Goal: Transaction & Acquisition: Purchase product/service

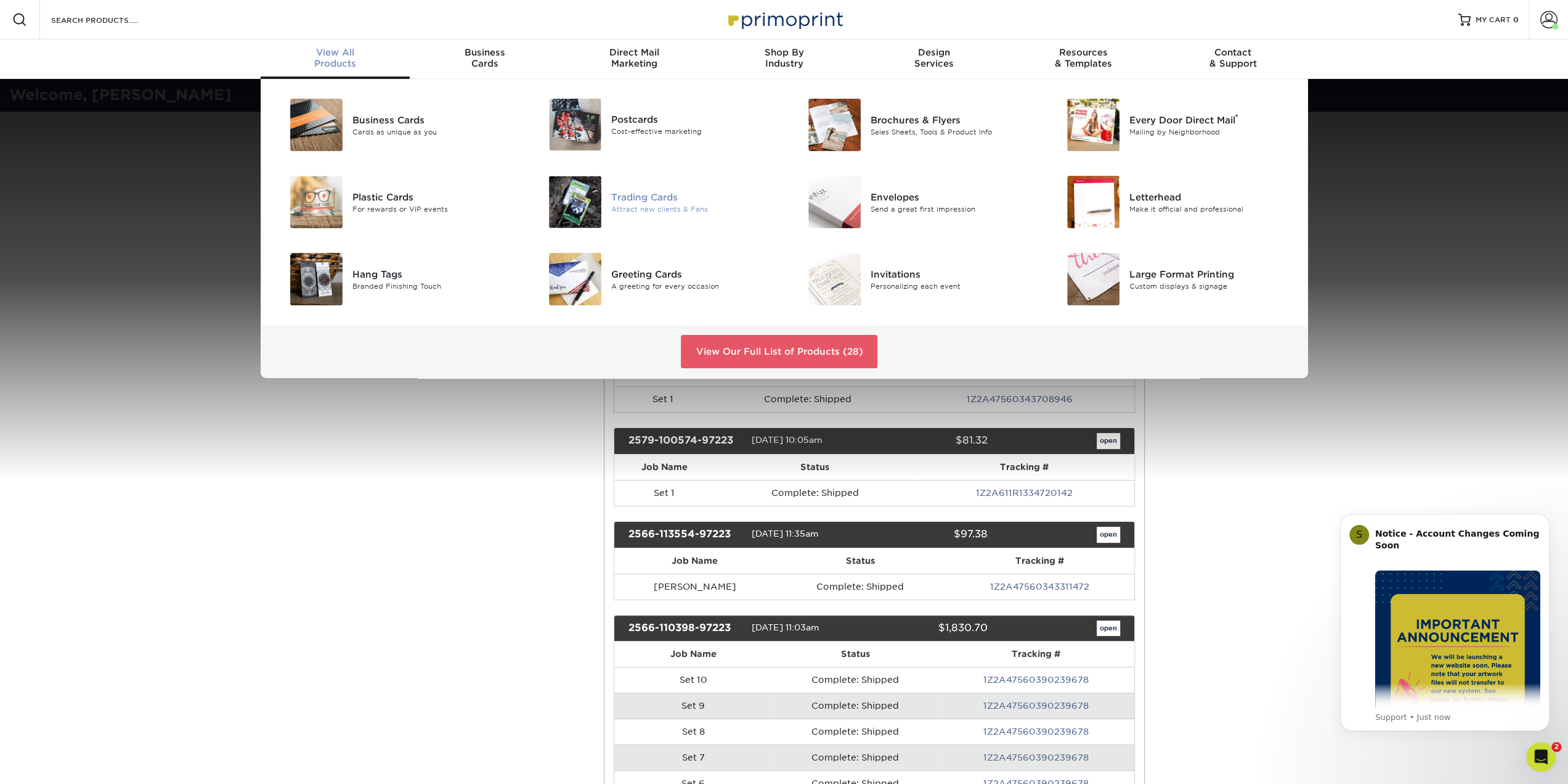
click at [581, 172] on div "Trading Cards Attract new clients & Fans" at bounding box center [655, 201] width 259 height 63
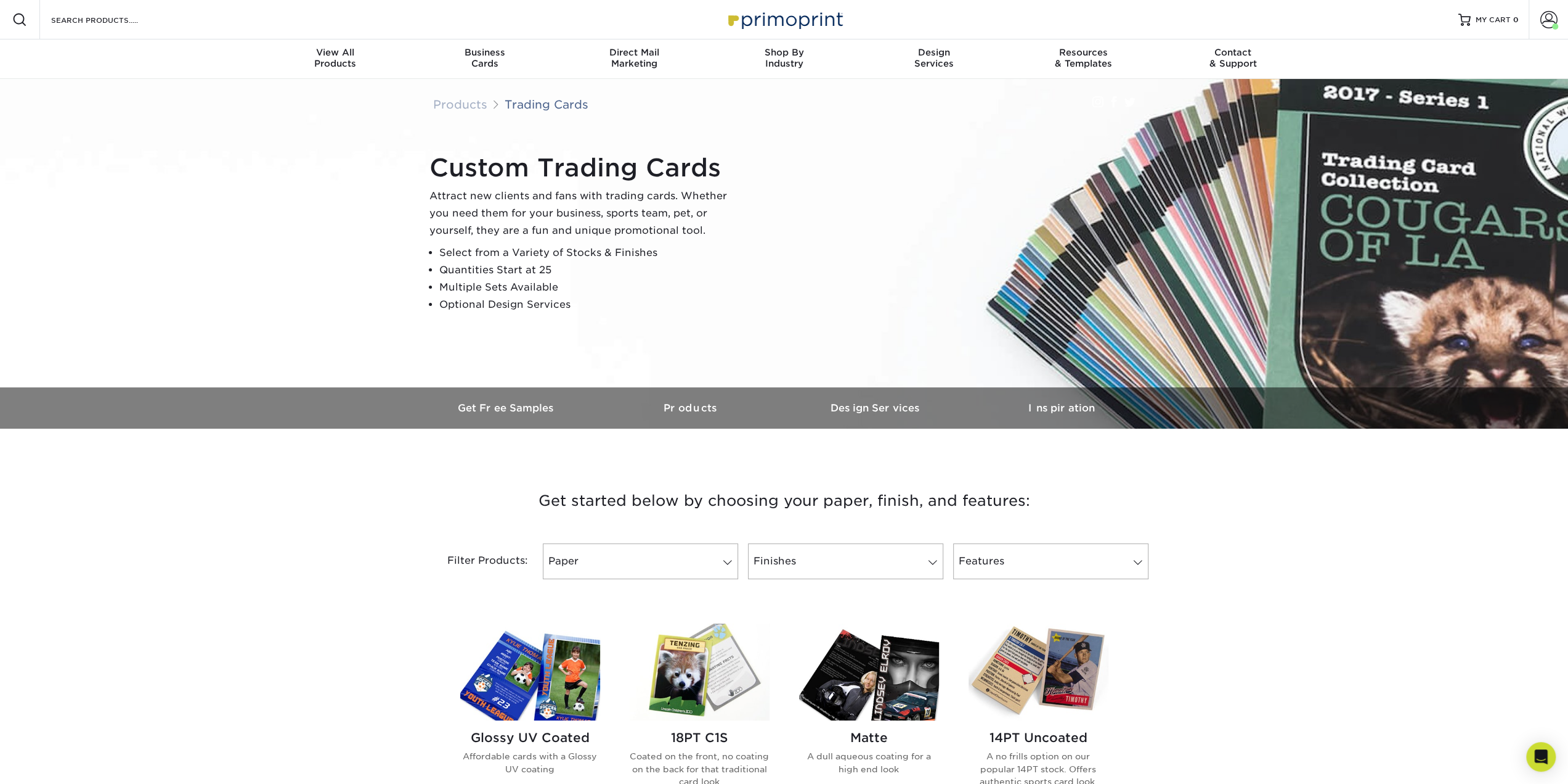
click at [551, 687] on img at bounding box center [530, 672] width 140 height 97
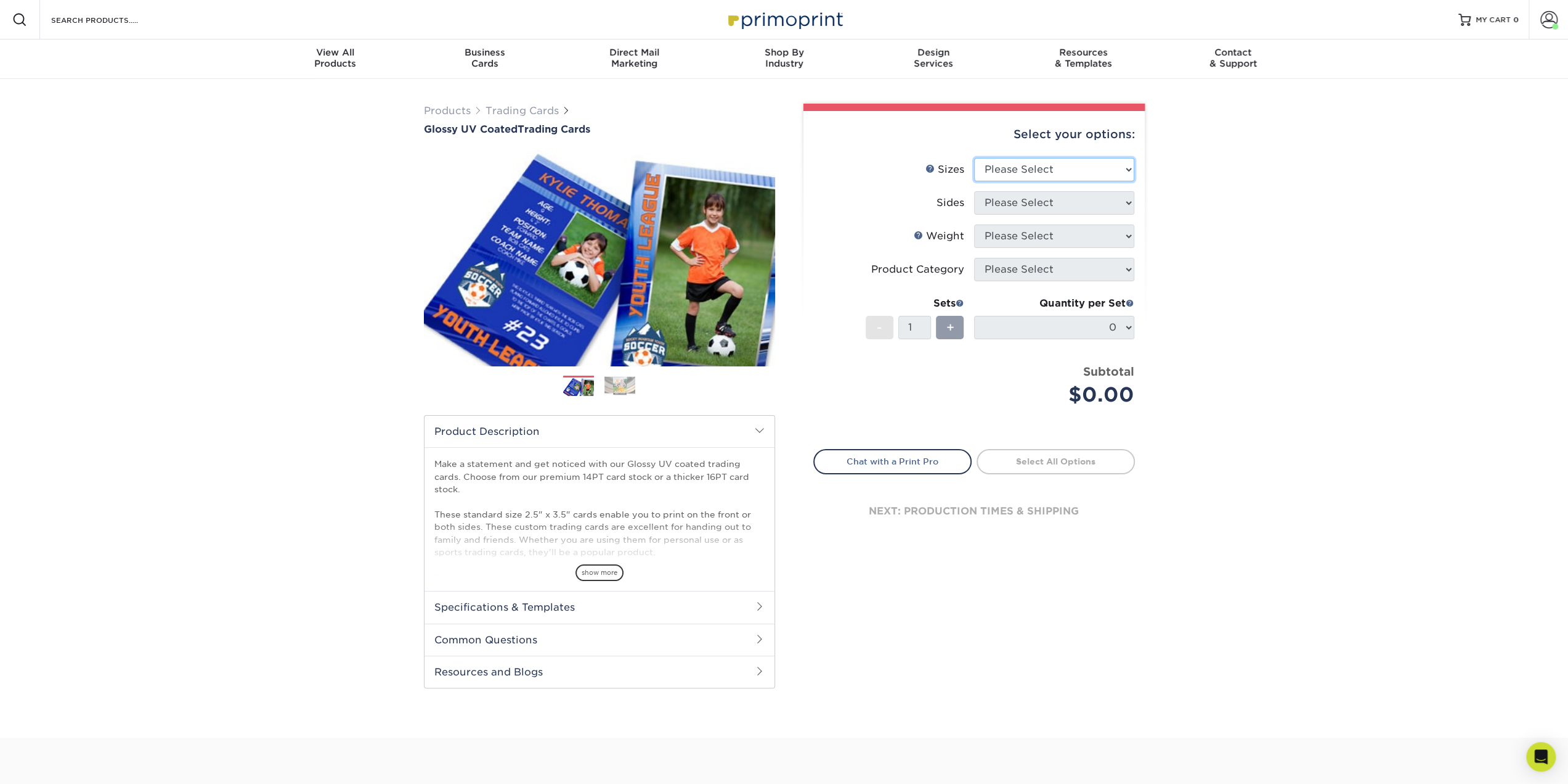
click at [1048, 171] on select "Please Select 2.5" x 3.5"" at bounding box center [1054, 170] width 161 height 24
select select "2.50x3.50"
click at [974, 158] on select "Please Select 2.5" x 3.5"" at bounding box center [1054, 170] width 161 height 24
drag, startPoint x: 1039, startPoint y: 206, endPoint x: 1040, endPoint y: 214, distance: 8.1
click at [1040, 206] on select "Please Select Print Both Sides Print Front Only" at bounding box center [1054, 202] width 161 height 24
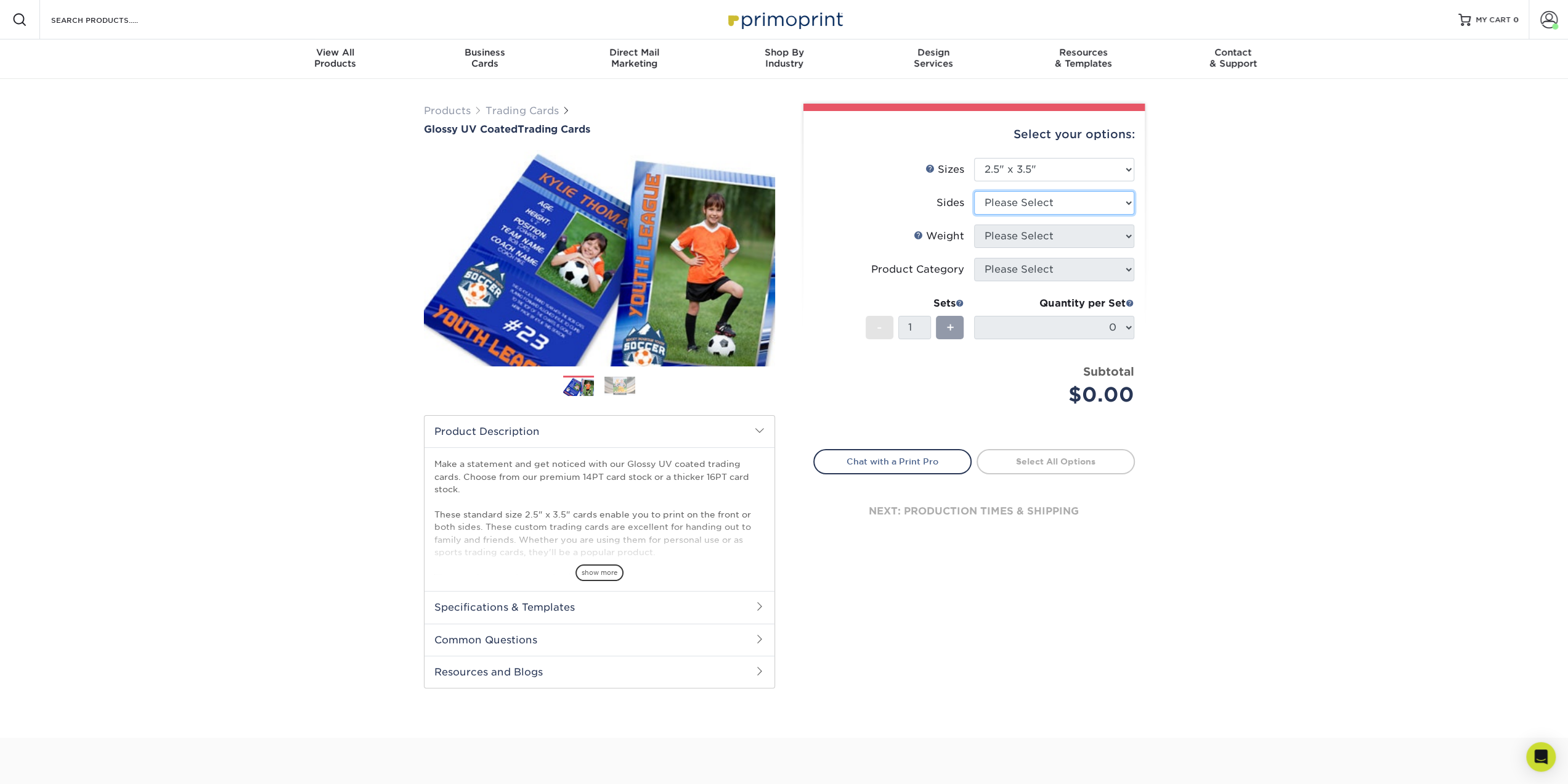
select select "13abbda7-1d64-4f25-8bb2-c179b224825d"
click at [974, 191] on select "Please Select Print Both Sides Print Front Only" at bounding box center [1054, 202] width 161 height 24
click at [1040, 248] on li "Weight Help Weight Please Select 16PT 14PT 18PT C1S" at bounding box center [973, 241] width 320 height 34
click at [1044, 241] on select "Please Select 16PT 14PT 18PT C1S" at bounding box center [1054, 236] width 161 height 24
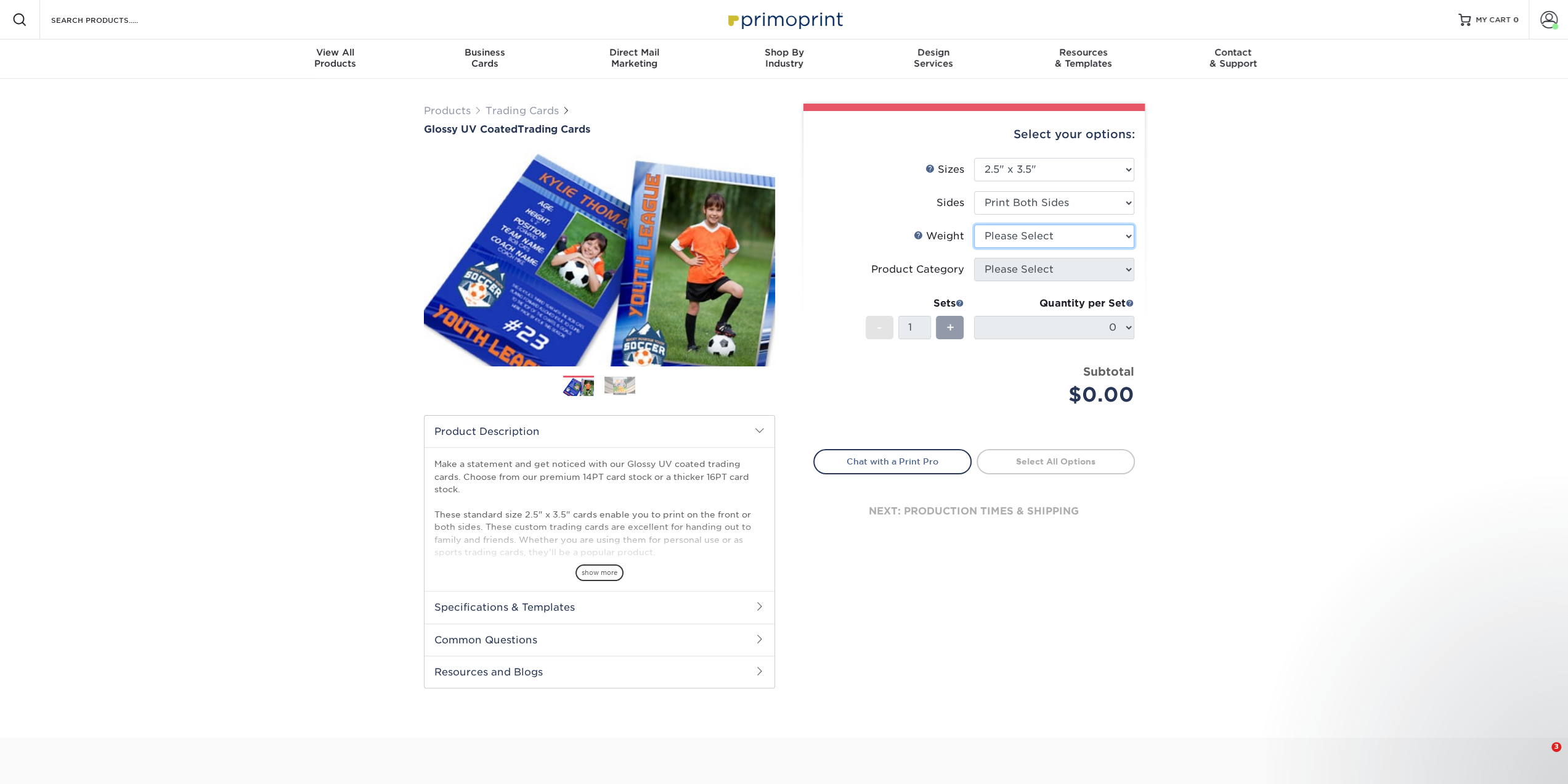
select select "16PT"
click at [974, 224] on select "Please Select 16PT 14PT 18PT C1S" at bounding box center [1054, 236] width 161 height 24
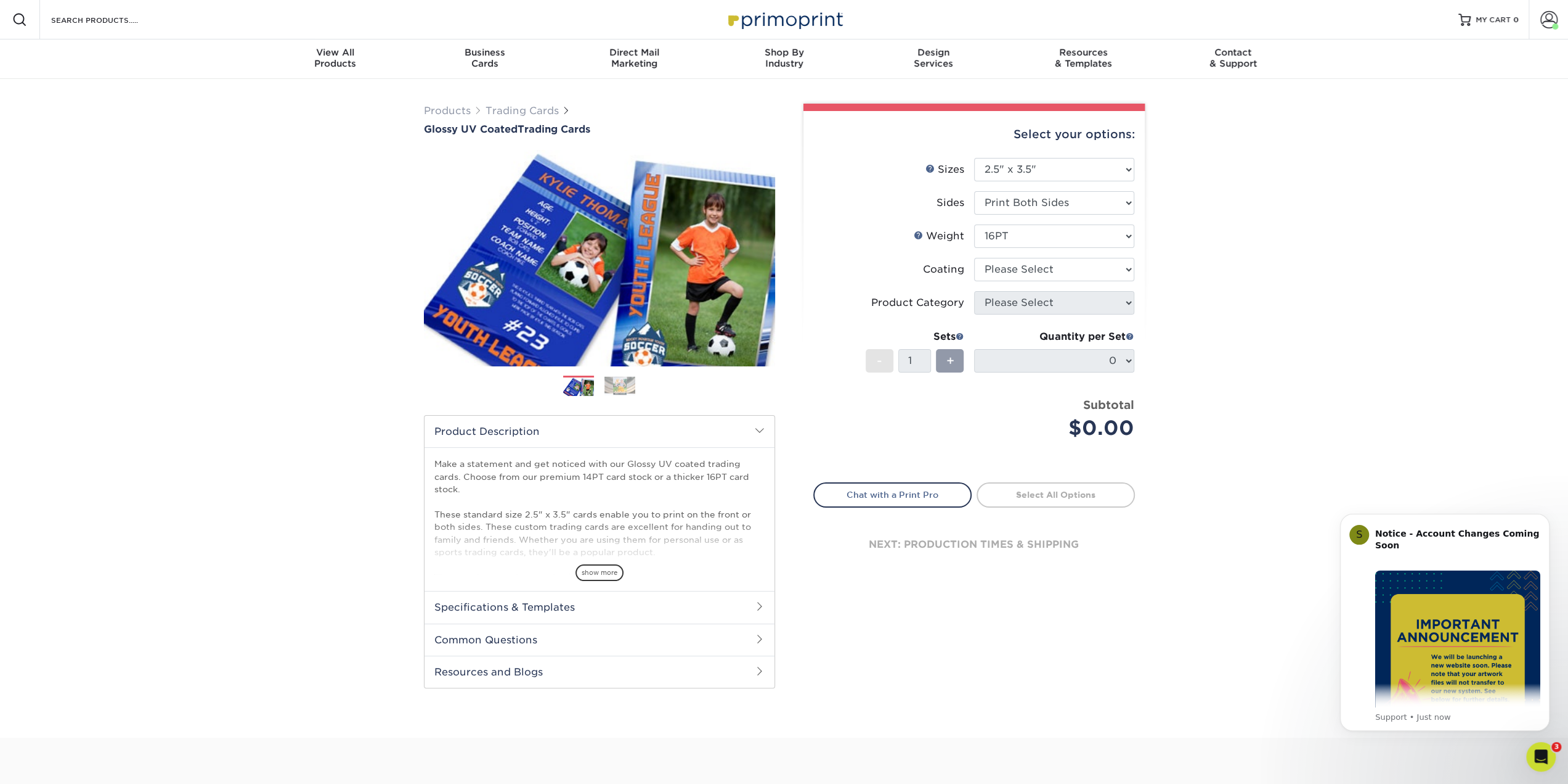
click at [1050, 282] on li "Coating" at bounding box center [973, 275] width 320 height 34
click at [1057, 268] on select at bounding box center [1054, 269] width 161 height 24
select select "ae367451-b2b8-45df-a344-0f05b6a12993"
click at [974, 258] on select at bounding box center [1054, 269] width 161 height 24
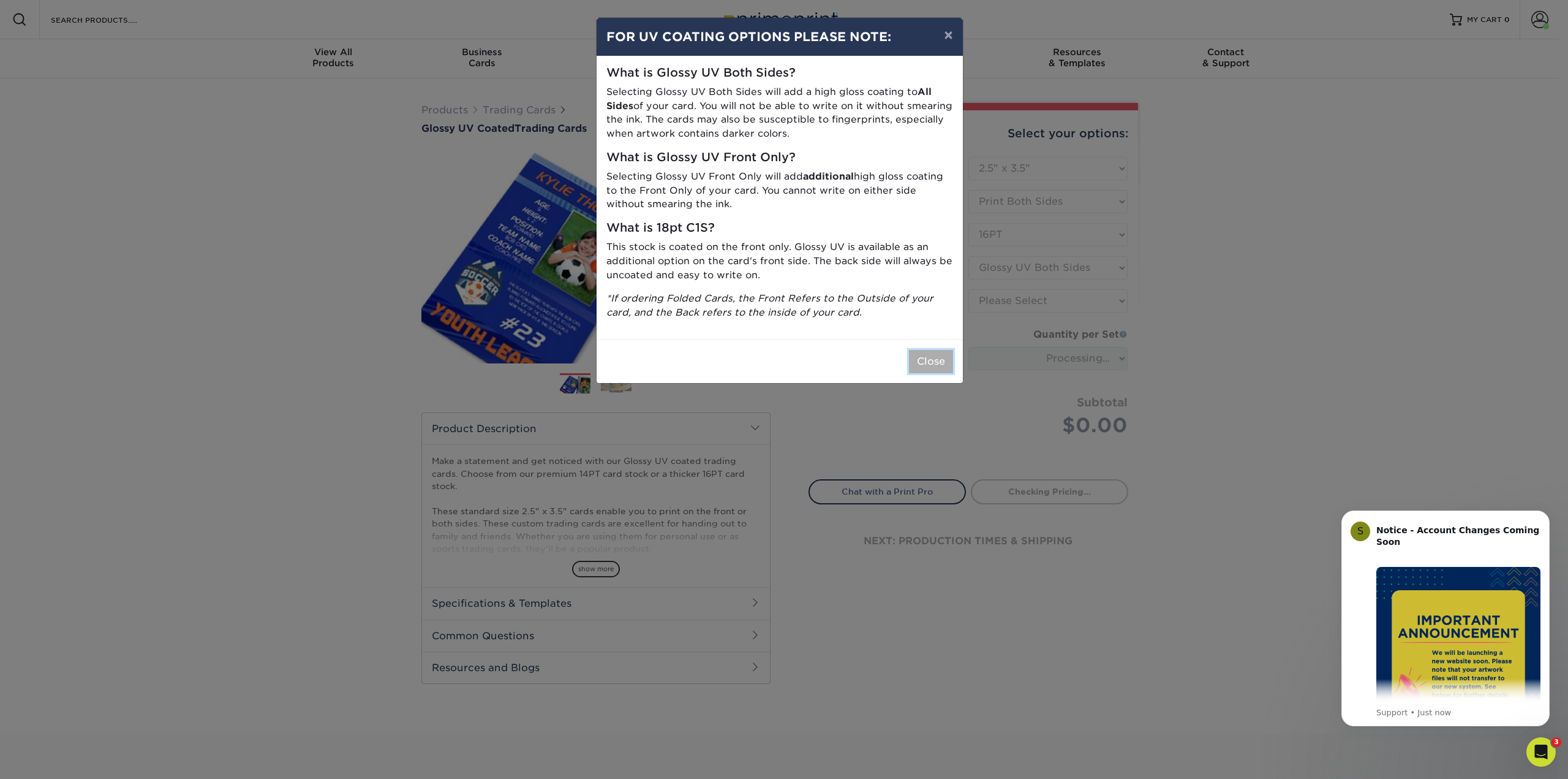
click at [927, 354] on button "Close" at bounding box center [930, 361] width 44 height 24
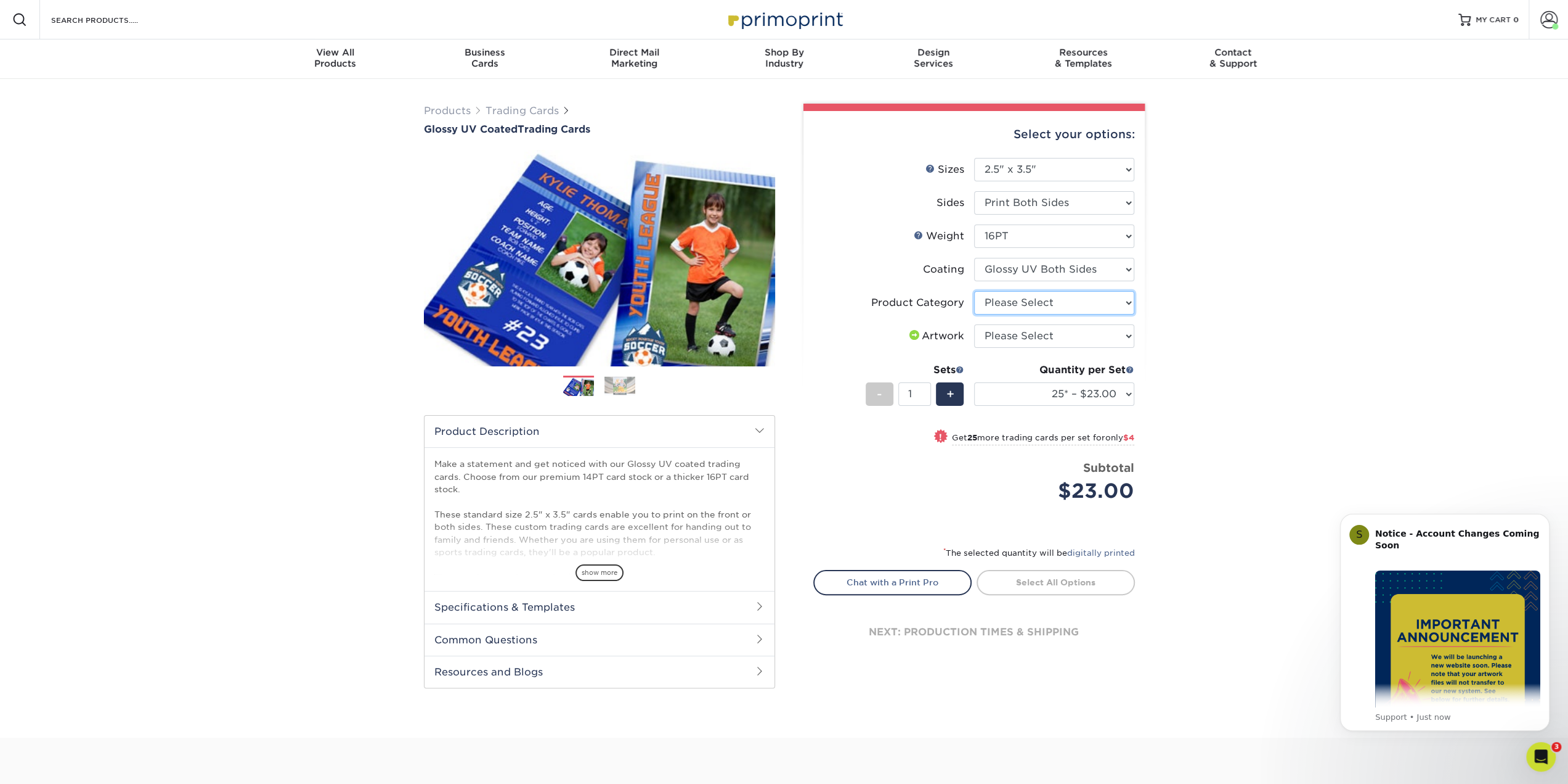
click at [1017, 301] on select "Please Select Trading Cards" at bounding box center [1054, 303] width 161 height 24
select select "c2f9bce9-36c2-409d-b101-c29d9d031e18"
click at [974, 291] on select "Please Select Trading Cards" at bounding box center [1054, 303] width 161 height 24
click at [1019, 336] on select "Please Select I will upload files I need a design - $100" at bounding box center [1054, 335] width 161 height 24
select select "upload"
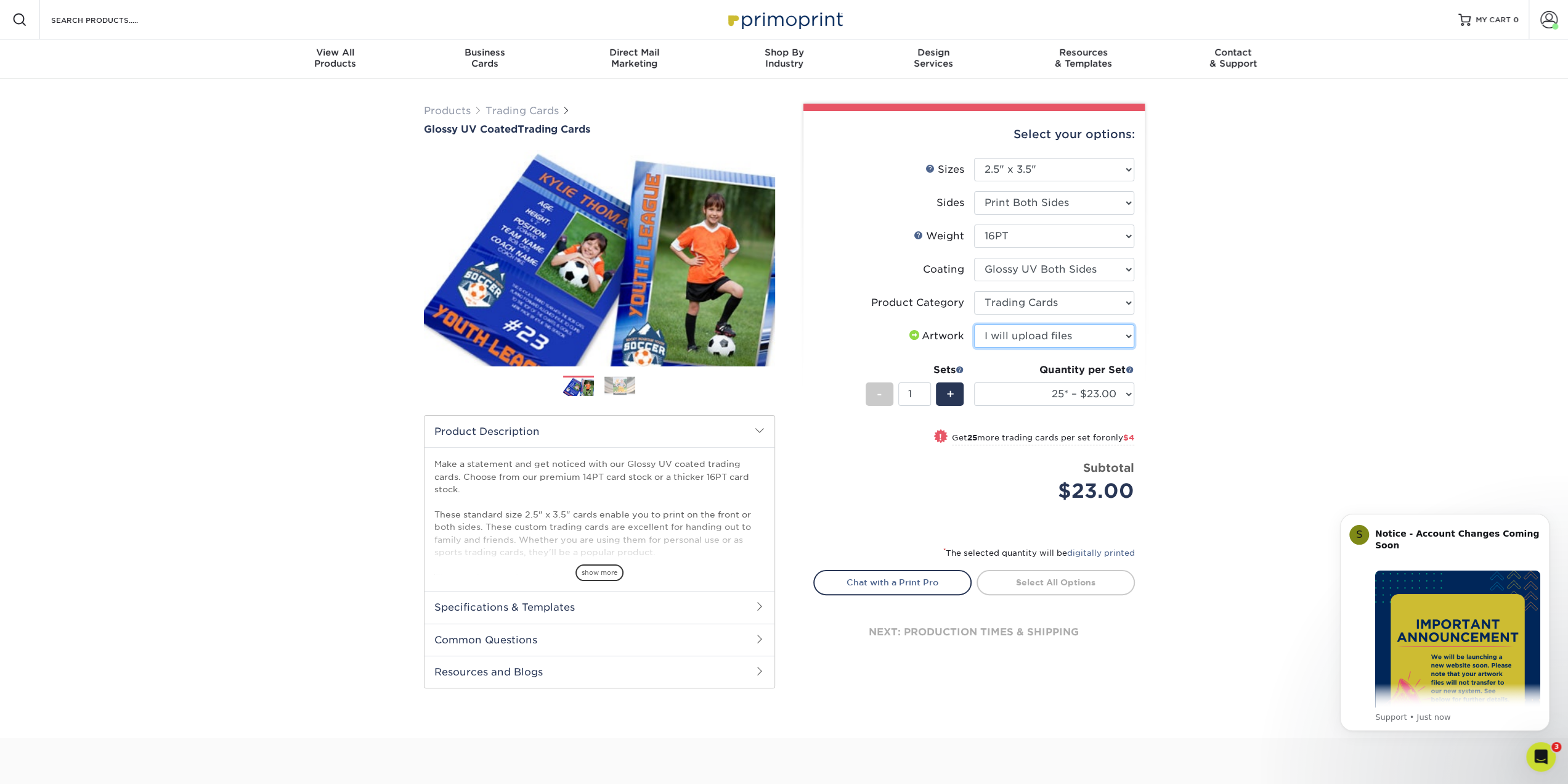
click at [974, 324] on select "Please Select I will upload files I need a design - $100" at bounding box center [1054, 335] width 161 height 24
click at [1054, 389] on select "25* – $23.00 50* – $27.00 75* – $33.00 100* – $37.00 250* – $47.00 500 – $58.00…" at bounding box center [1054, 394] width 161 height 24
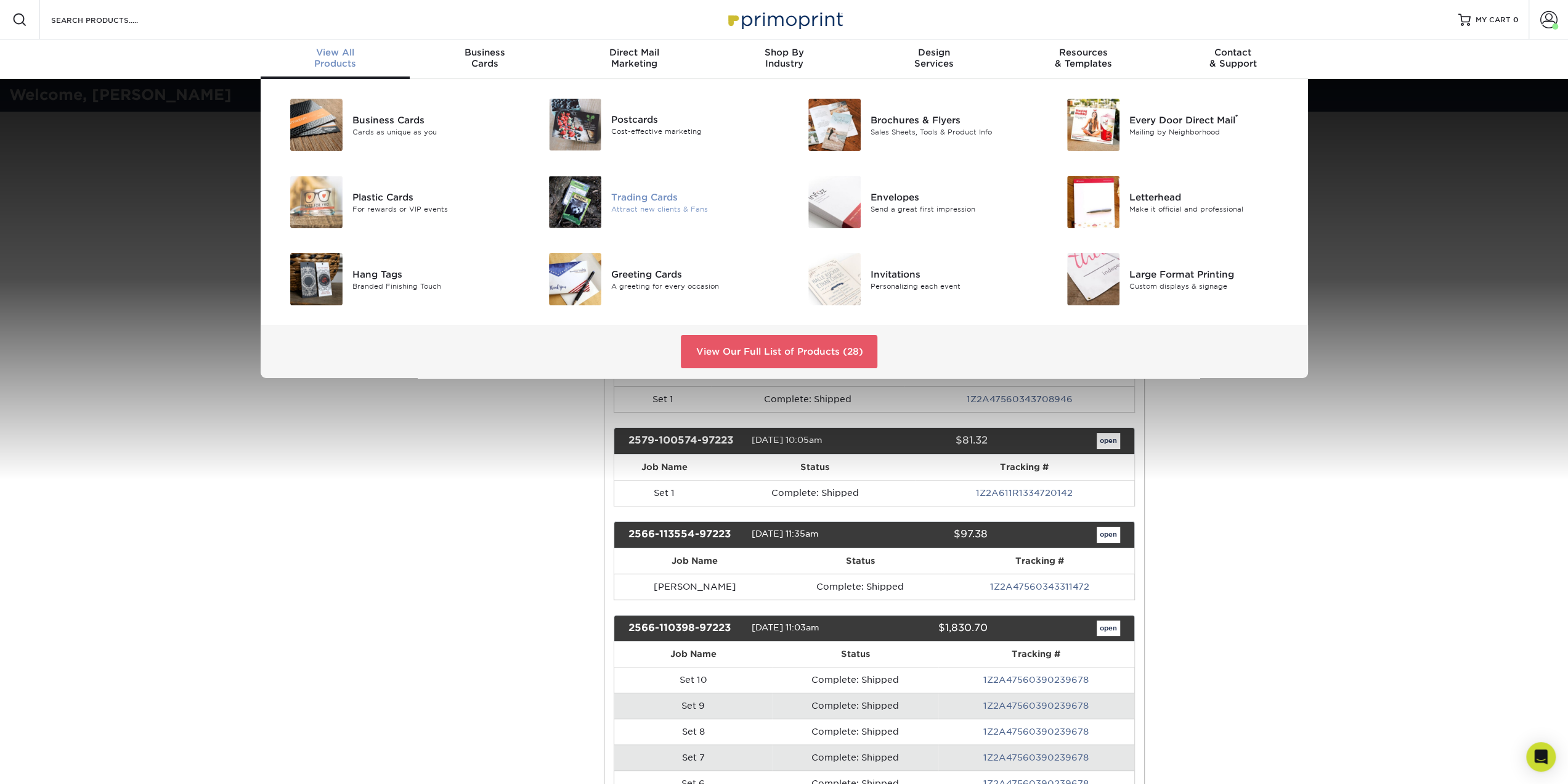
click at [602, 192] on div at bounding box center [568, 201] width 86 height 52
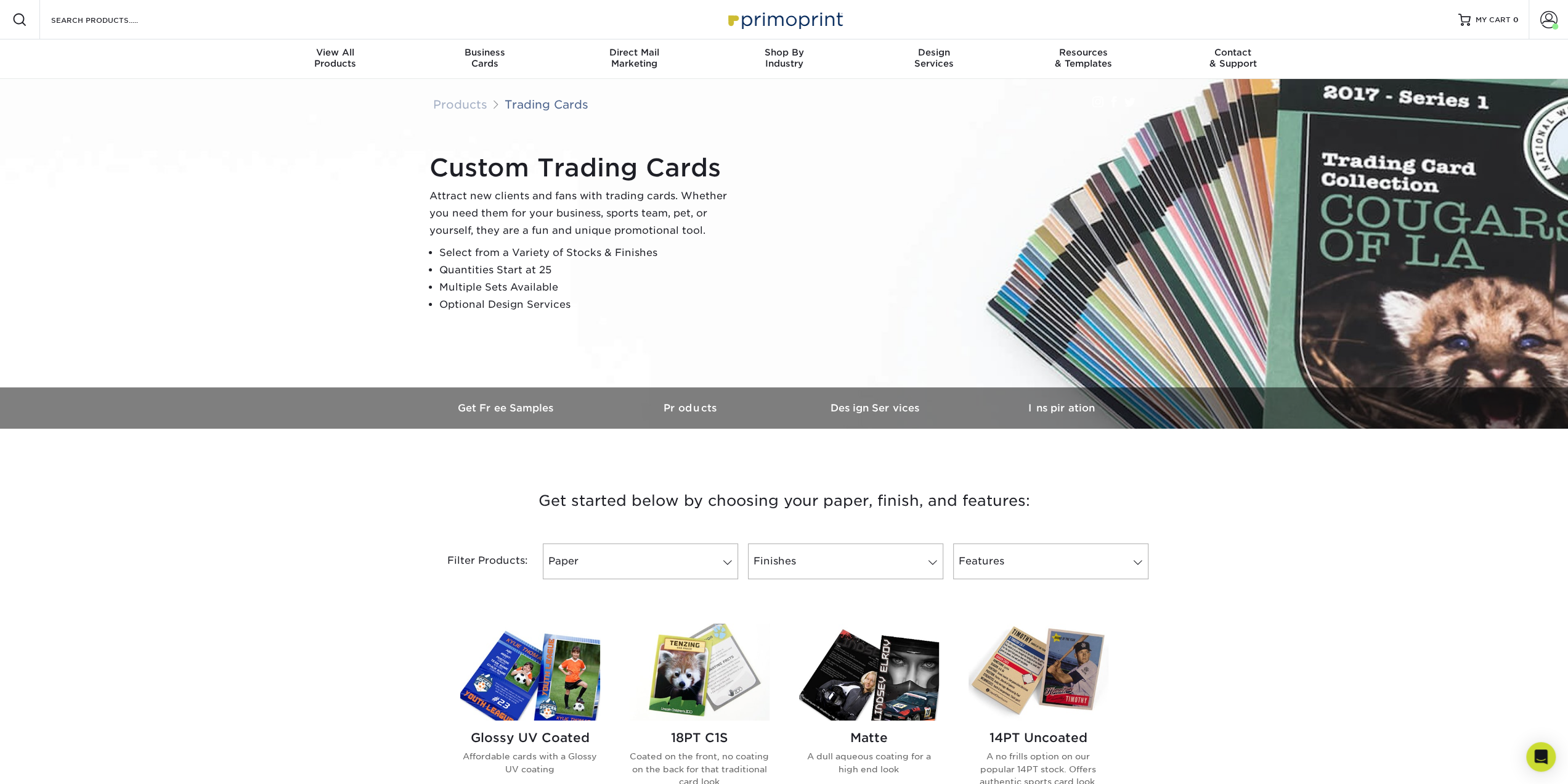
click at [571, 667] on img at bounding box center [530, 672] width 140 height 97
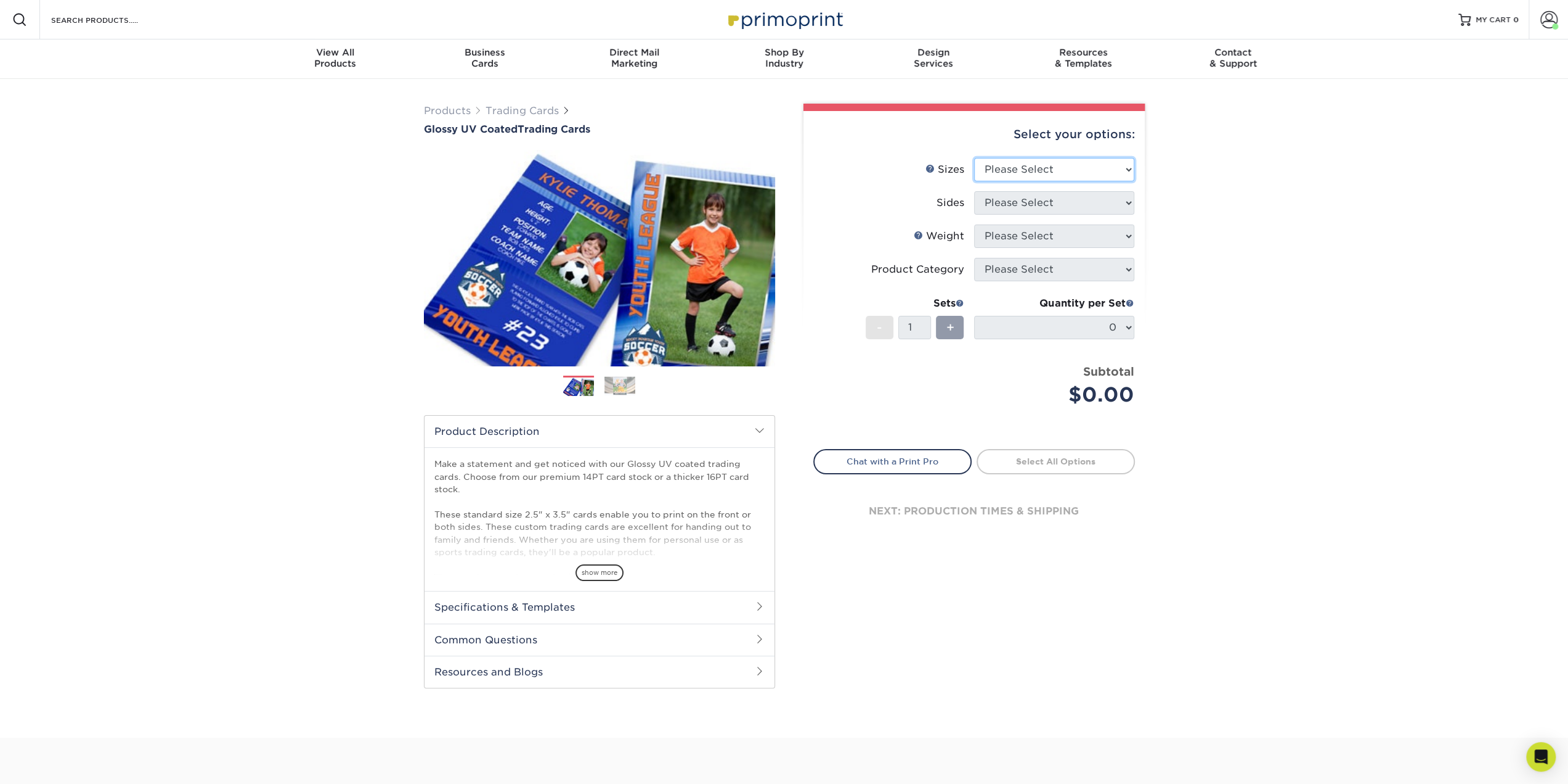
click at [1017, 170] on select "Please Select 2.5" x 3.5"" at bounding box center [1054, 170] width 161 height 24
select select "2.50x3.50"
click at [974, 158] on select "Please Select 2.5" x 3.5"" at bounding box center [1054, 170] width 161 height 24
click at [1019, 208] on select "Please Select Print Both Sides Print Front Only" at bounding box center [1054, 202] width 161 height 24
select select "13abbda7-1d64-4f25-8bb2-c179b224825d"
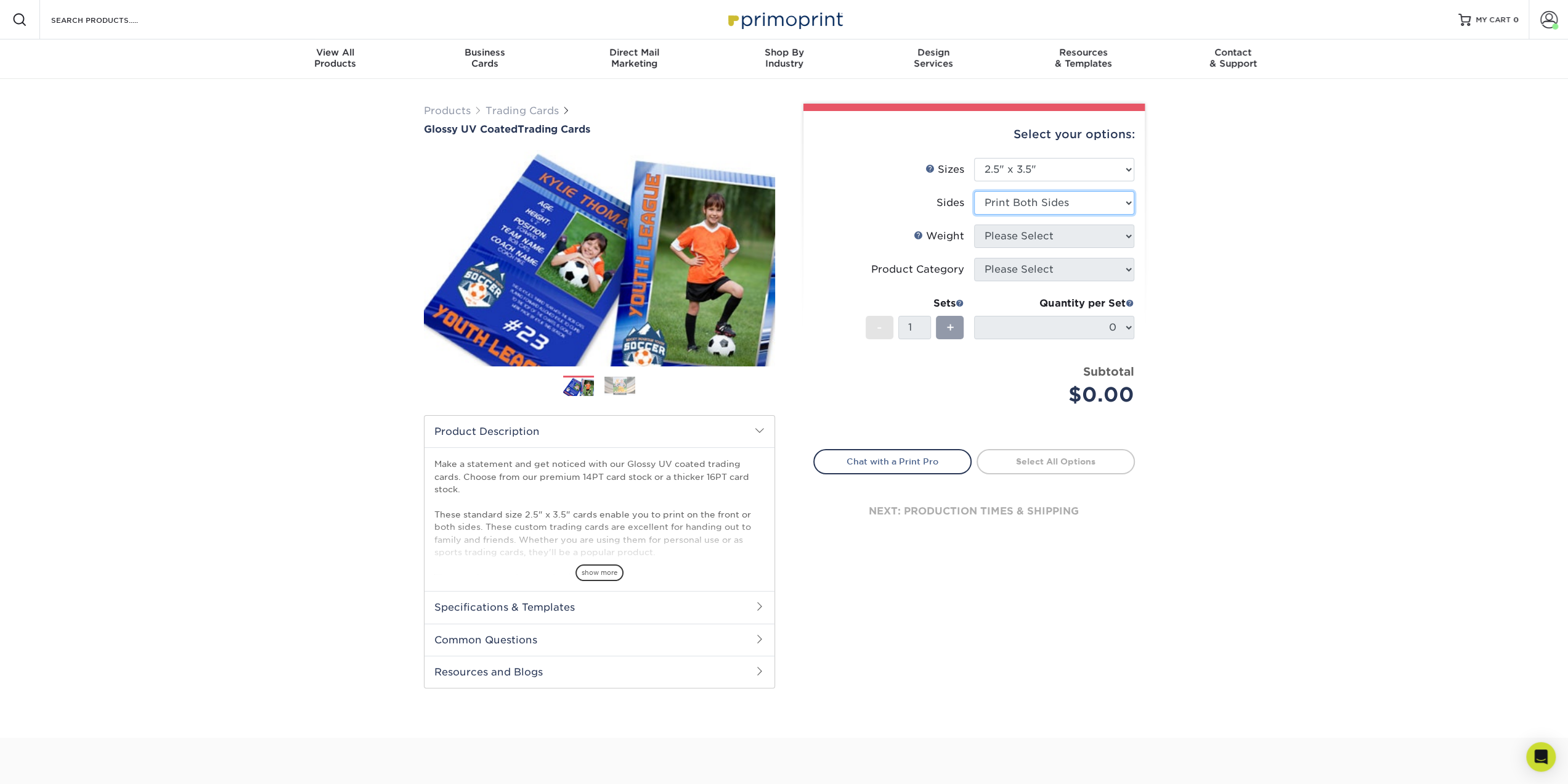
click at [974, 191] on select "Please Select Print Both Sides Print Front Only" at bounding box center [1054, 202] width 161 height 24
click at [1028, 245] on select "Please Select 16PT 14PT 18PT C1S" at bounding box center [1054, 236] width 161 height 24
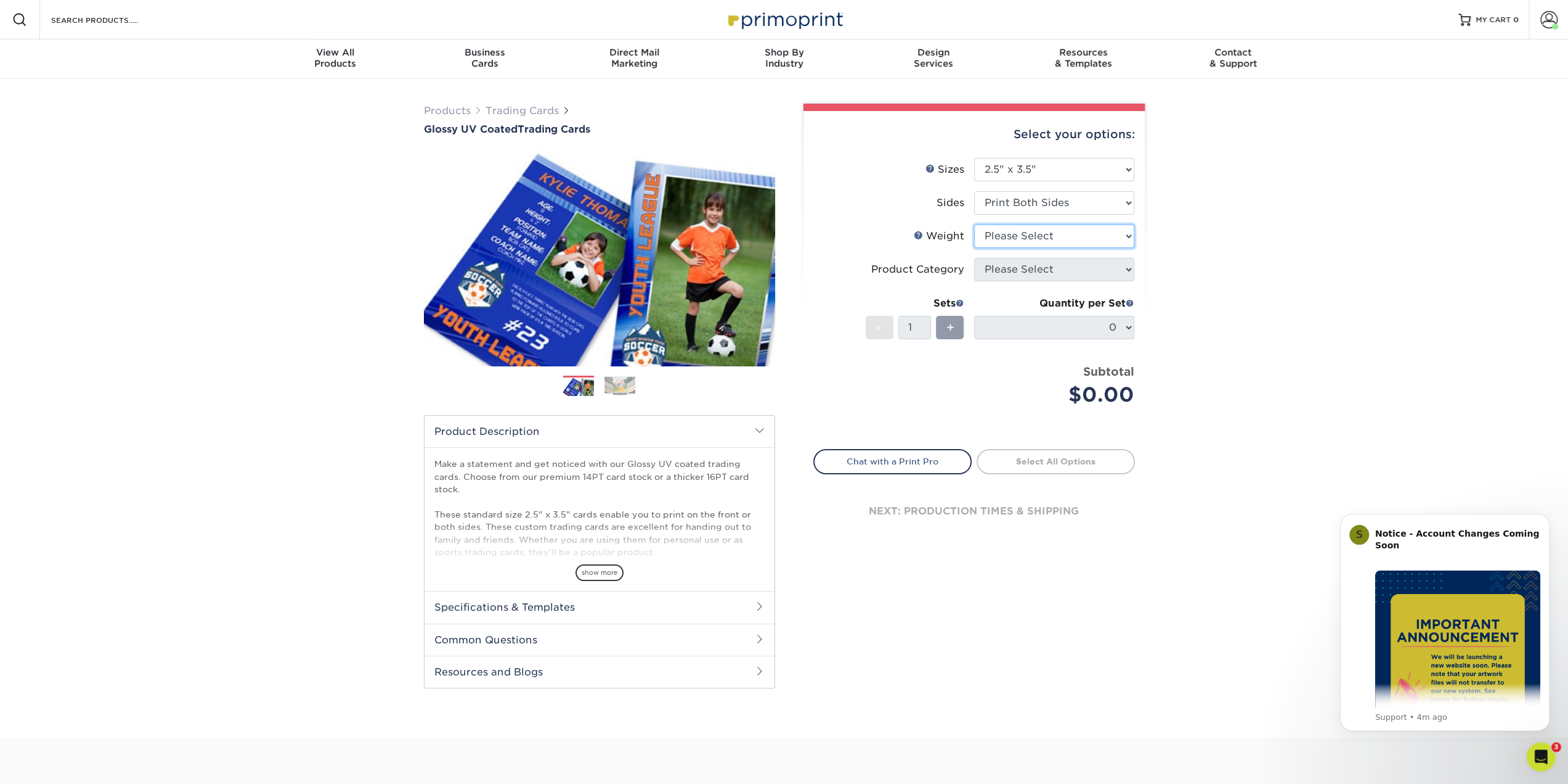
select select "16PT"
click at [974, 224] on select "Please Select 16PT 14PT 18PT C1S" at bounding box center [1054, 236] width 161 height 24
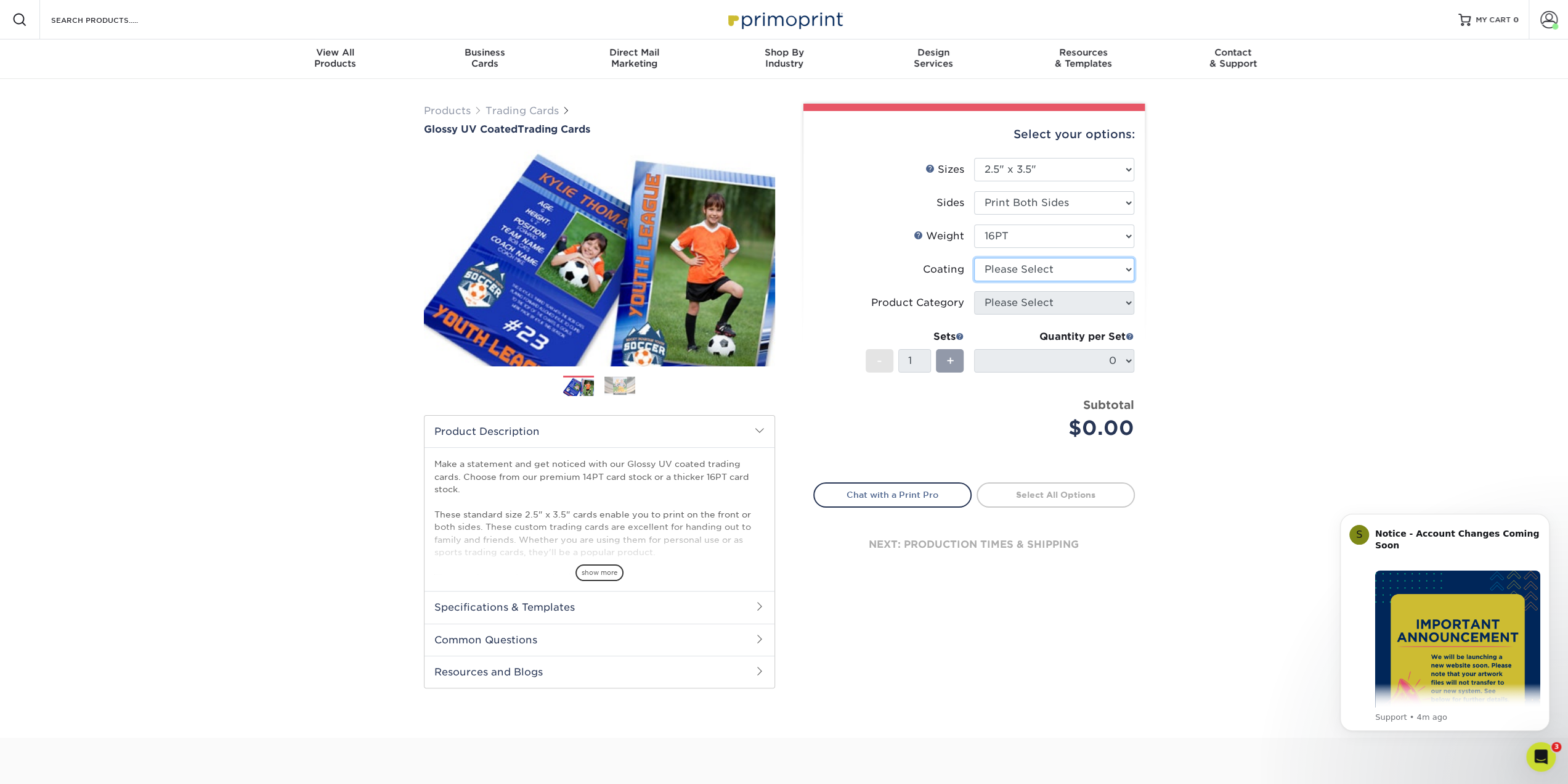
click at [1035, 275] on select at bounding box center [1054, 269] width 161 height 24
select select "ae367451-b2b8-45df-a344-0f05b6a12993"
click at [974, 258] on select at bounding box center [1054, 269] width 161 height 24
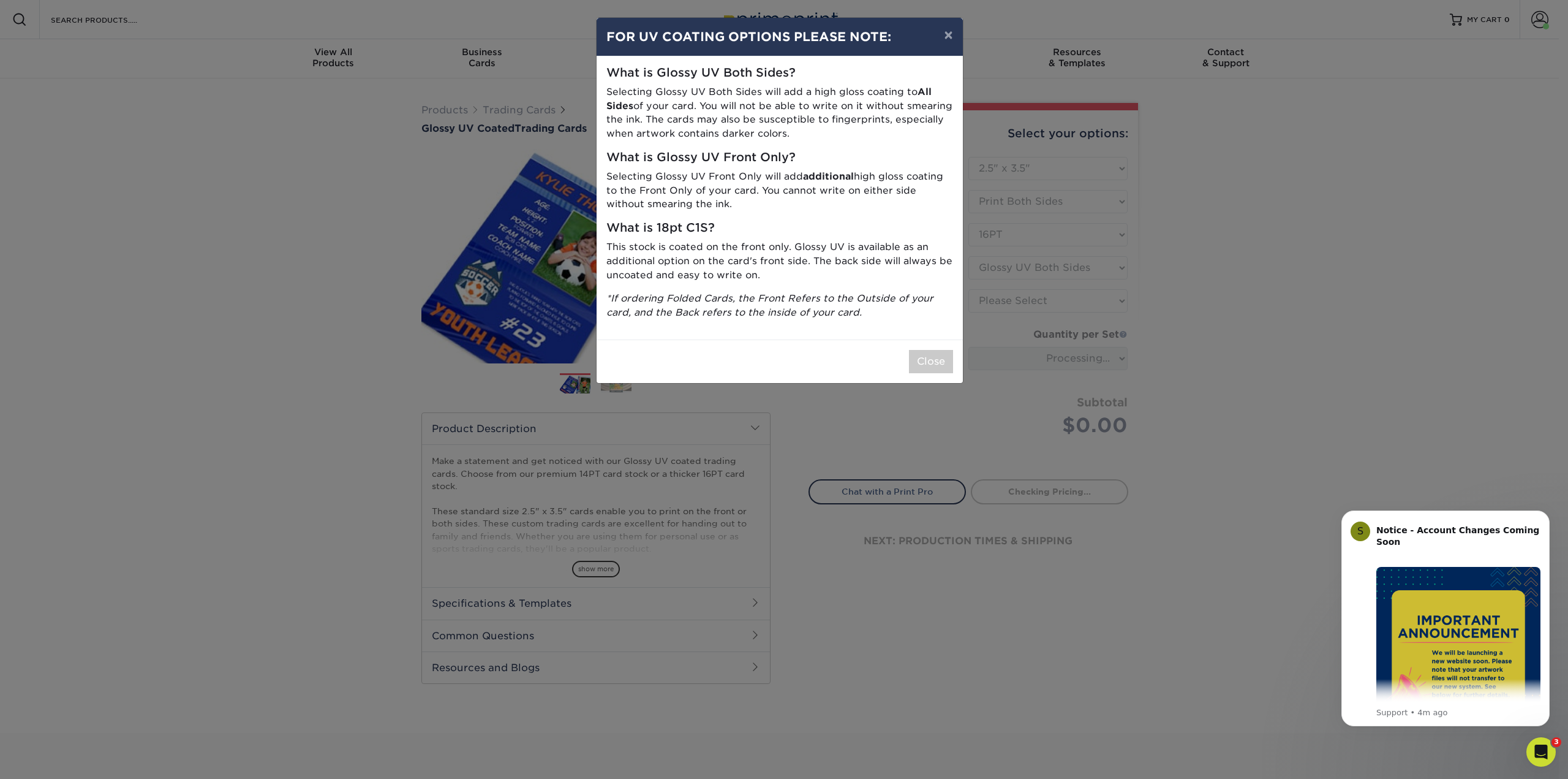
click at [1028, 304] on div "× FOR UV COATING OPTIONS PLEASE NOTE: What is Glossy UV Both Sides? Selecting G…" at bounding box center [784, 390] width 1568 height 779
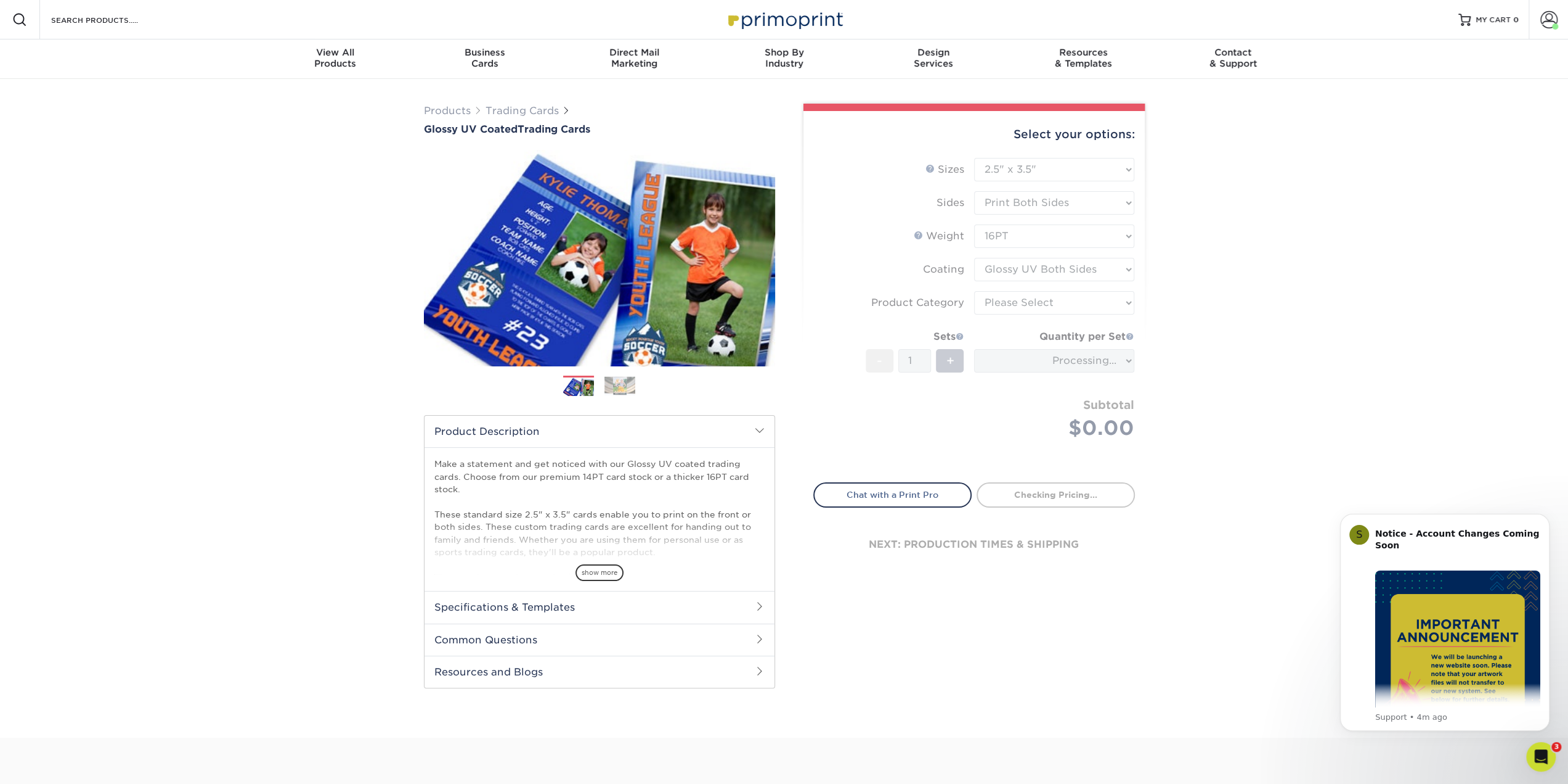
click at [1031, 305] on form "Sizes Help Sizes Please Select 2.5" x 3.5" Sides Please Select 16PT - 1" at bounding box center [974, 313] width 322 height 310
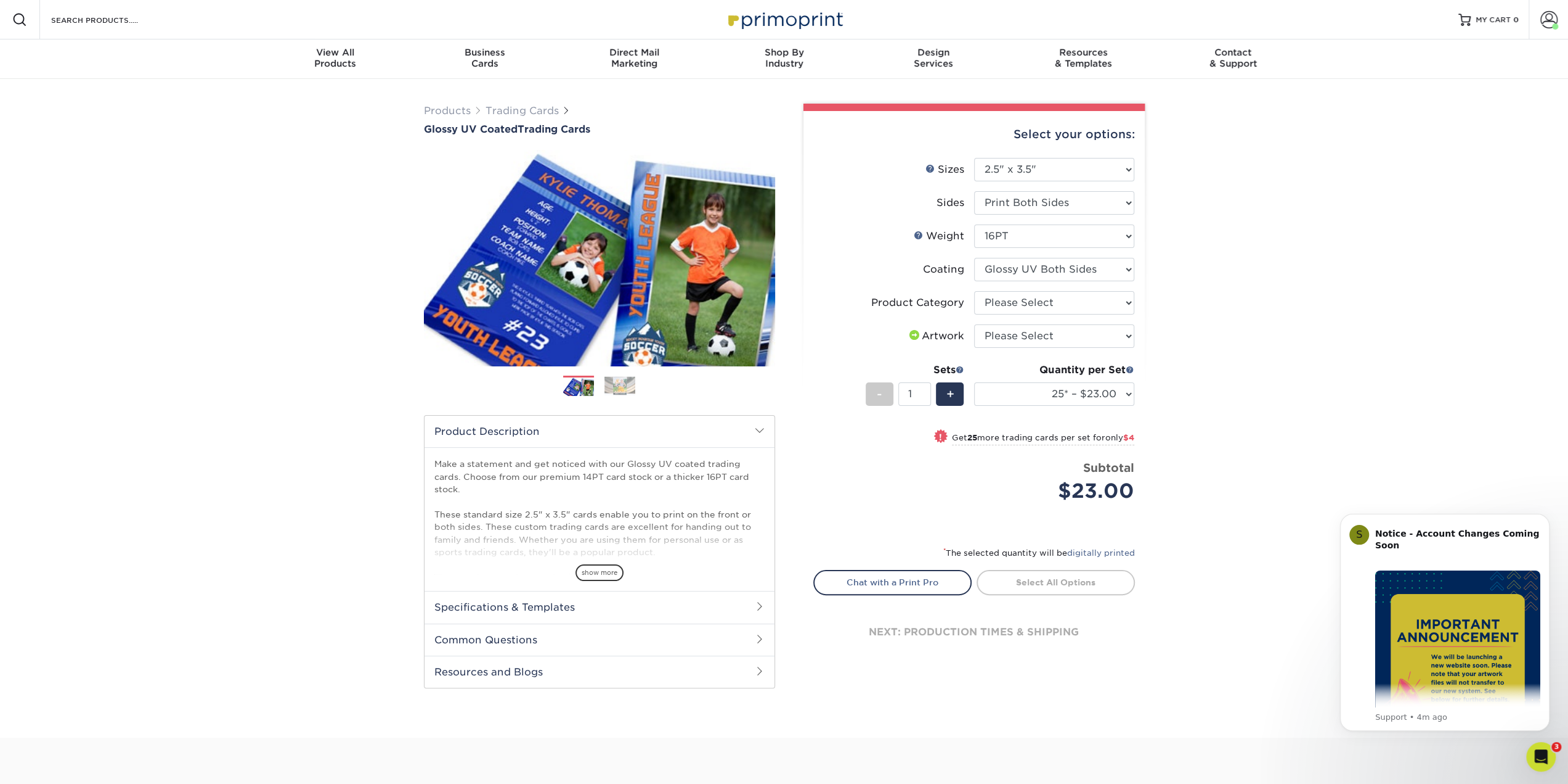
click at [1077, 283] on li "Coating" at bounding box center [973, 275] width 320 height 34
click at [1071, 298] on select "Please Select Trading Cards" at bounding box center [1054, 303] width 161 height 24
select select "c2f9bce9-36c2-409d-b101-c29d9d031e18"
click at [974, 291] on select "Please Select Trading Cards" at bounding box center [1054, 303] width 161 height 24
click at [1066, 337] on select "Please Select I will upload files I need a design - $100" at bounding box center [1054, 335] width 161 height 24
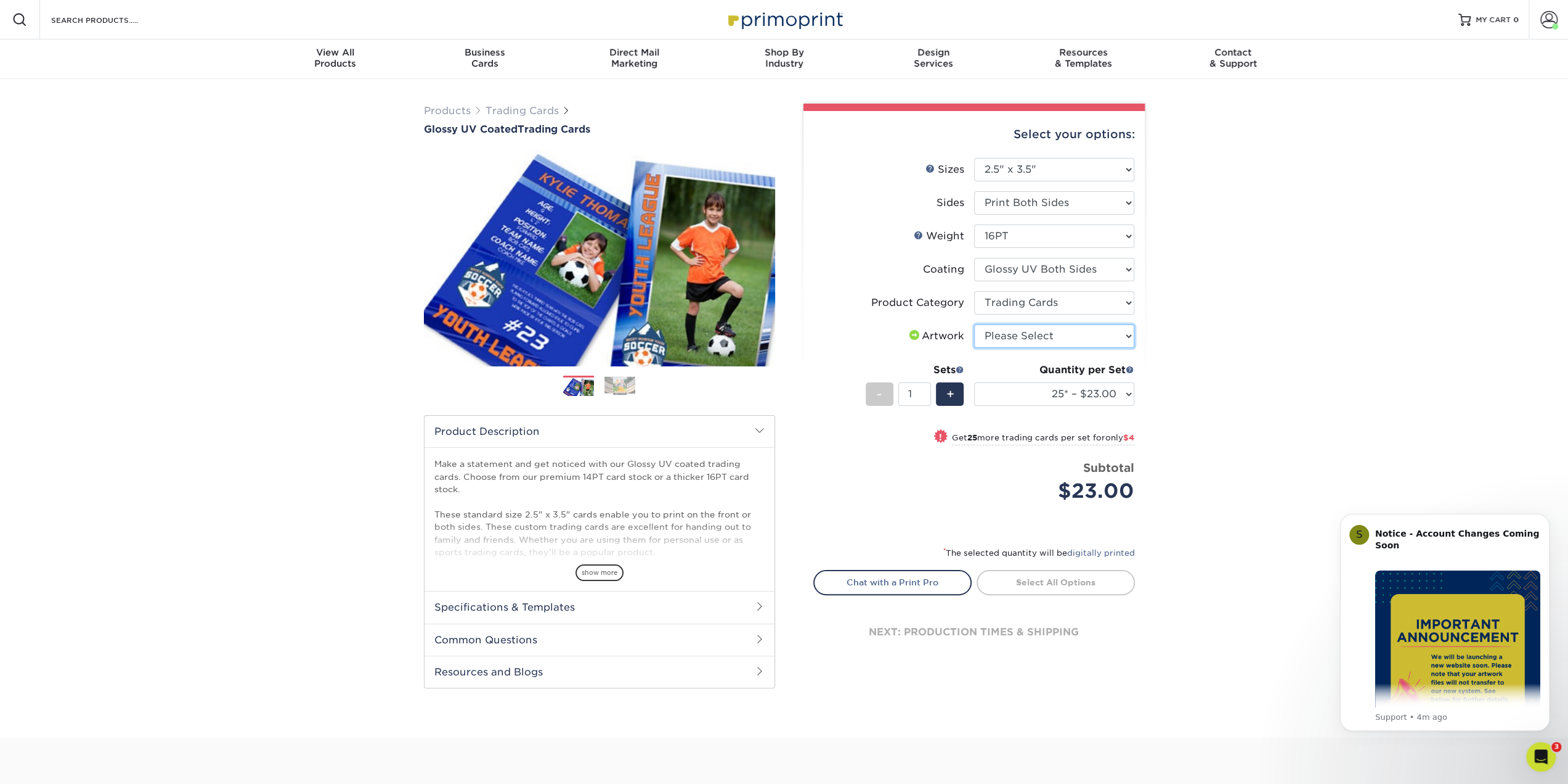
select select "upload"
click at [974, 324] on select "Please Select I will upload files I need a design - $100" at bounding box center [1054, 335] width 161 height 24
click at [1059, 373] on div "Quantity per Set" at bounding box center [1054, 370] width 161 height 15
drag, startPoint x: 1059, startPoint y: 384, endPoint x: 1062, endPoint y: 396, distance: 12.4
click at [1059, 384] on select "25* – $23.00 50* – $27.00 75* – $33.00 100* – $37.00 250* – $47.00 500 – $58.00…" at bounding box center [1054, 394] width 161 height 24
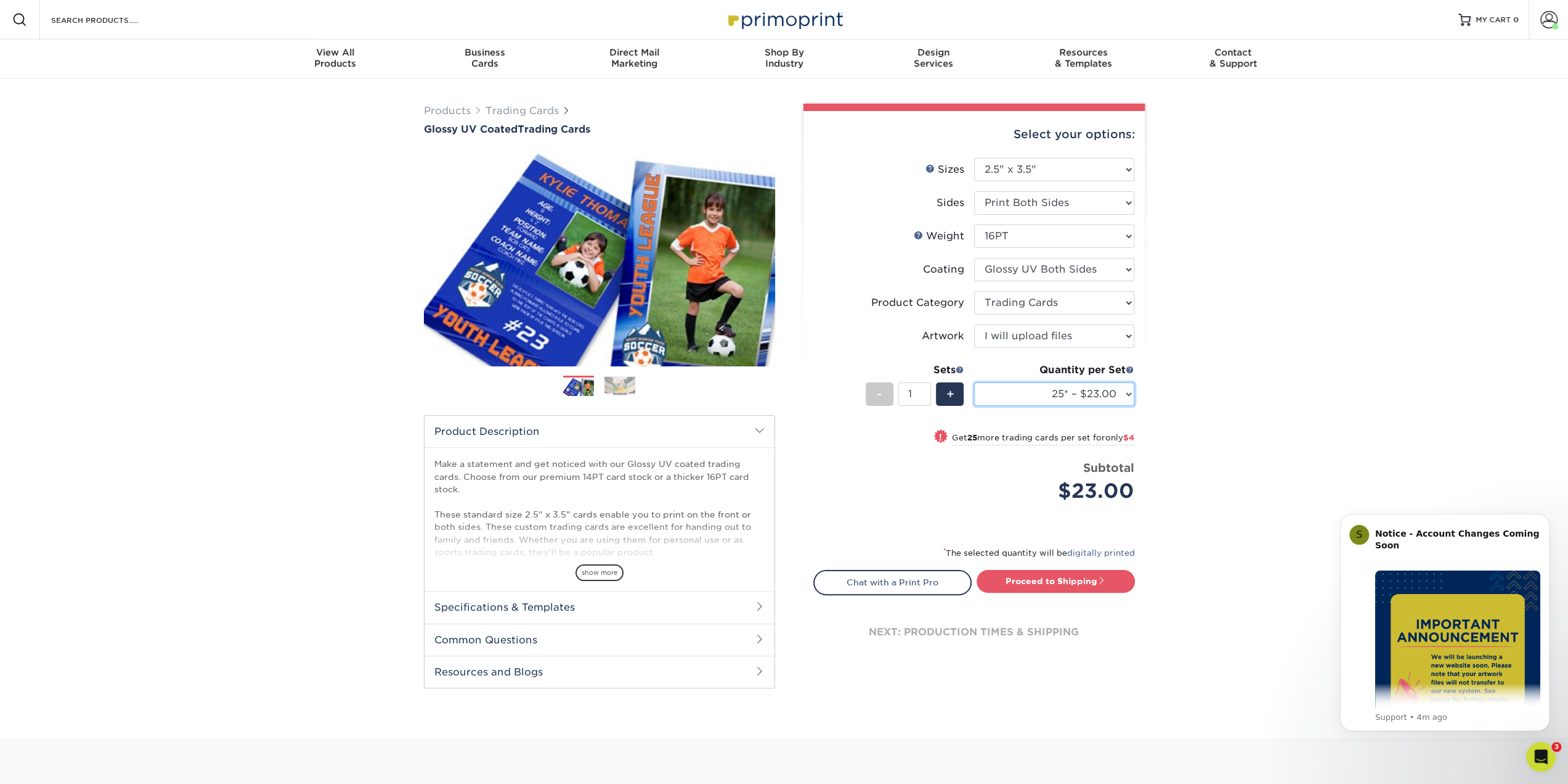
select select "250* – $47.00"
click at [974, 382] on select "25* – $23.00 50* – $27.00 75* – $33.00 100* – $37.00 250* – $47.00 500 – $58.00…" at bounding box center [1054, 394] width 161 height 24
click at [911, 396] on input "1" at bounding box center [914, 394] width 33 height 24
type input "17"
click at [1198, 381] on div "Products Trading Cards Glossy UV Coated Trading Cards Previous Next /" at bounding box center [784, 408] width 1568 height 659
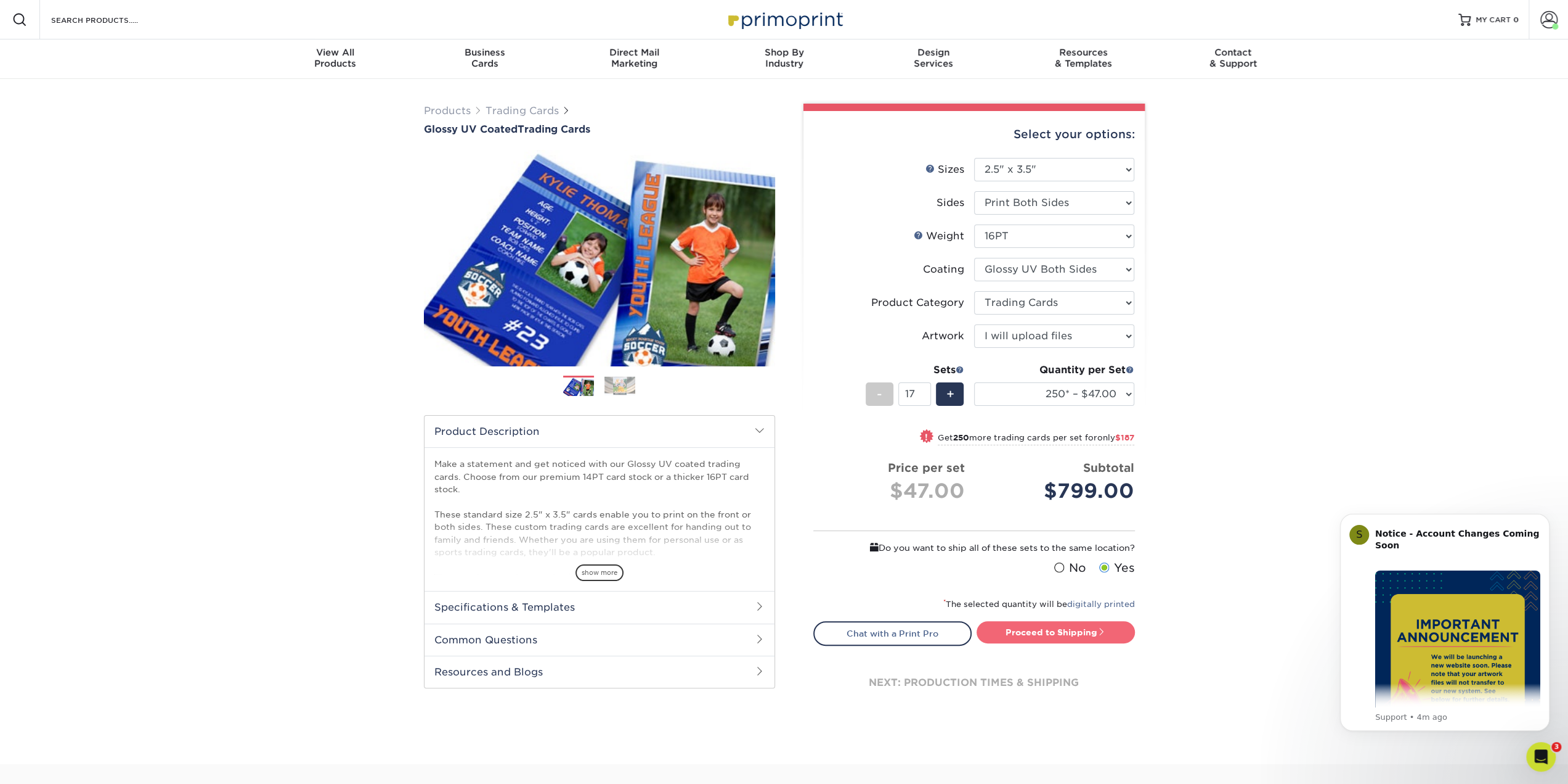
click at [1070, 629] on link "Proceed to Shipping" at bounding box center [1055, 631] width 158 height 22
type input "Set 1"
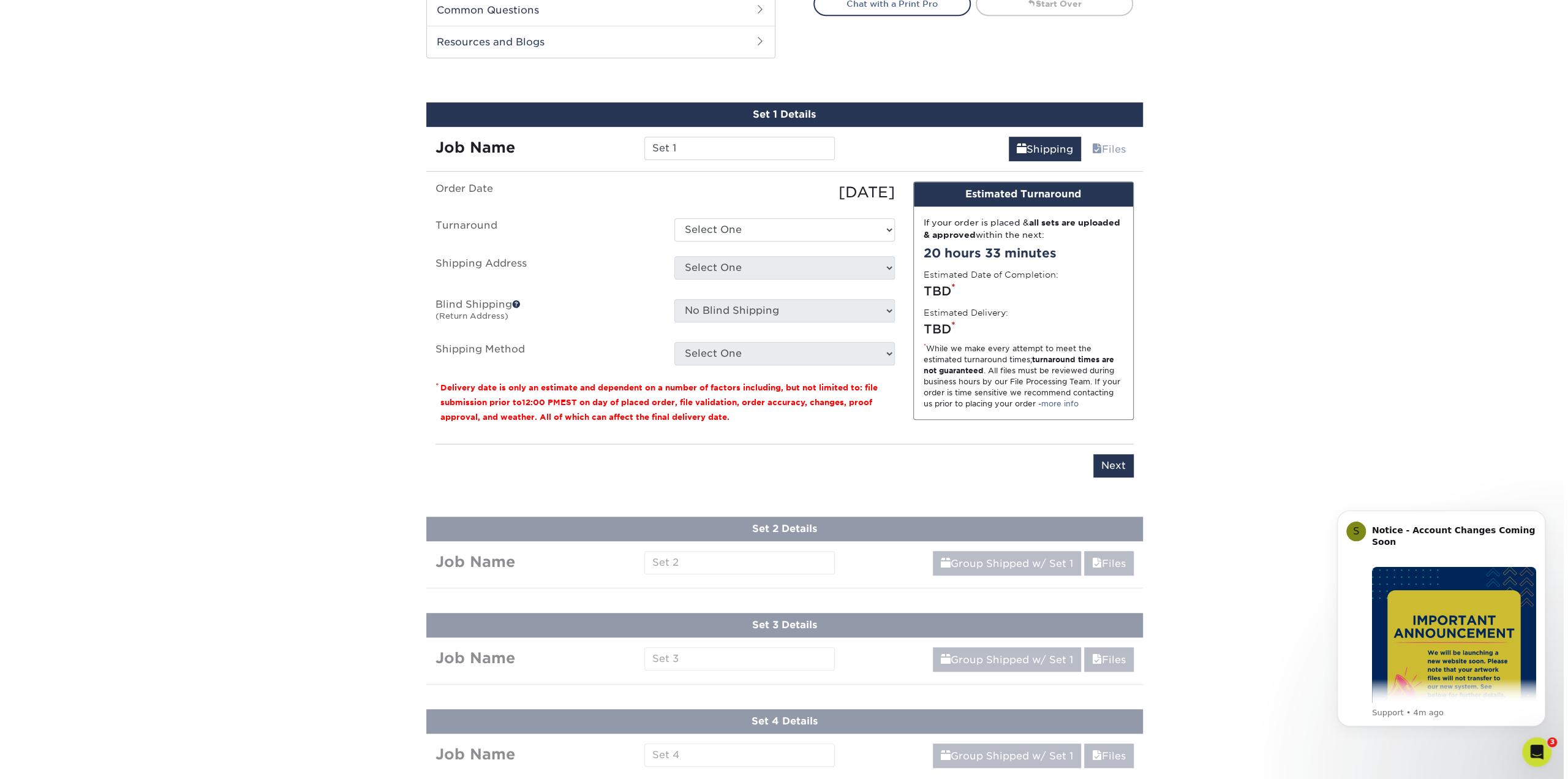
scroll to position [649, 0]
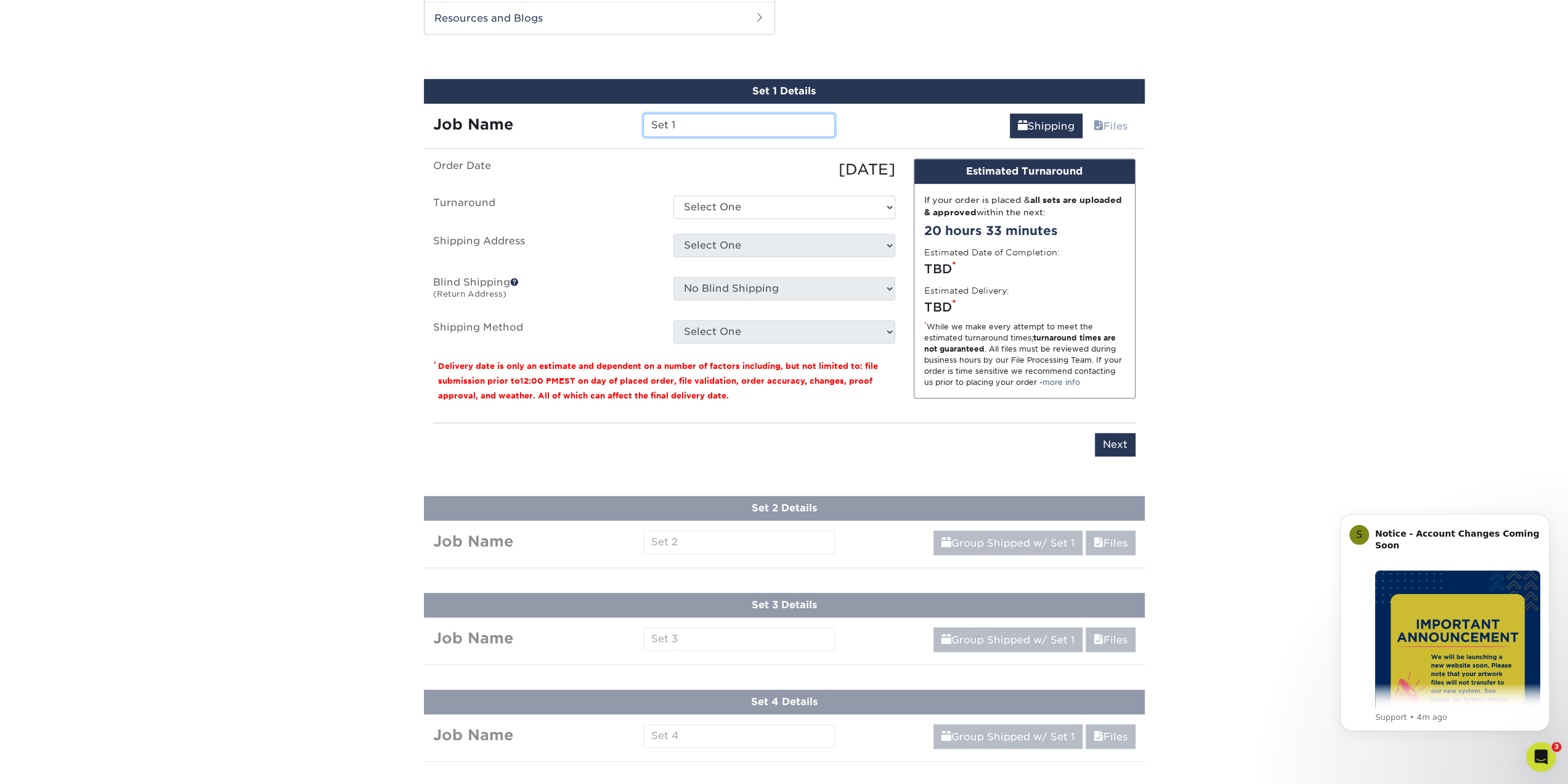
click at [711, 135] on input "Set 1" at bounding box center [739, 124] width 191 height 24
click at [736, 207] on select "Select One 2-4 Business Days 2 Day Next Business Day" at bounding box center [784, 207] width 221 height 24
select select "69ce79b6-9d89-4945-ab5a-e1d0cf729f2e"
click at [673, 195] on select "Select One 2-4 Business Days 2 Day Next Business Day" at bounding box center [784, 207] width 221 height 24
click at [716, 245] on select "Select One Aidan Hughes & Cooper Dill Alex Flatt Alyssa Sullivan Andrew Brindle…" at bounding box center [784, 245] width 221 height 24
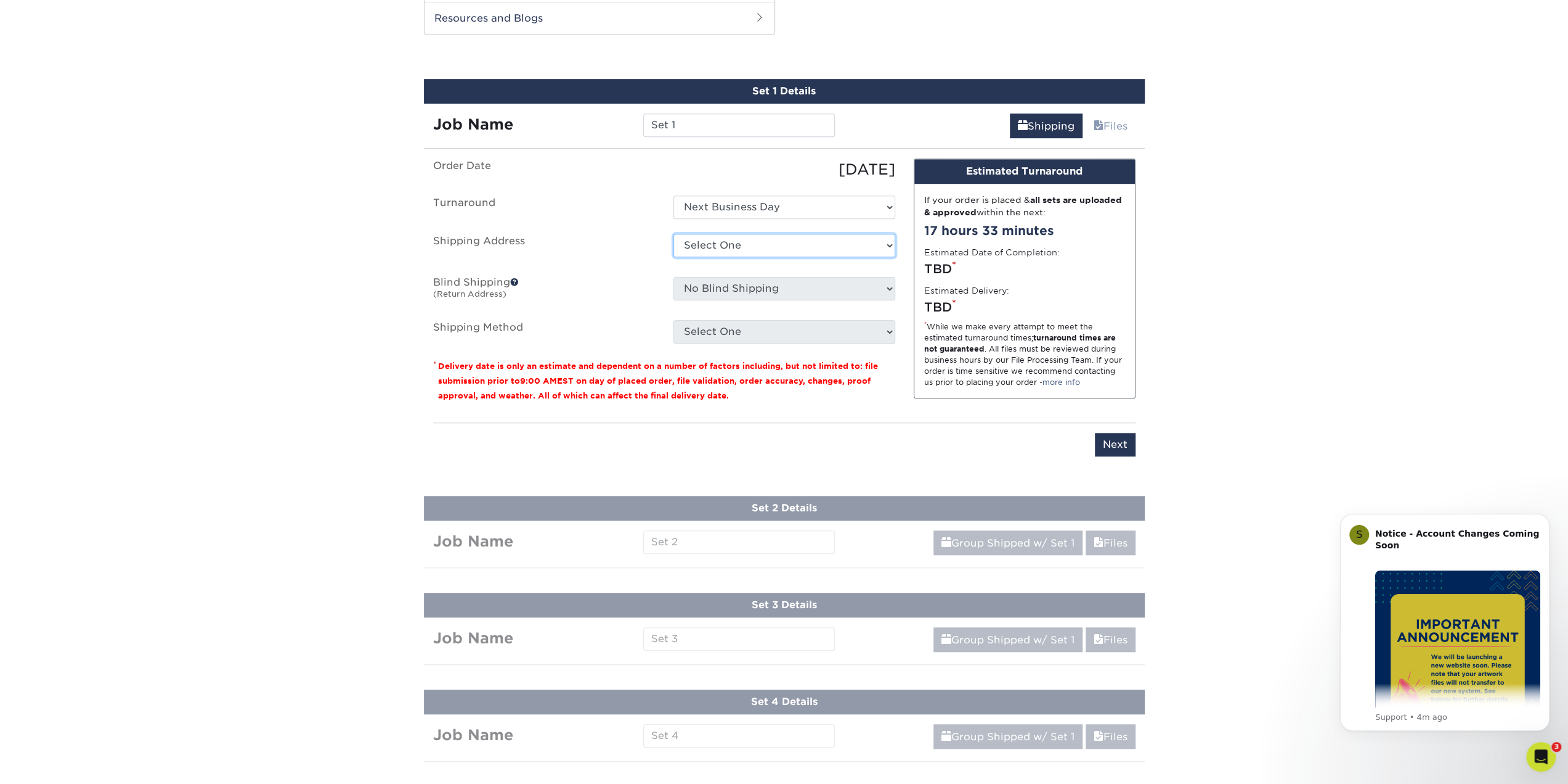
click at [673, 234] on select "Select One Aidan Hughes & Cooper Dill Alex Flatt Alyssa Sullivan Andrew Brindle…" at bounding box center [784, 245] width 221 height 24
click at [746, 249] on select "Select One Aidan Hughes & Cooper Dill Alex Flatt Alyssa Sullivan Andrew Brindle…" at bounding box center [784, 245] width 221 height 24
select select "newaddress"
click at [673, 234] on select "Select One Aidan Hughes & Cooper Dill Alex Flatt Alyssa Sullivan Andrew Brindle…" at bounding box center [784, 245] width 221 height 24
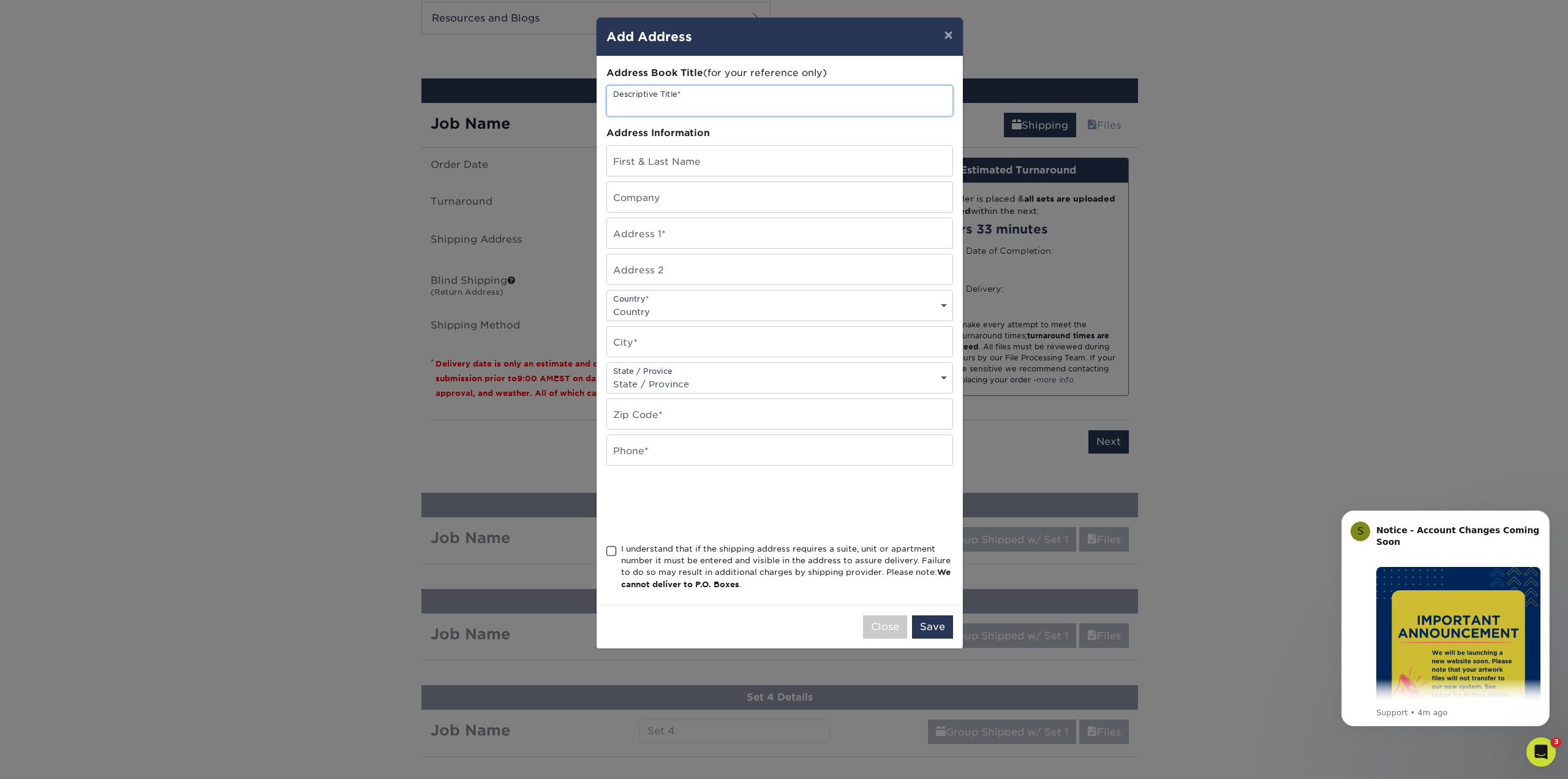
click at [653, 103] on input "text" at bounding box center [780, 101] width 346 height 30
click at [638, 232] on input "text" at bounding box center [780, 233] width 346 height 30
paste input "315 Anderson Dr Wayland Mi"
type input "315 Anderson Dr Wayland Mi"
click at [657, 168] on input "text" at bounding box center [780, 161] width 346 height 30
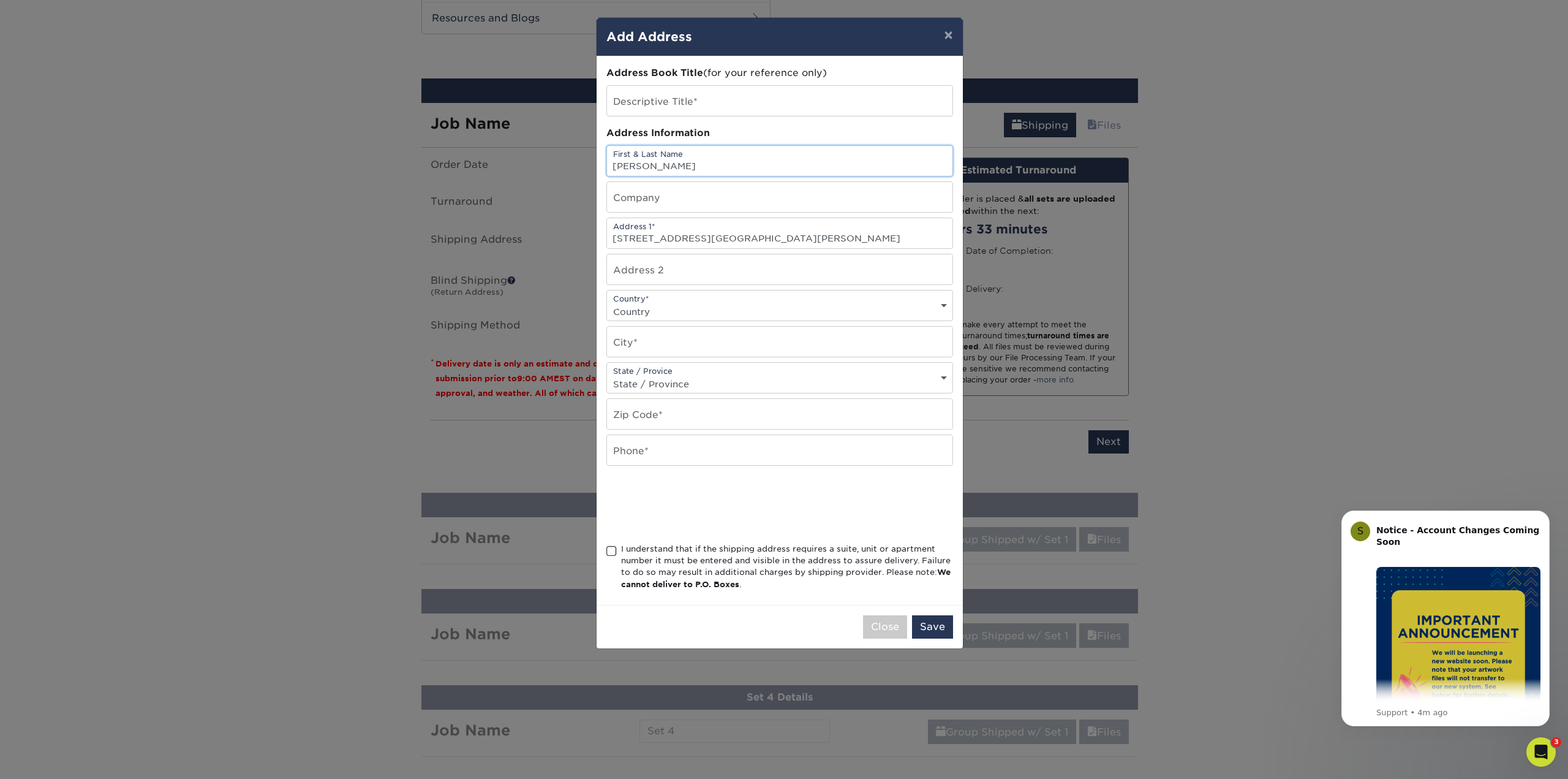
type input "[PERSON_NAME]"
click at [665, 97] on input "text" at bounding box center [780, 101] width 346 height 30
click at [655, 162] on input "[PERSON_NAME]" at bounding box center [780, 161] width 346 height 30
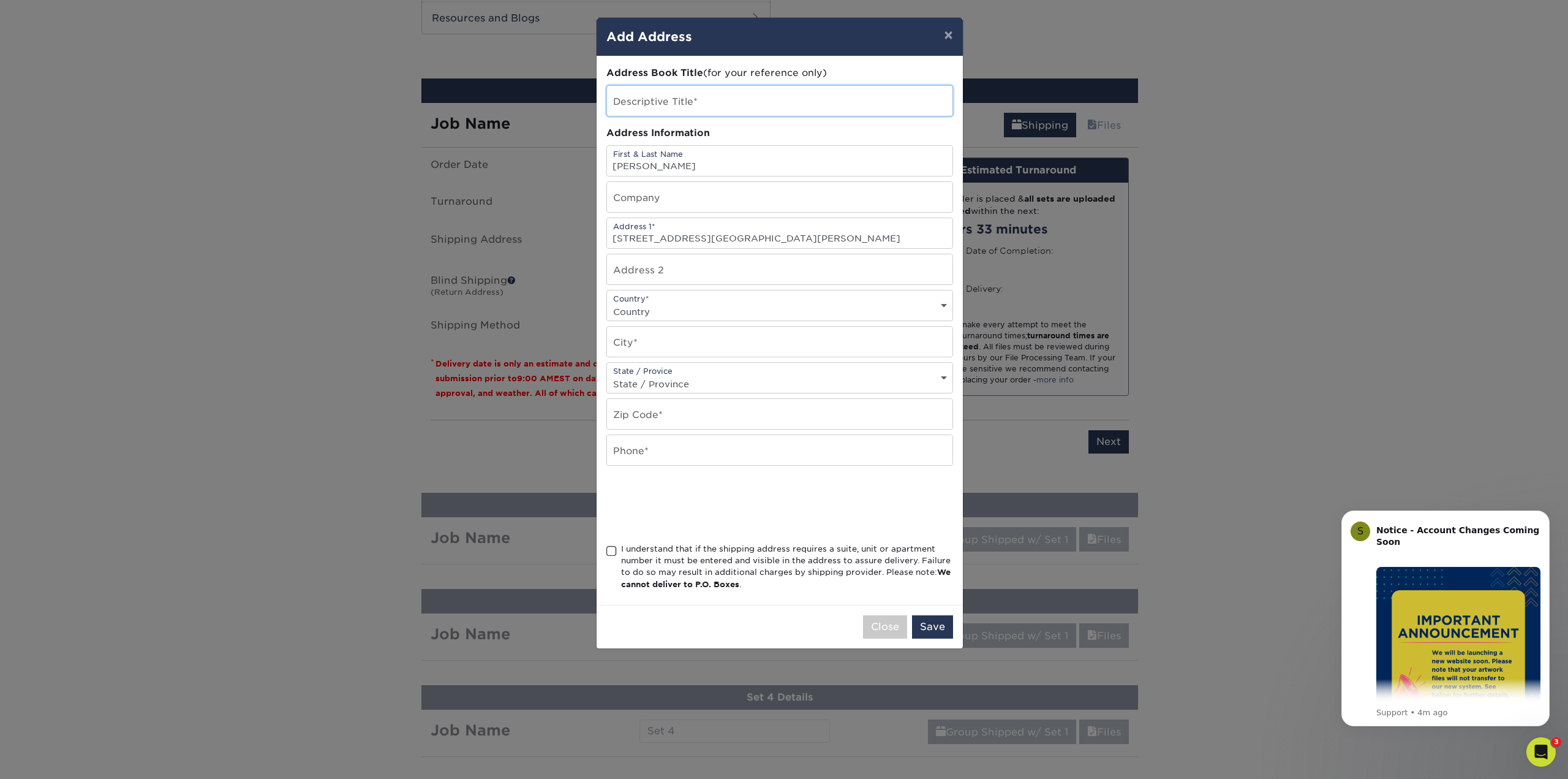
click at [659, 110] on input "text" at bounding box center [780, 101] width 346 height 30
paste input "[PERSON_NAME]"
type input "[PERSON_NAME]"
click at [642, 274] on input "text" at bounding box center [780, 269] width 346 height 30
click at [638, 310] on select "Country United States Canada ----------------------------- Afghanistan Albania …" at bounding box center [780, 311] width 346 height 18
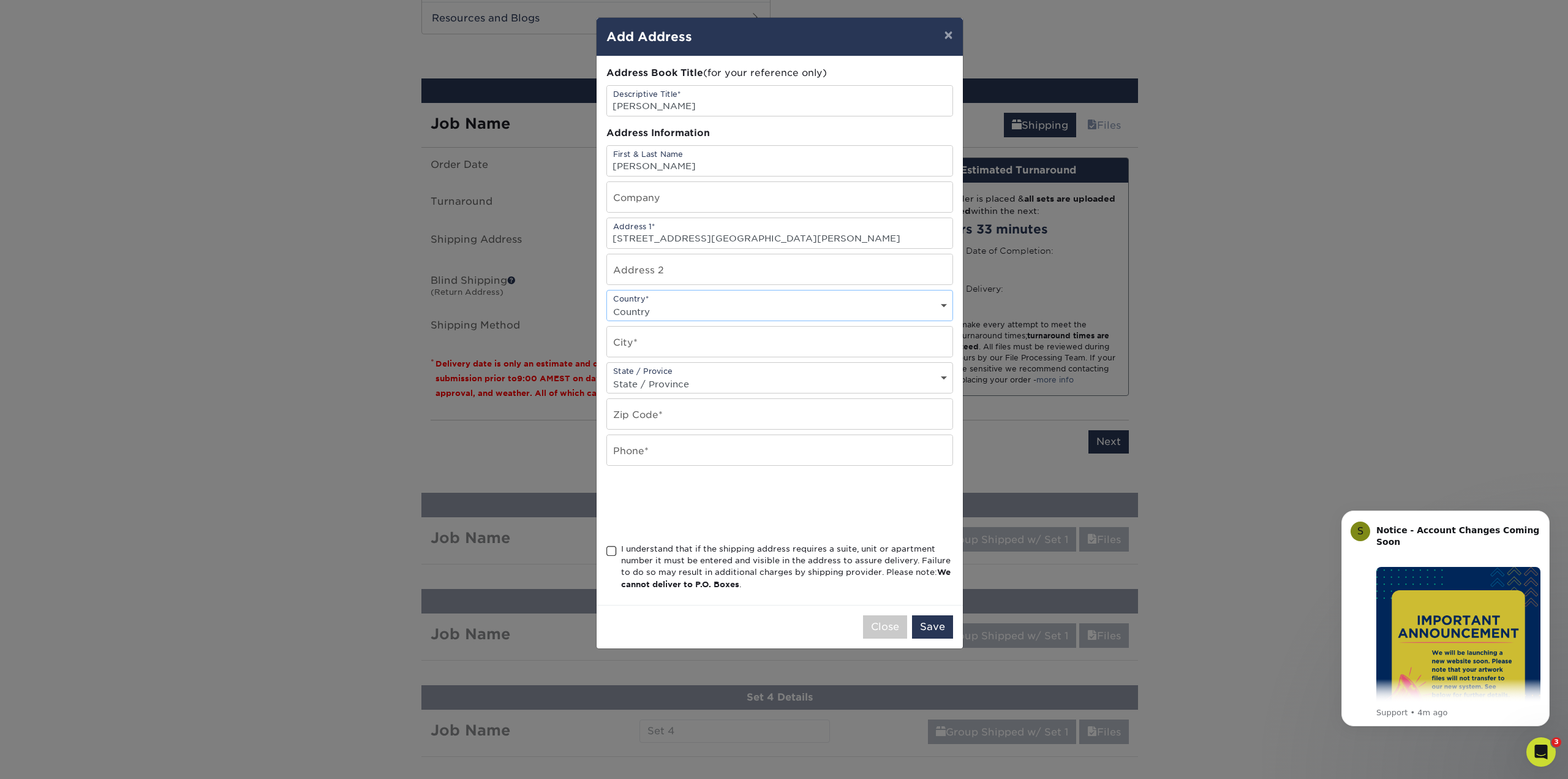
select select "US"
click at [607, 303] on select "Country United States Canada ----------------------------- Afghanistan Albania …" at bounding box center [780, 311] width 346 height 18
click at [643, 338] on input "text" at bounding box center [780, 341] width 346 height 30
type input "Wayland"
click at [648, 366] on div "State / Provice State / Province Alabama Alaska Arizona Arkansas California Col…" at bounding box center [779, 378] width 346 height 32
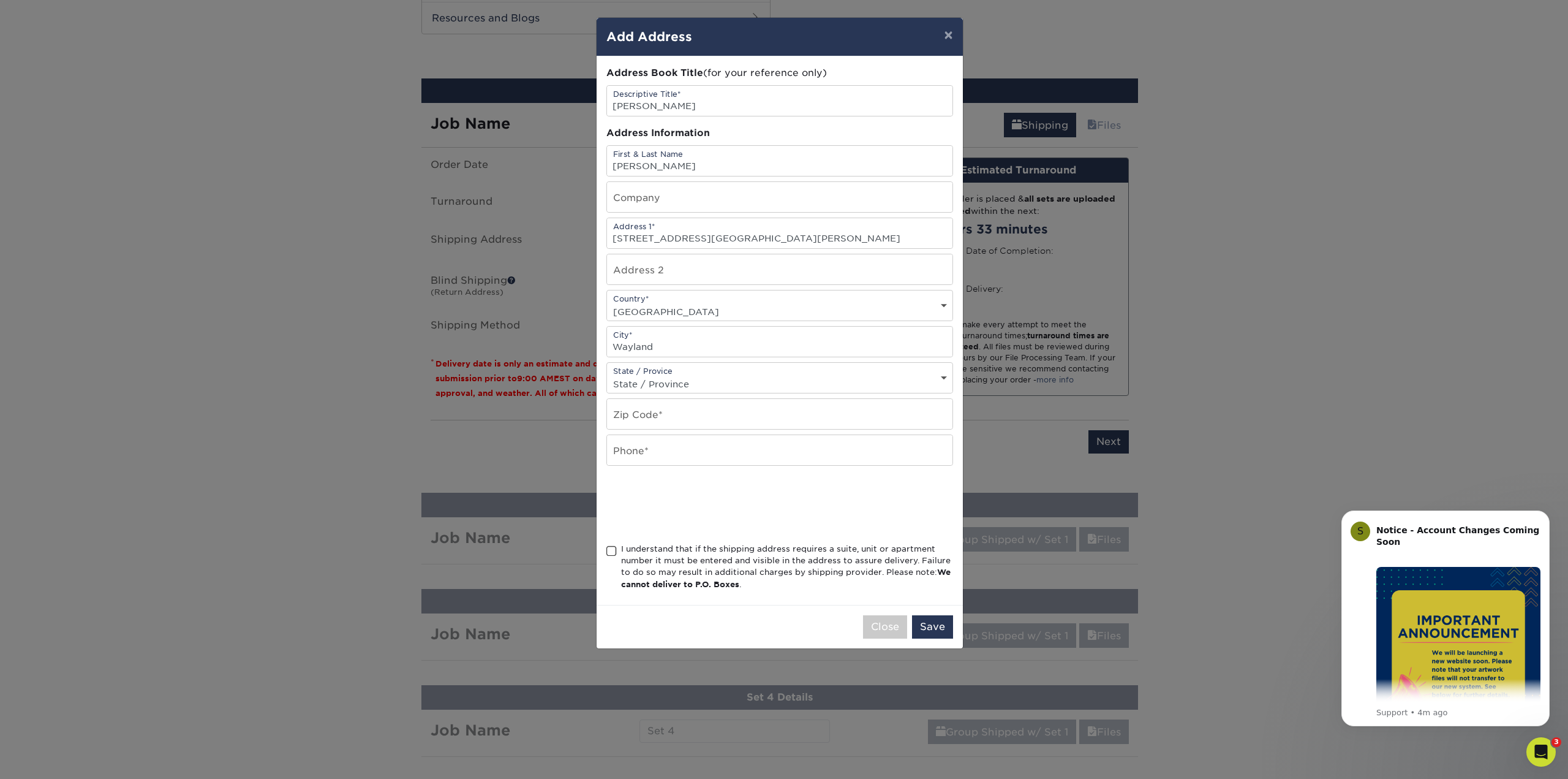
click at [679, 384] on select "State / Province Alabama Alaska Arizona Arkansas California Colorado Connecticu…" at bounding box center [780, 383] width 346 height 18
select select "MI"
click at [607, 375] on select "State / Province Alabama Alaska Arizona Arkansas California Colorado Connecticu…" at bounding box center [780, 383] width 346 height 18
click at [695, 231] on input "315 Anderson Dr Wayland Mi" at bounding box center [780, 233] width 346 height 30
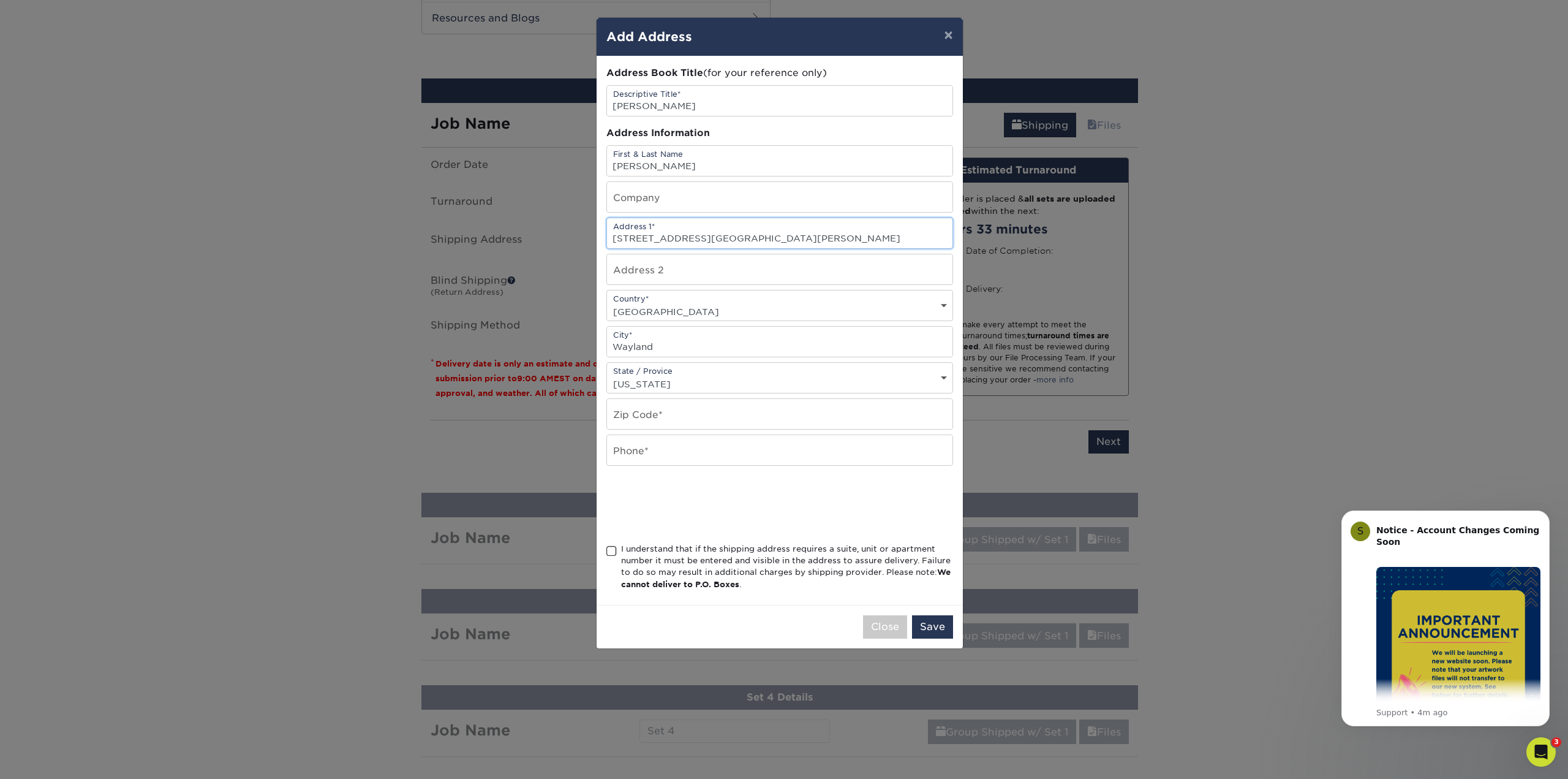
click at [696, 231] on input "315 Anderson Dr Wayland Mi" at bounding box center [780, 233] width 346 height 30
click at [725, 229] on input "315 Anderson Dr Wayland Mi" at bounding box center [780, 233] width 346 height 30
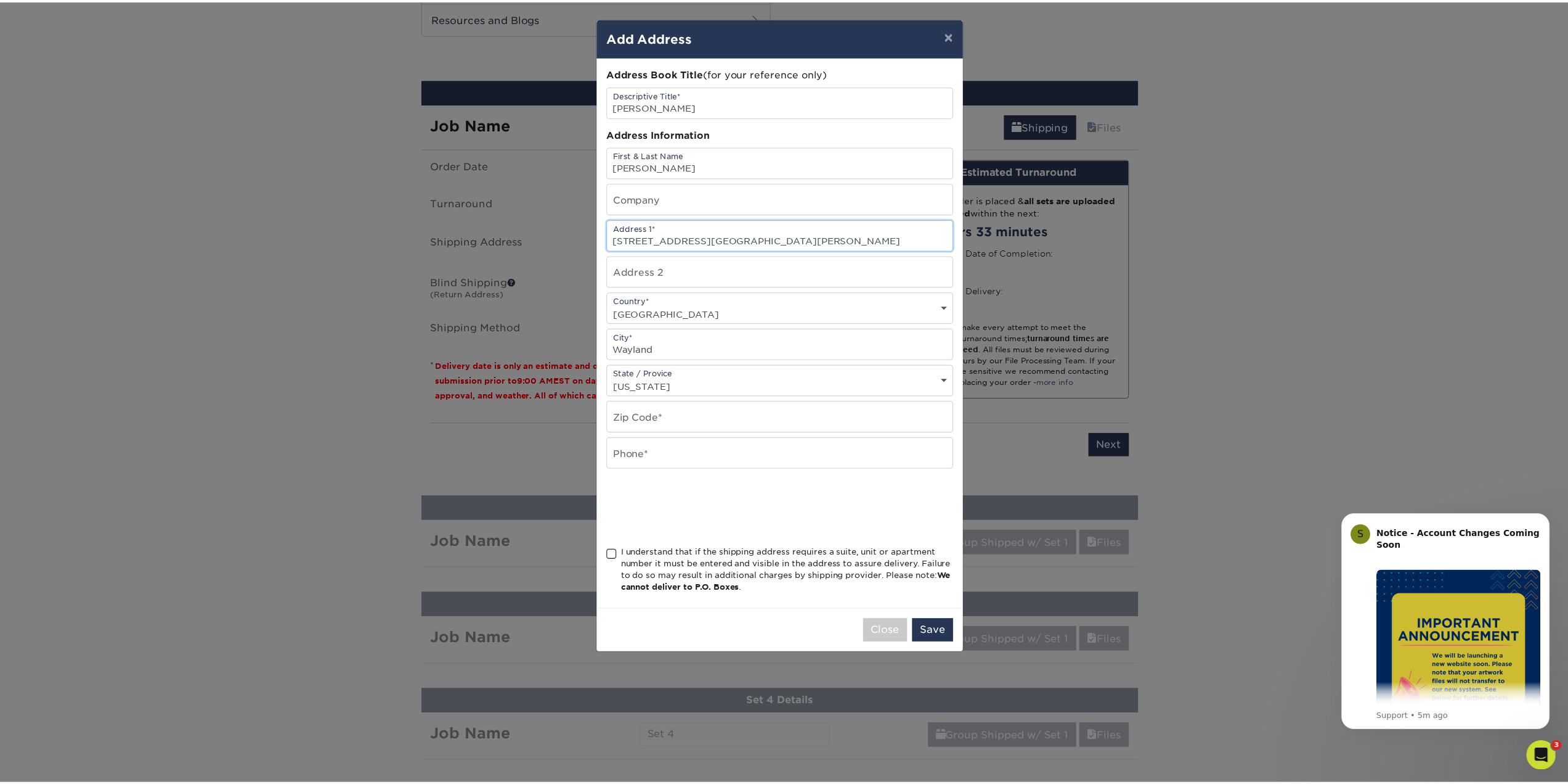
scroll to position [0, 0]
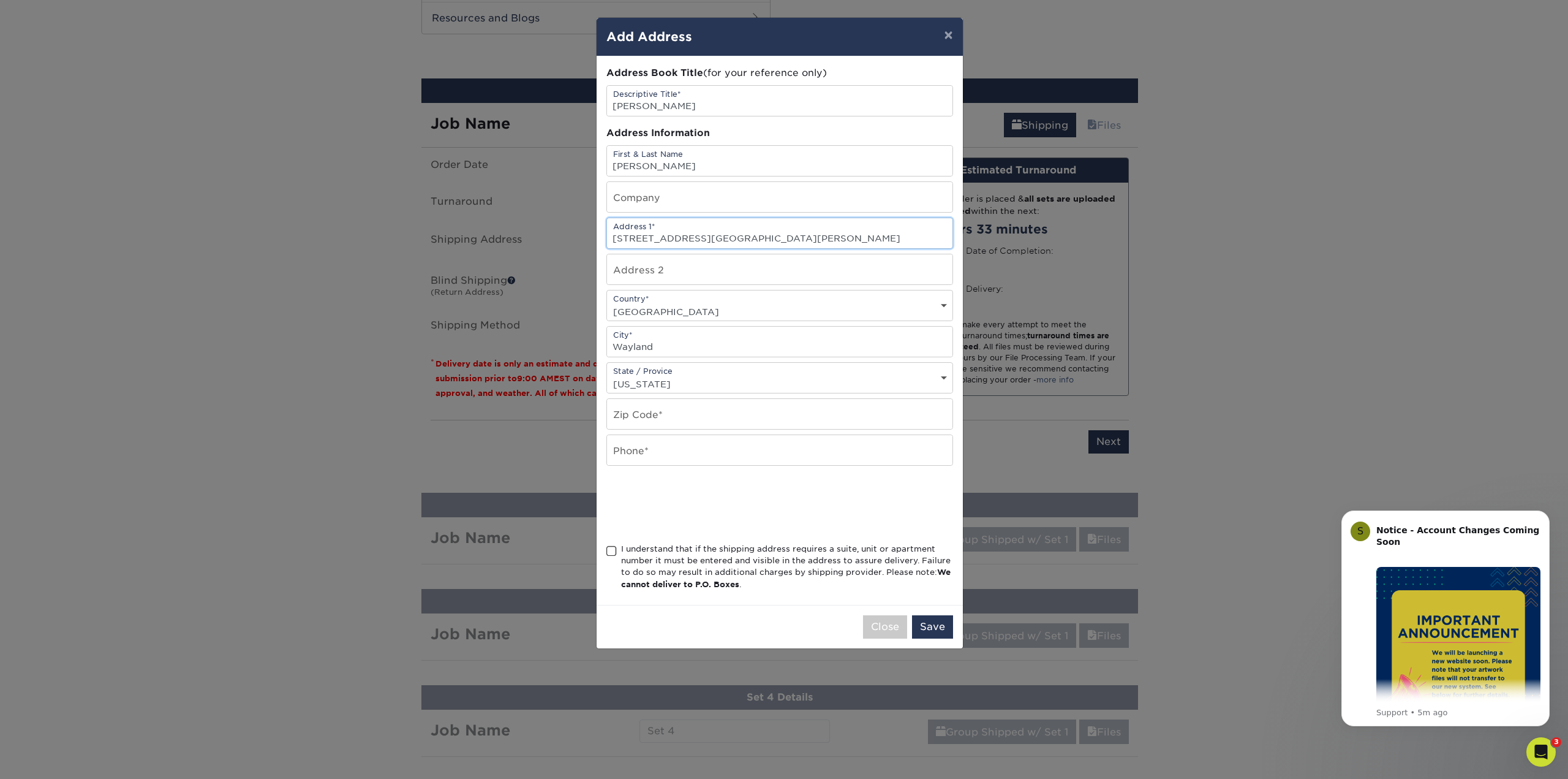
drag, startPoint x: 695, startPoint y: 236, endPoint x: 782, endPoint y: 239, distance: 87.1
click at [782, 239] on input "315 Anderson Dr Wayland Mi" at bounding box center [780, 233] width 346 height 30
type input "315 Anderson Drive"
click at [645, 435] on input "text" at bounding box center [780, 450] width 346 height 30
type input "8109866118"
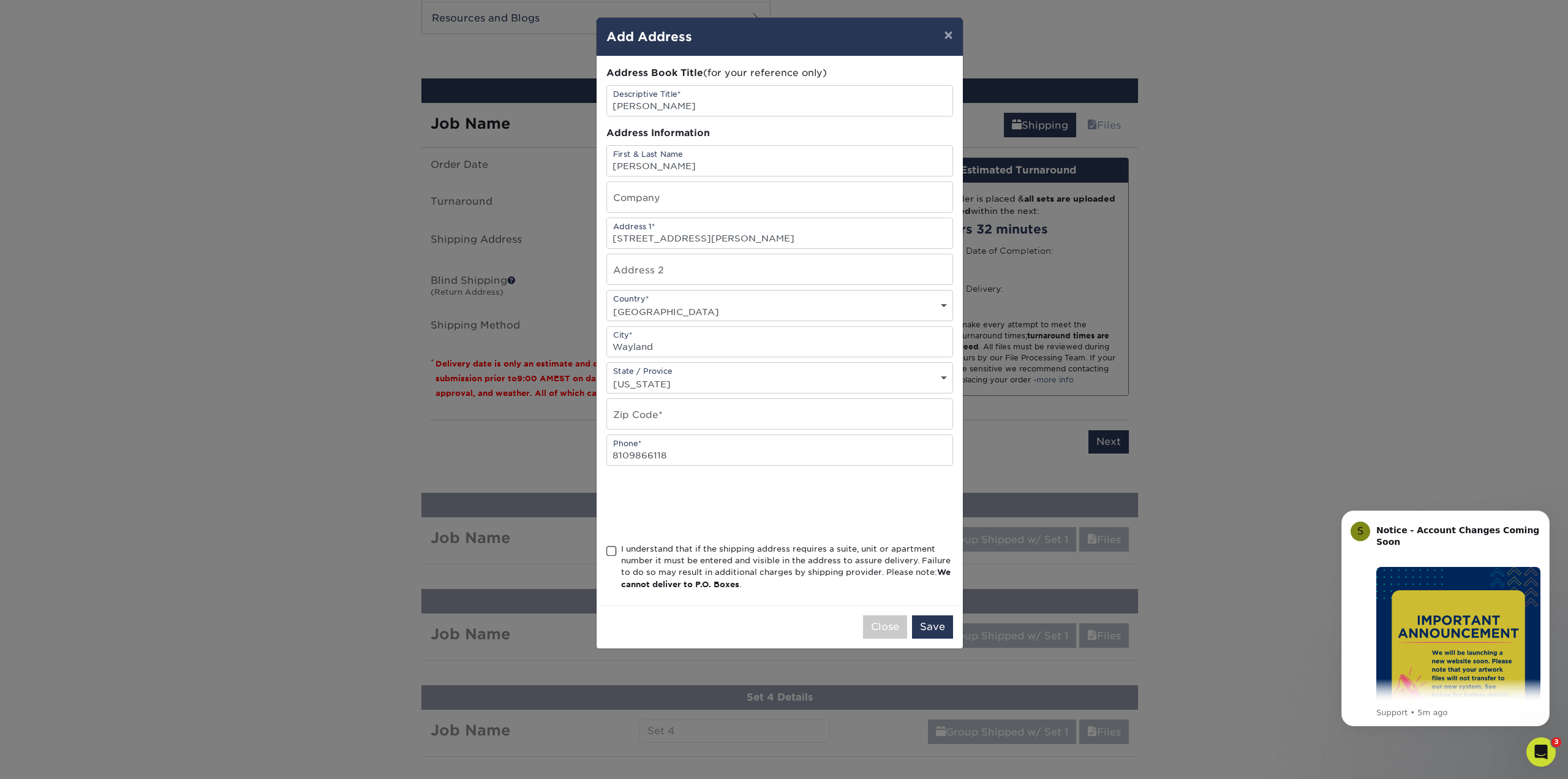
drag, startPoint x: 660, startPoint y: 409, endPoint x: 633, endPoint y: 338, distance: 76.0
click at [660, 408] on input "text" at bounding box center [780, 414] width 346 height 30
click at [709, 407] on input "text" at bounding box center [780, 414] width 346 height 30
type input "49348"
click at [632, 553] on div "I understand that if the shipping address requires a suite, unit or apartment n…" at bounding box center [787, 567] width 331 height 47
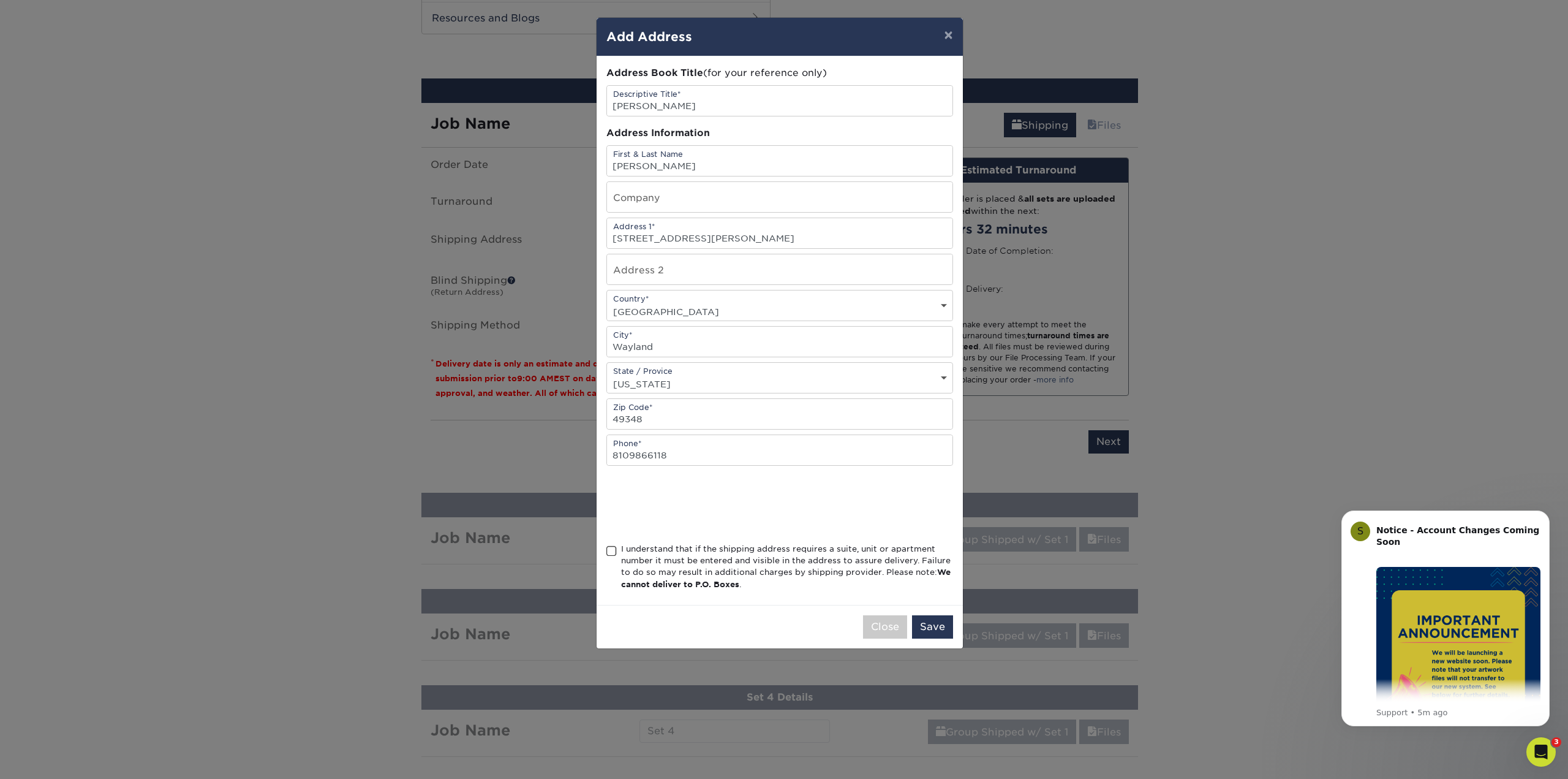
click at [0, 0] on input "I understand that if the shipping address requires a suite, unit or apartment n…" at bounding box center [0, 0] width 0 height 0
click at [933, 622] on button "Save" at bounding box center [932, 626] width 41 height 24
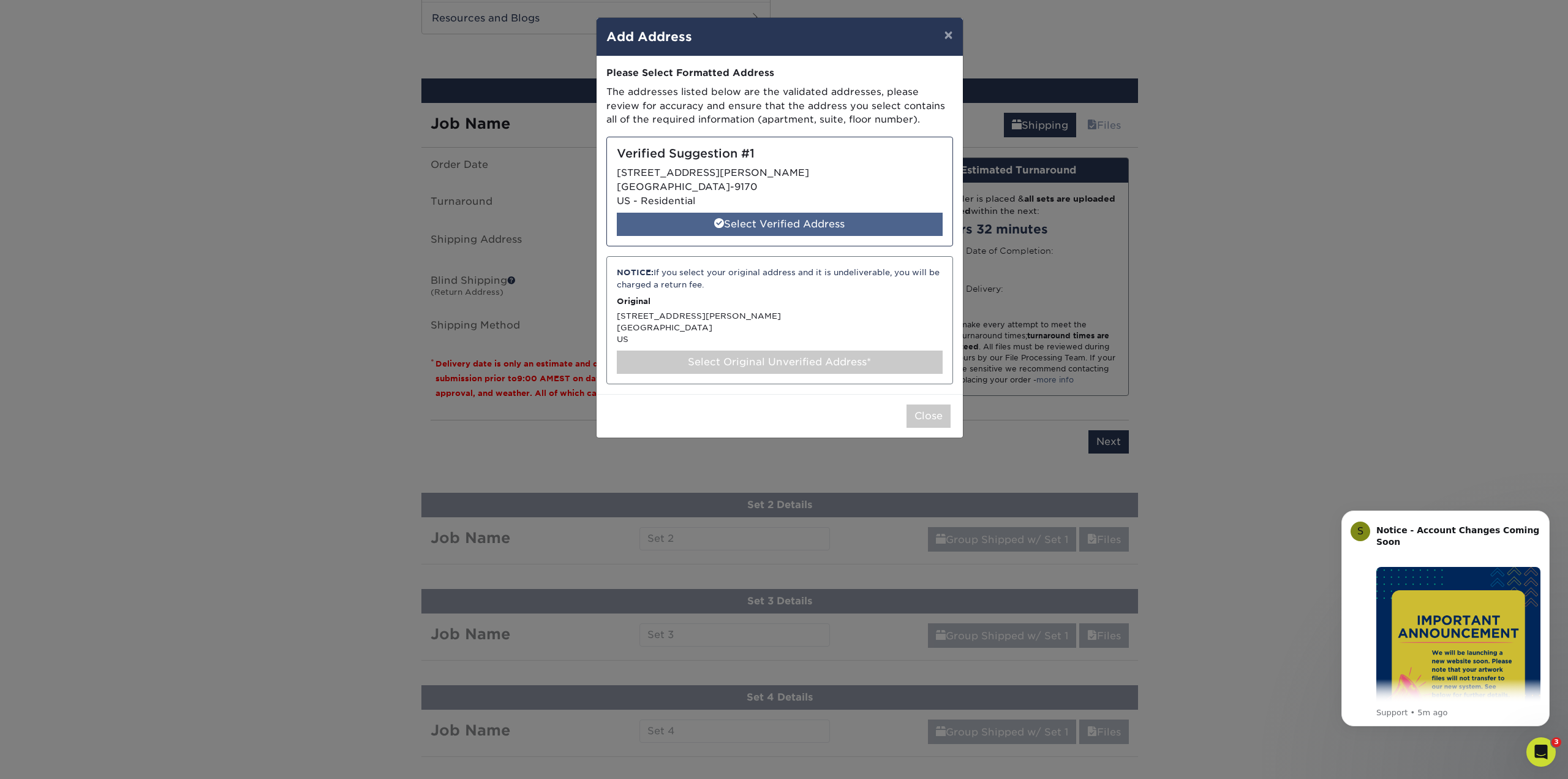
click at [678, 225] on div "Select Verified Address" at bounding box center [779, 224] width 325 height 24
select select "285130"
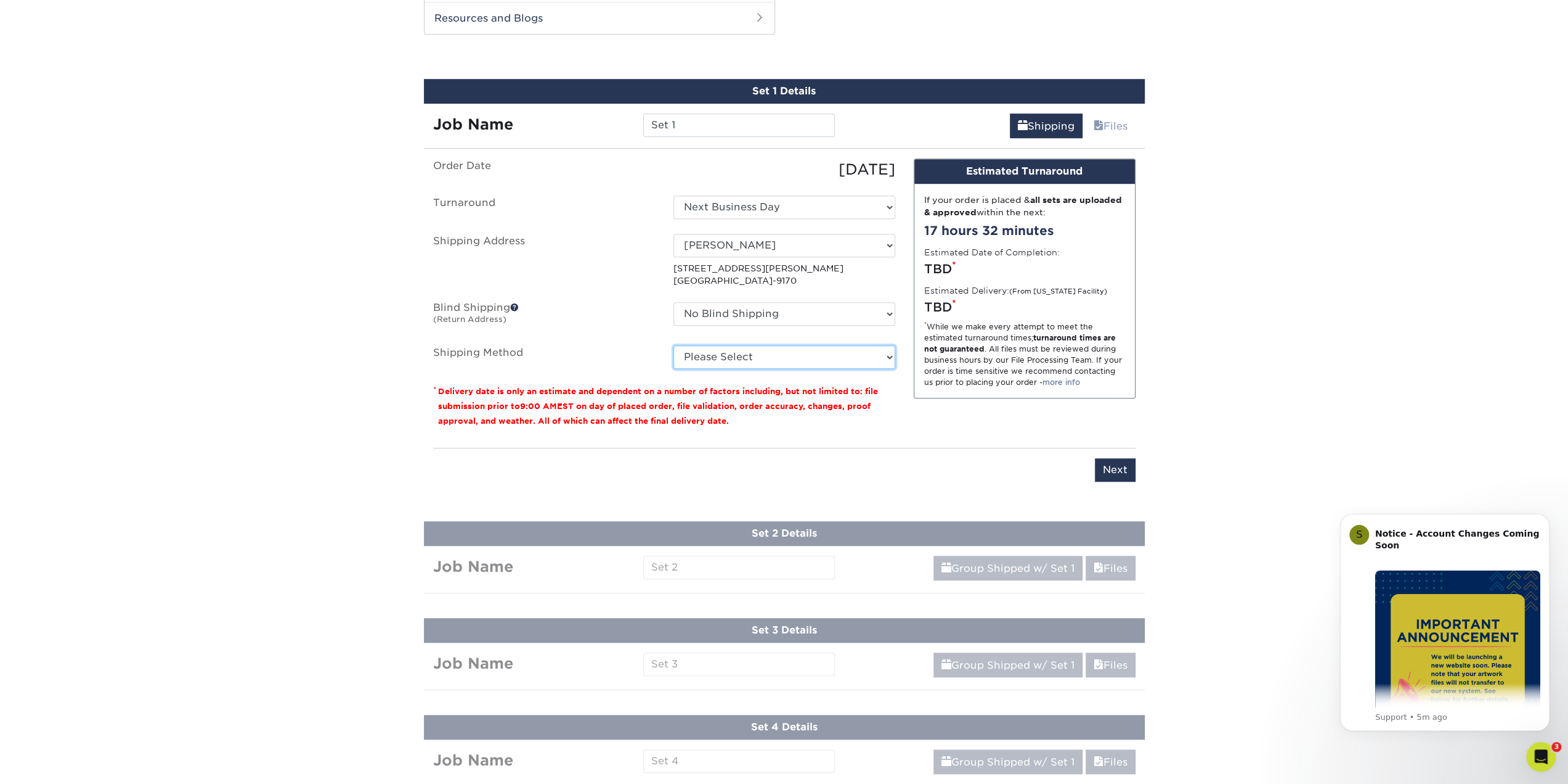
click at [730, 351] on select "Please Select Ground Shipping (+$34.59) 3 Day Shipping Service (+$44.51) 2 Day …" at bounding box center [784, 357] width 221 height 24
click at [759, 358] on select "Please Select Ground Shipping (+$34.59) 3 Day Shipping Service (+$44.51) 2 Day …" at bounding box center [784, 357] width 221 height 24
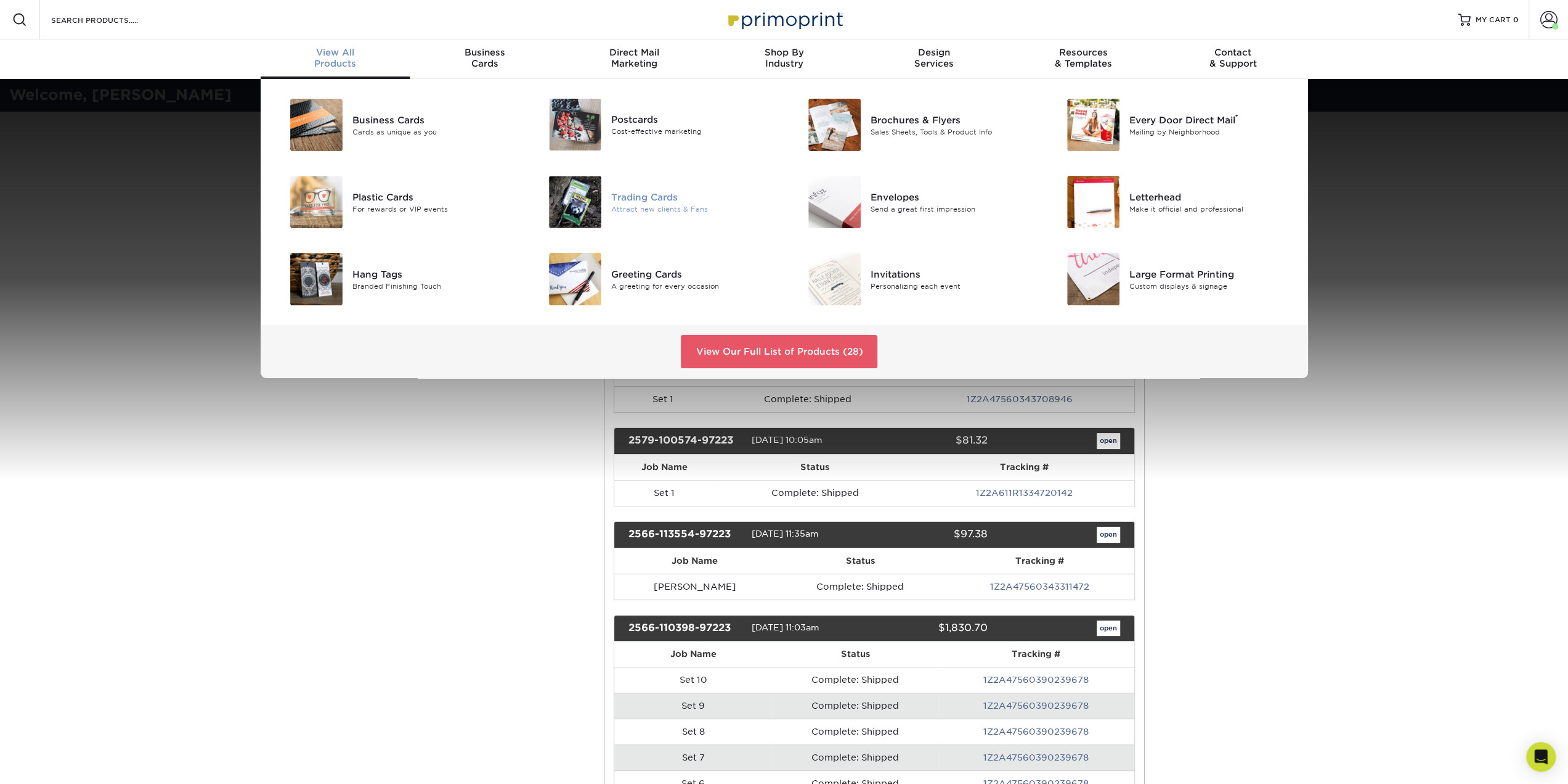
click at [612, 201] on div "Trading Cards" at bounding box center [693, 196] width 163 height 13
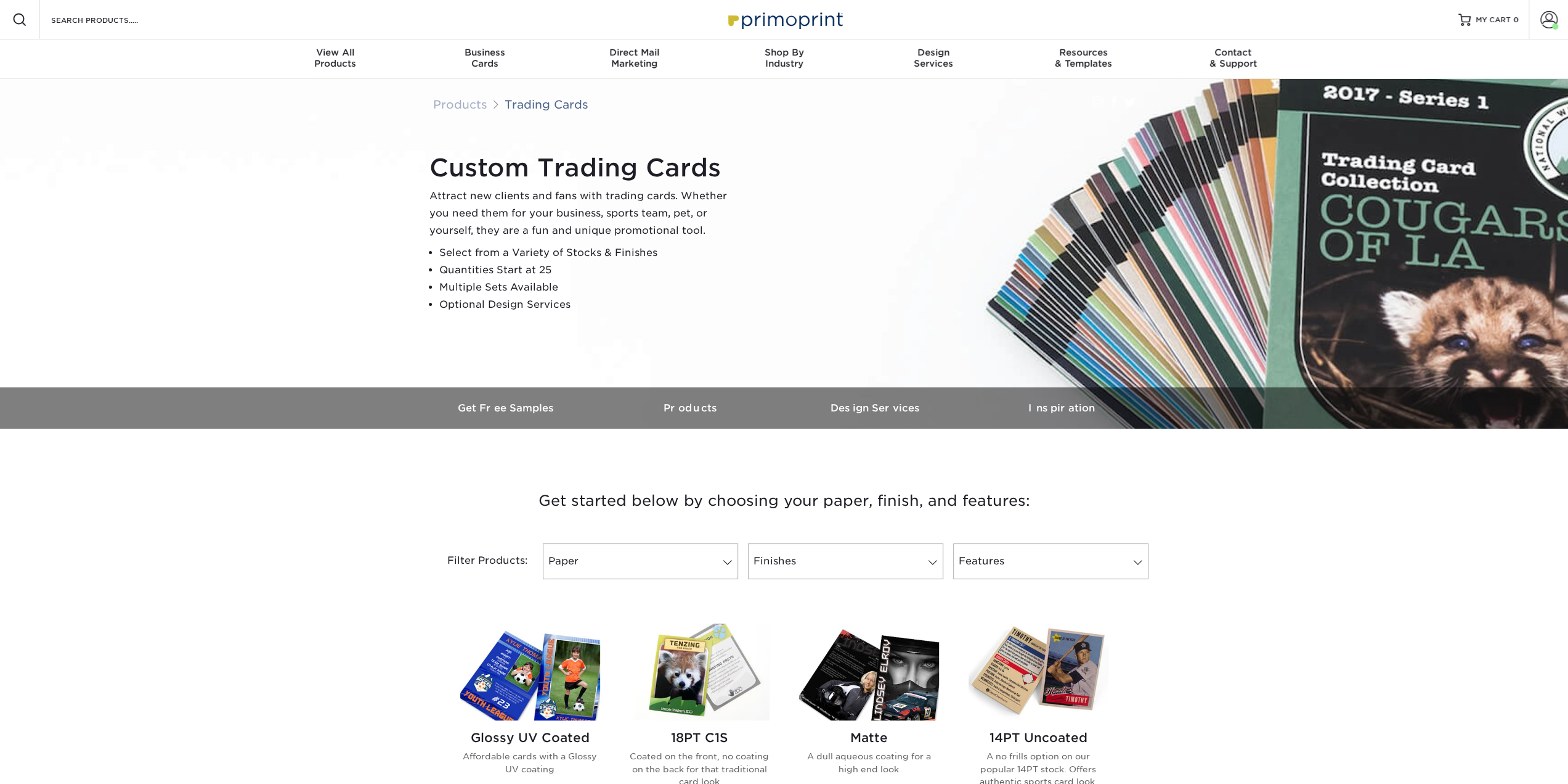
click at [526, 692] on img at bounding box center [530, 672] width 140 height 97
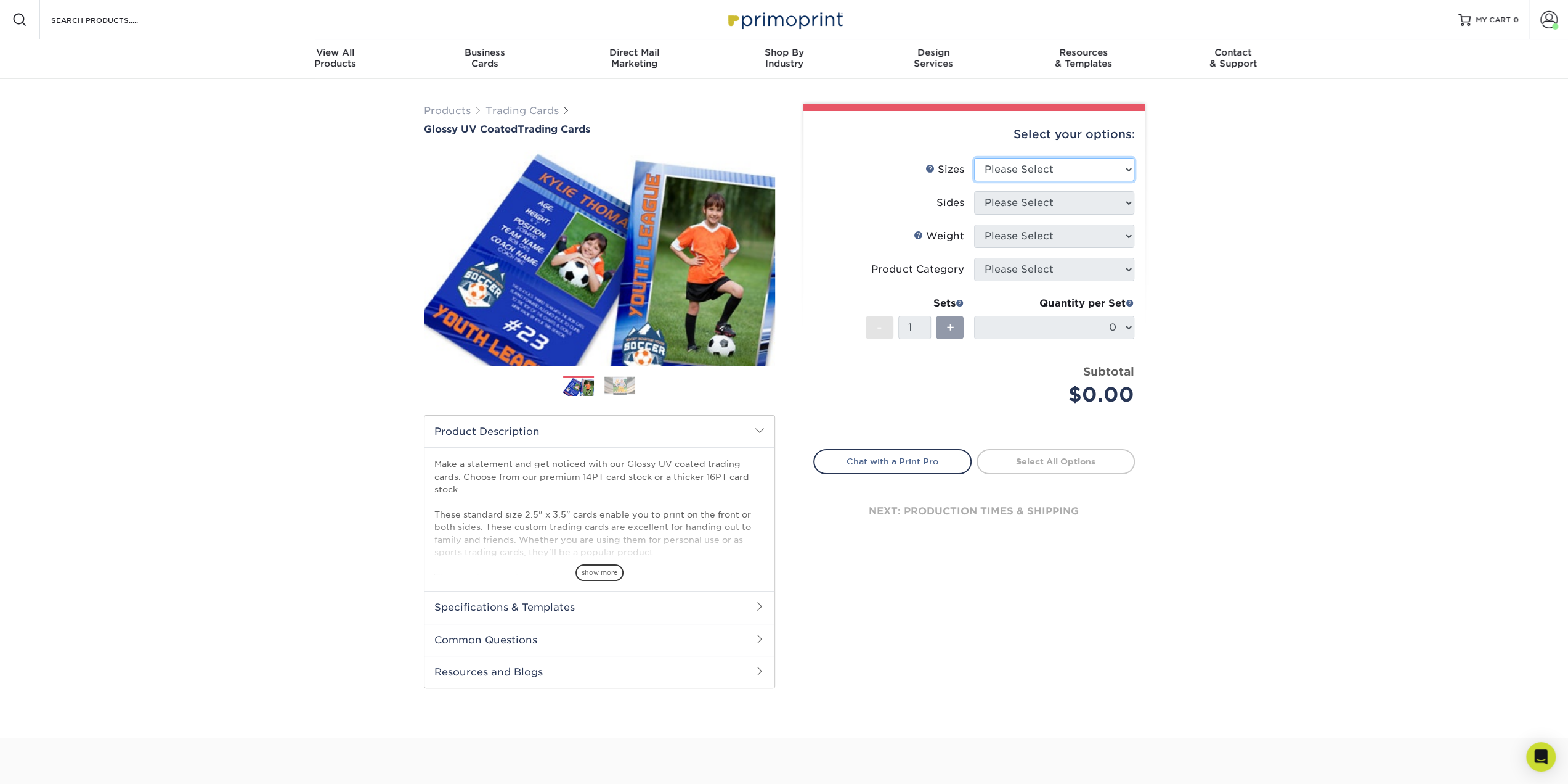
click at [1015, 172] on select "Please Select 2.5" x 3.5"" at bounding box center [1054, 170] width 161 height 24
select select "2.50x3.50"
click at [974, 158] on select "Please Select 2.5" x 3.5"" at bounding box center [1054, 170] width 161 height 24
click at [1037, 207] on select "Please Select Print Both Sides Print Front Only" at bounding box center [1054, 202] width 161 height 24
select select "13abbda7-1d64-4f25-8bb2-c179b224825d"
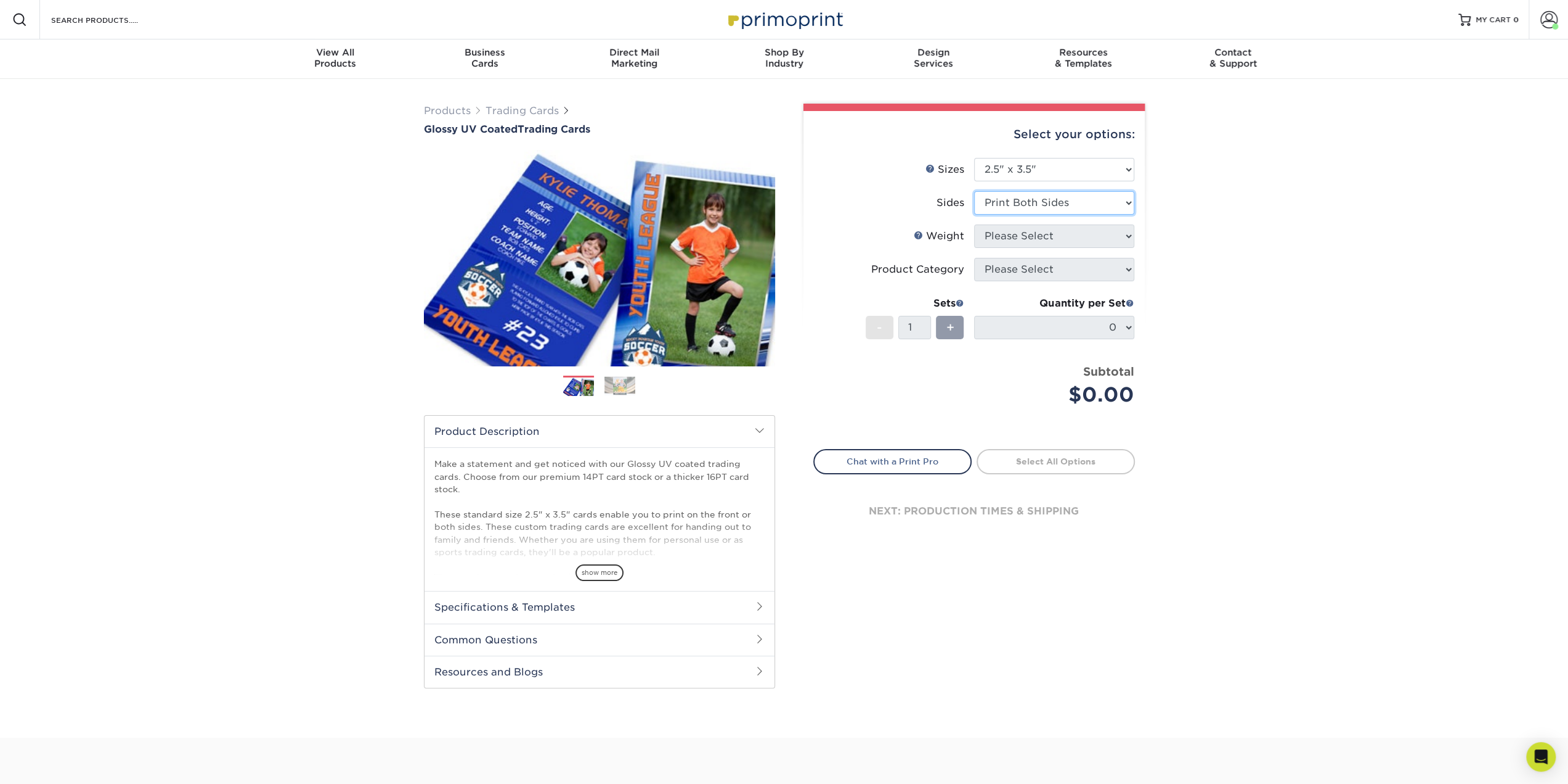
click at [974, 191] on select "Please Select Print Both Sides Print Front Only" at bounding box center [1054, 202] width 161 height 24
click at [1041, 241] on select "Please Select 16PT 14PT 18PT C1S" at bounding box center [1054, 236] width 161 height 24
select select "16PT"
click at [974, 224] on select "Please Select 16PT 14PT 18PT C1S" at bounding box center [1054, 236] width 161 height 24
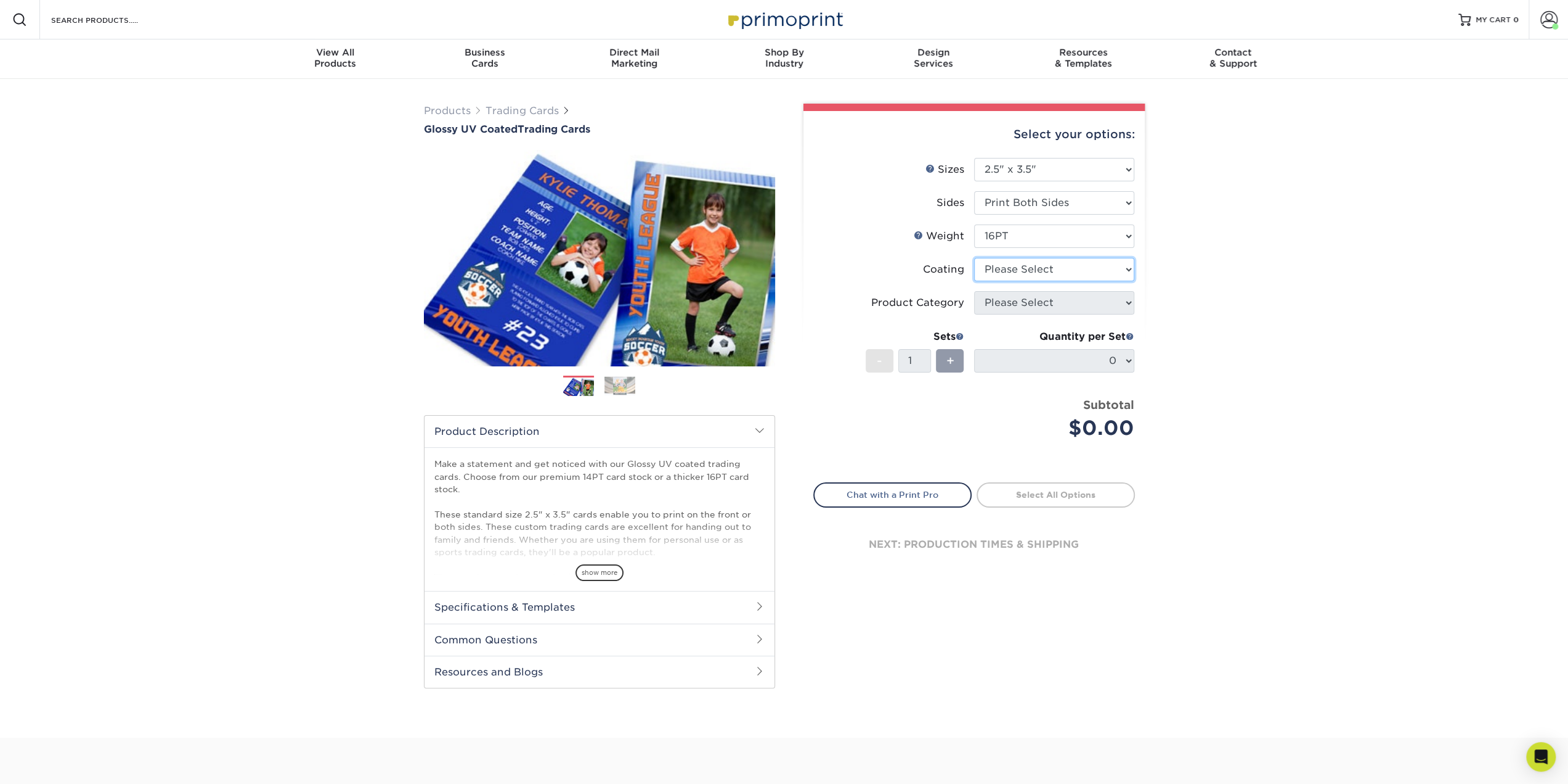
click at [1039, 276] on select at bounding box center [1054, 269] width 161 height 24
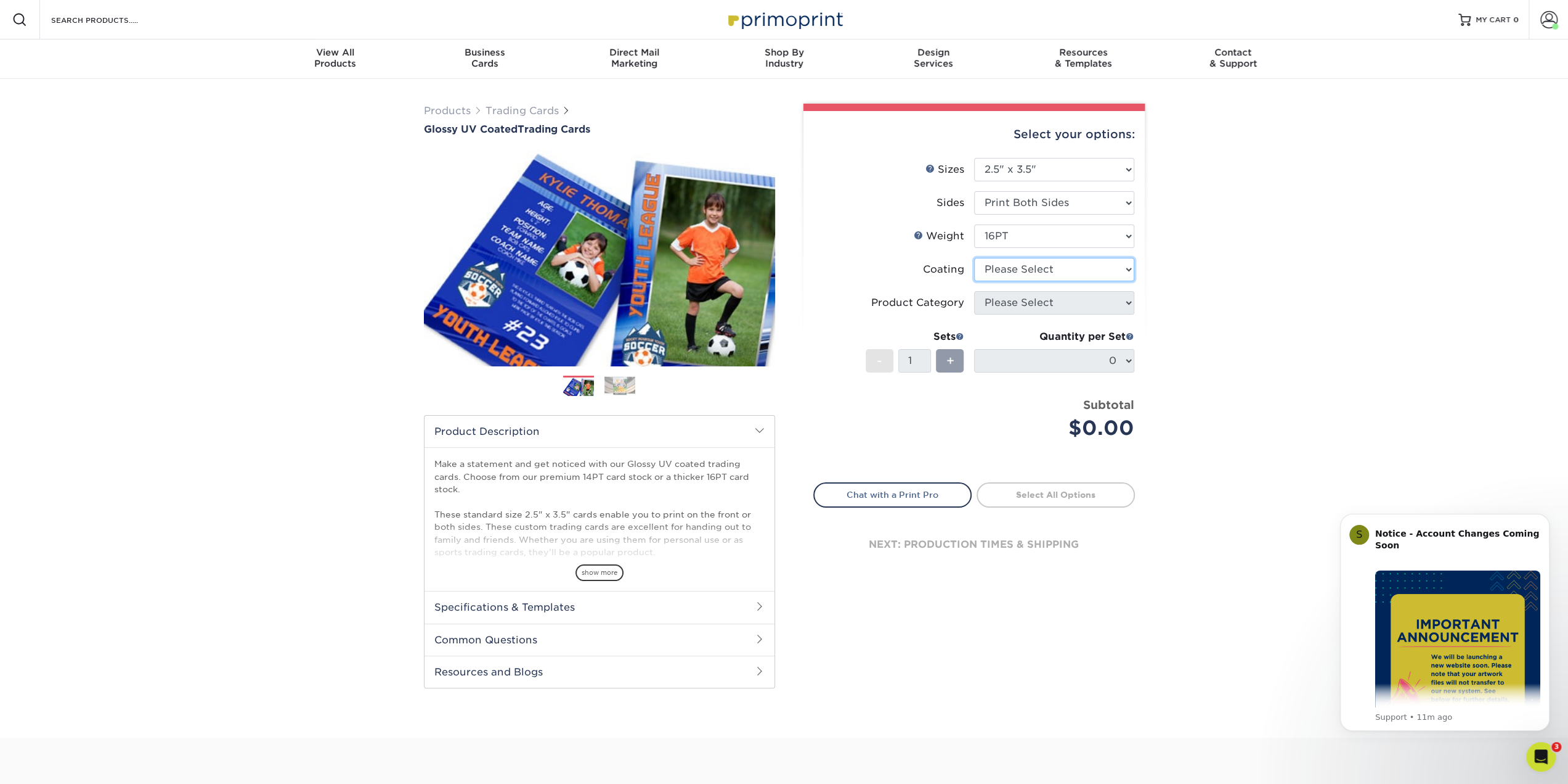
select select "ae367451-b2b8-45df-a344-0f05b6a12993"
click at [974, 258] on select at bounding box center [1054, 269] width 161 height 24
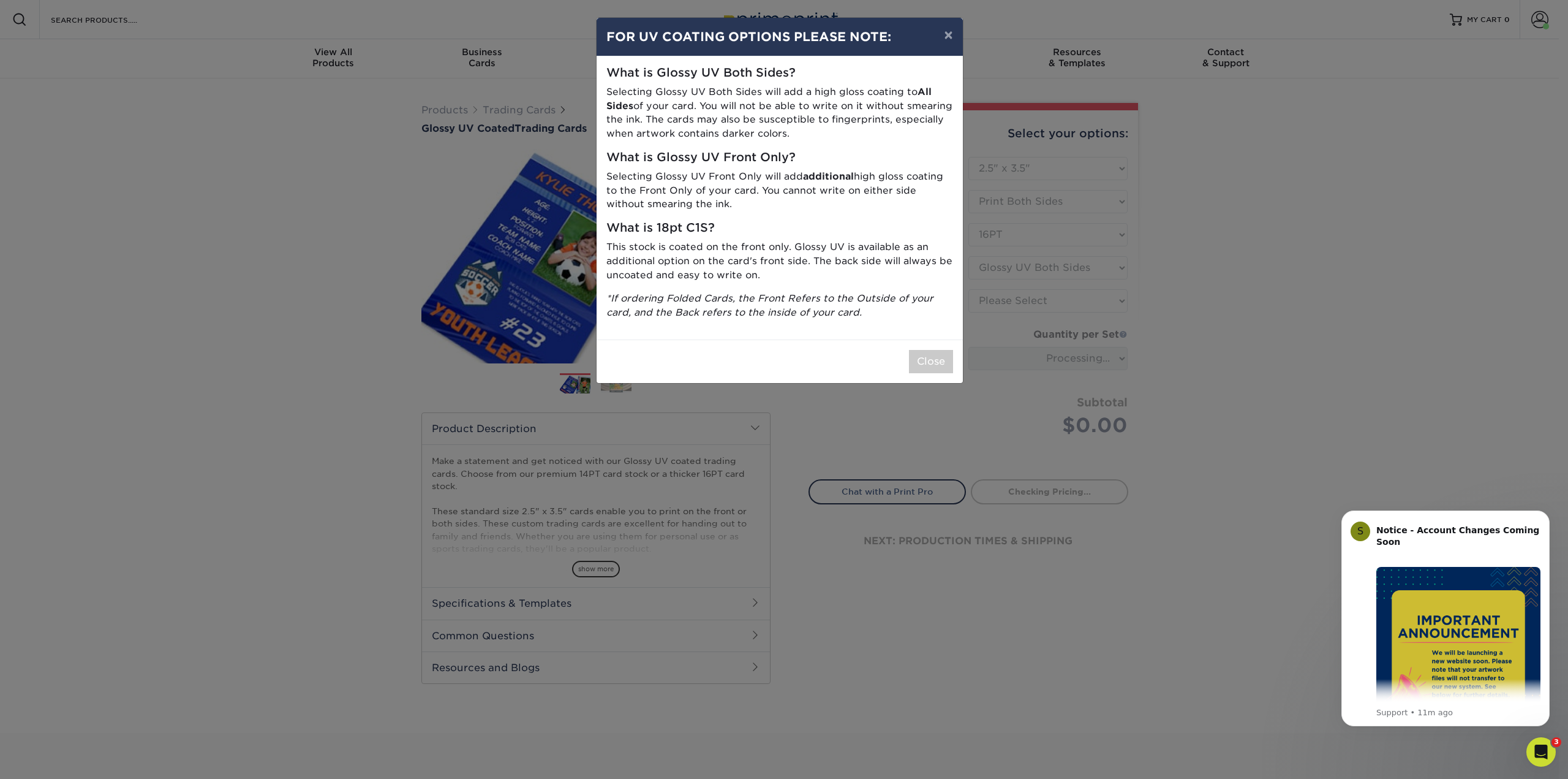
click at [1048, 324] on div "× FOR UV COATING OPTIONS PLEASE NOTE: What is Glossy UV Both Sides? Selecting G…" at bounding box center [784, 390] width 1568 height 779
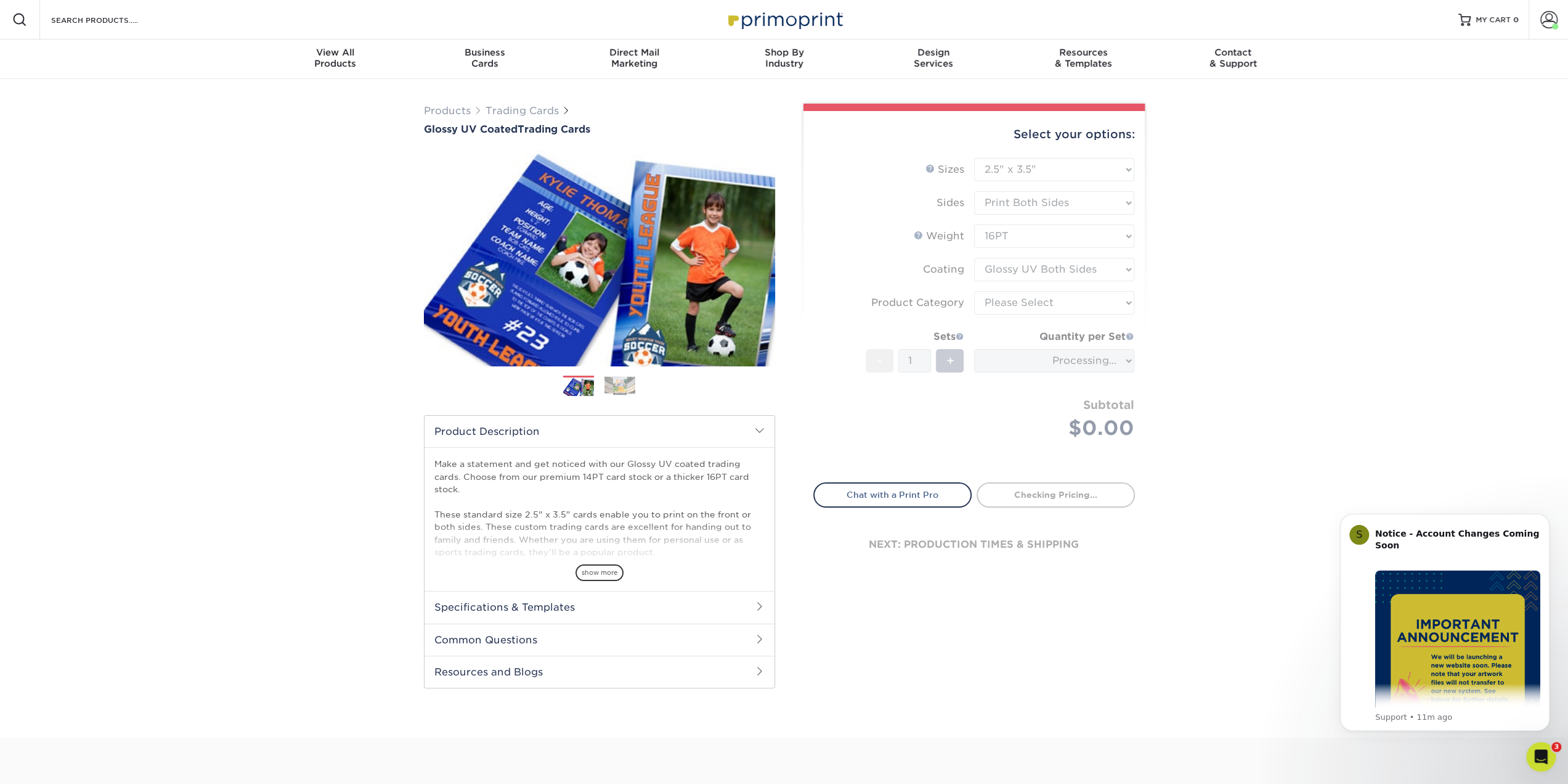
click at [1059, 305] on form "Sizes Help Sizes Please Select 2.5" x 3.5" Sides Please Select 16PT - 1" at bounding box center [974, 313] width 322 height 310
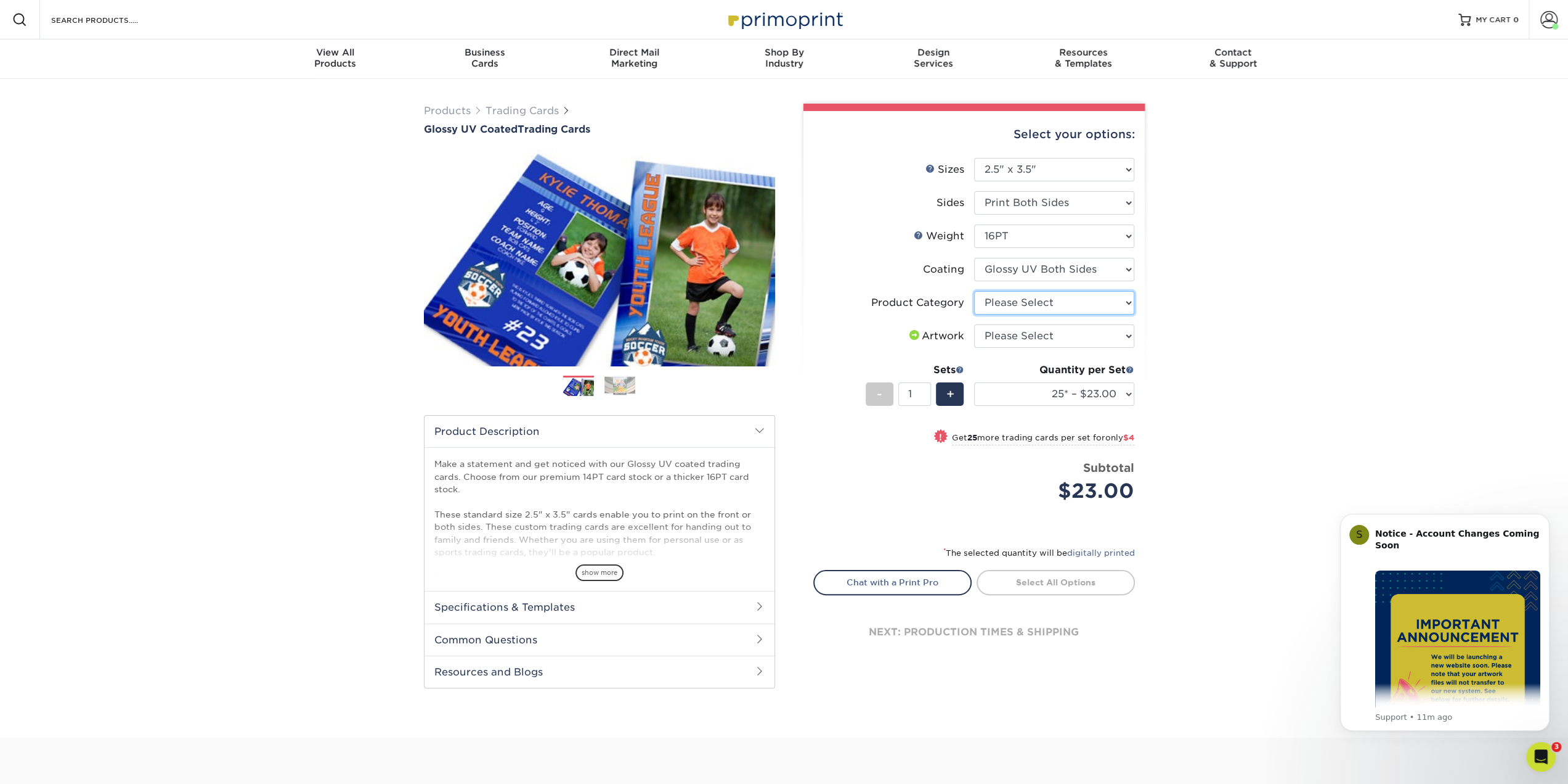
drag, startPoint x: 1059, startPoint y: 305, endPoint x: 1061, endPoint y: 313, distance: 8.2
click at [1059, 305] on select "Please Select Trading Cards" at bounding box center [1054, 303] width 161 height 24
select select "c2f9bce9-36c2-409d-b101-c29d9d031e18"
click at [974, 291] on select "Please Select Trading Cards" at bounding box center [1054, 303] width 161 height 24
click at [1061, 332] on select "Please Select I will upload files I need a design - $100" at bounding box center [1054, 335] width 161 height 24
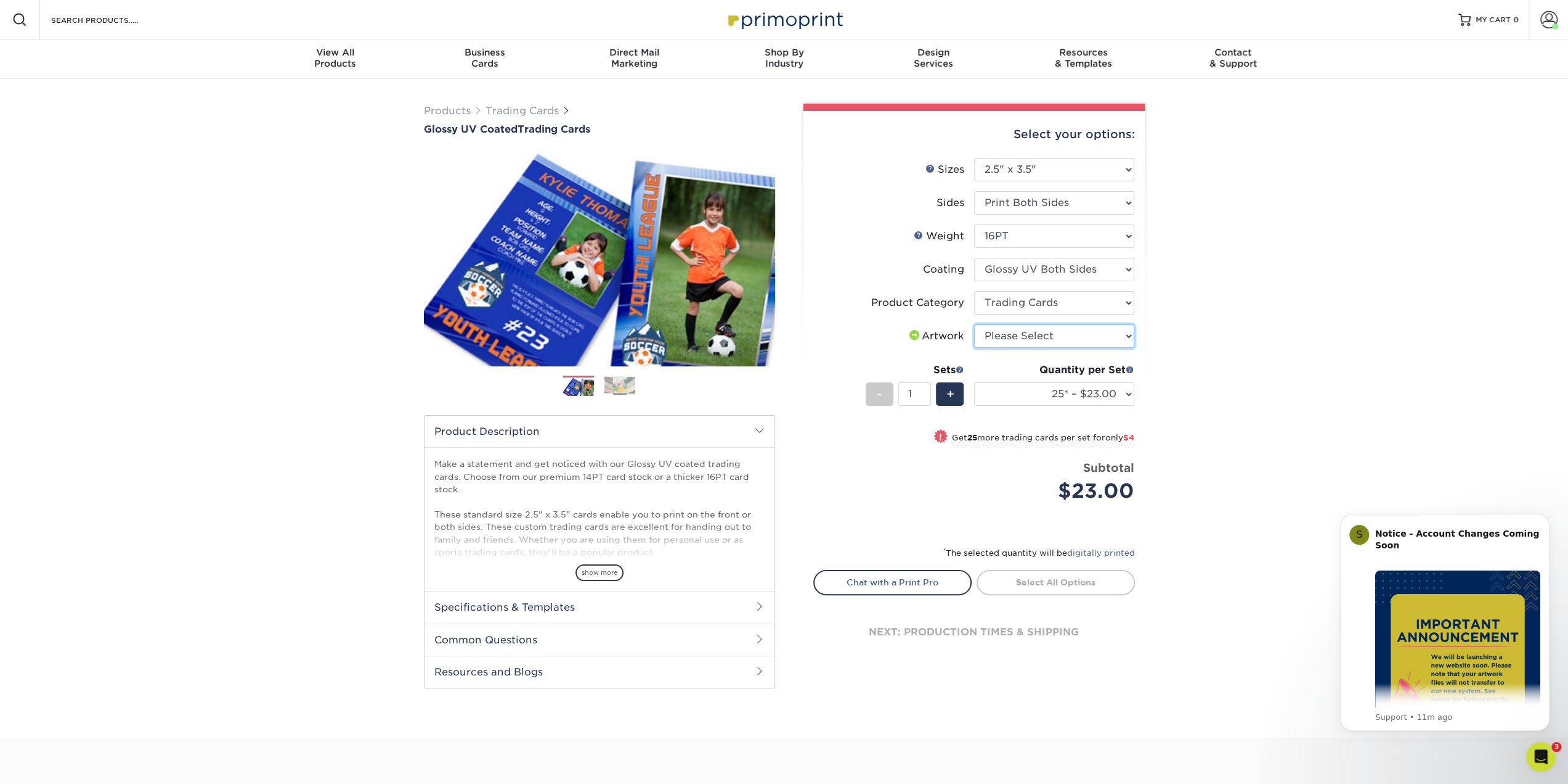
select select "upload"
click at [974, 324] on select "Please Select I will upload files I need a design - $100" at bounding box center [1054, 335] width 161 height 24
click at [1053, 385] on select "25* – $23.00 50* – $27.00 75* – $33.00 100* – $37.00 250* – $47.00 500 – $58.00…" at bounding box center [1054, 394] width 161 height 24
select select "250* – $47.00"
click at [974, 382] on select "25* – $23.00 50* – $27.00 75* – $33.00 100* – $37.00 250* – $47.00 500 – $58.00…" at bounding box center [1054, 394] width 161 height 24
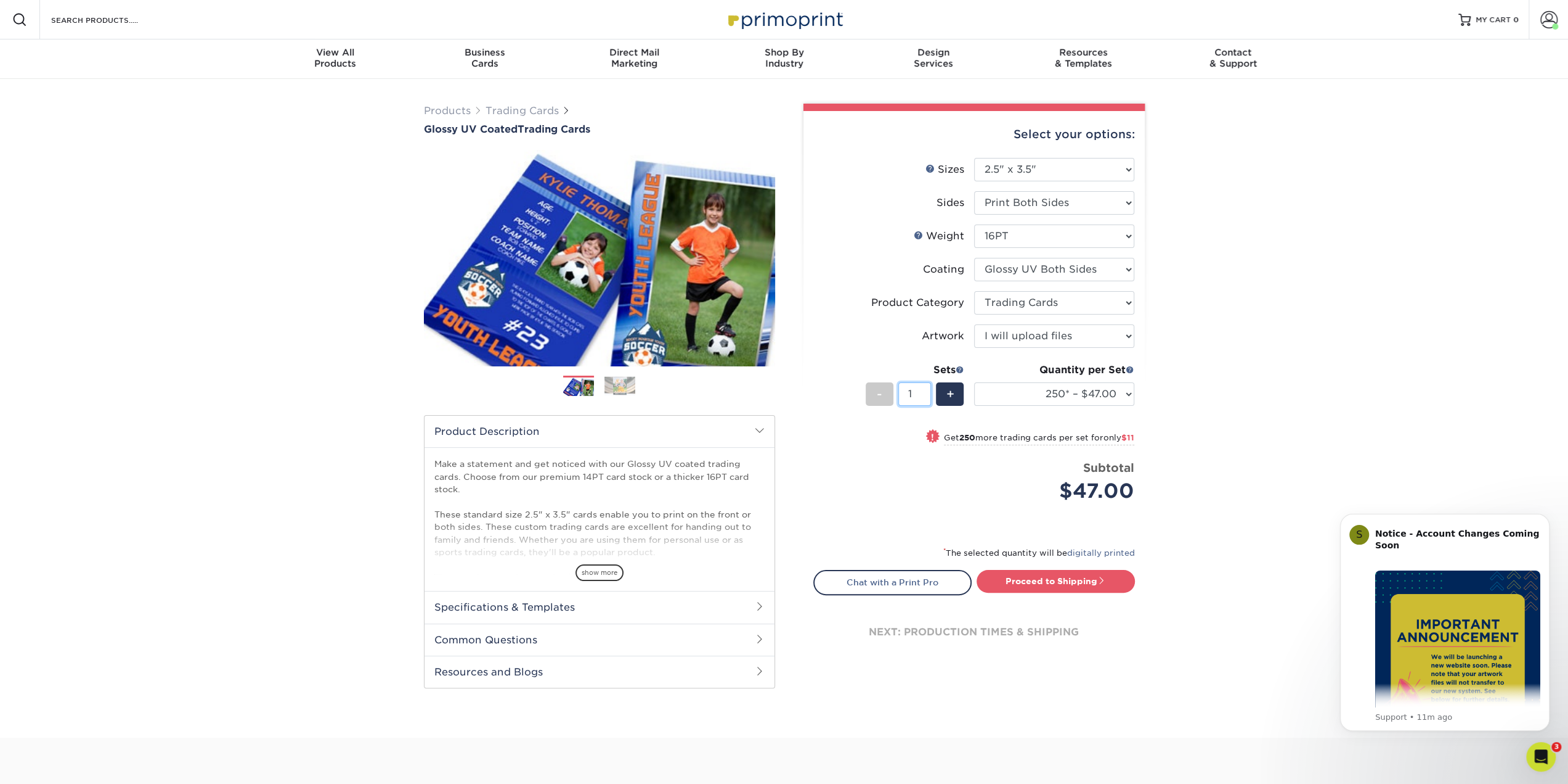
click at [919, 398] on input "1" at bounding box center [914, 394] width 33 height 24
type input "17"
click at [1013, 484] on div "$47.00" at bounding box center [1058, 491] width 151 height 30
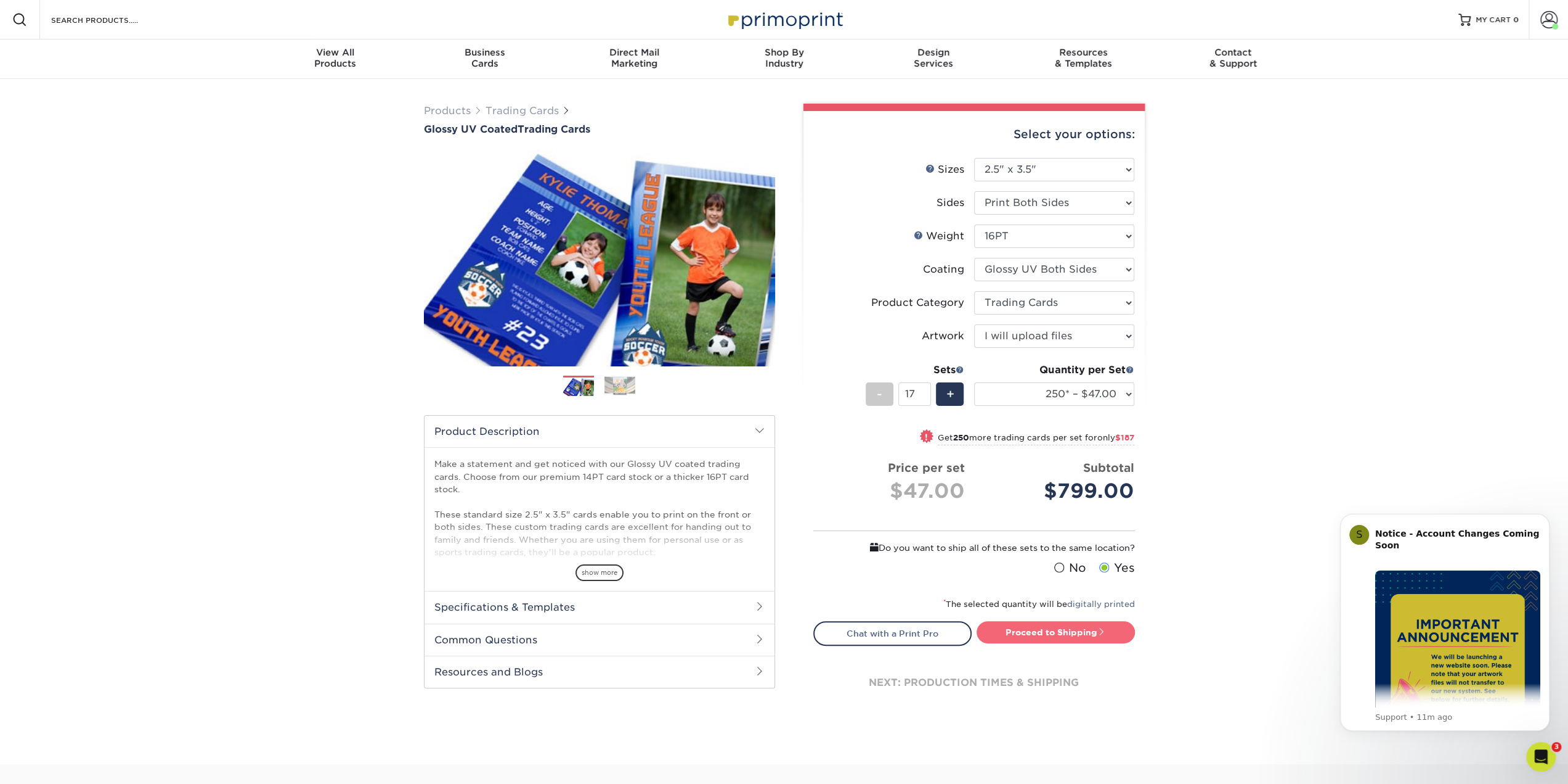
click at [1093, 630] on link "Proceed to Shipping" at bounding box center [1055, 631] width 158 height 22
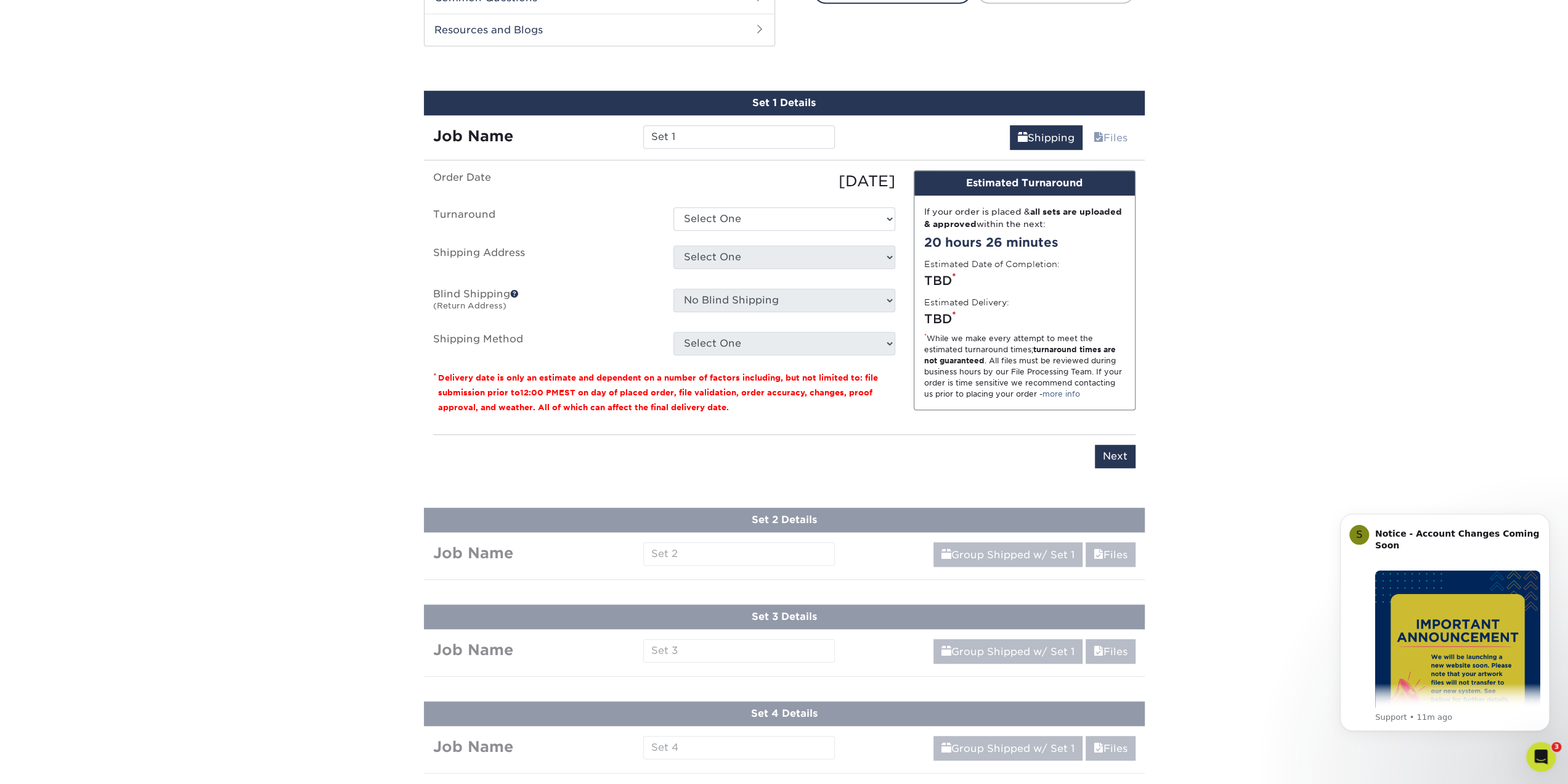
scroll to position [653, 0]
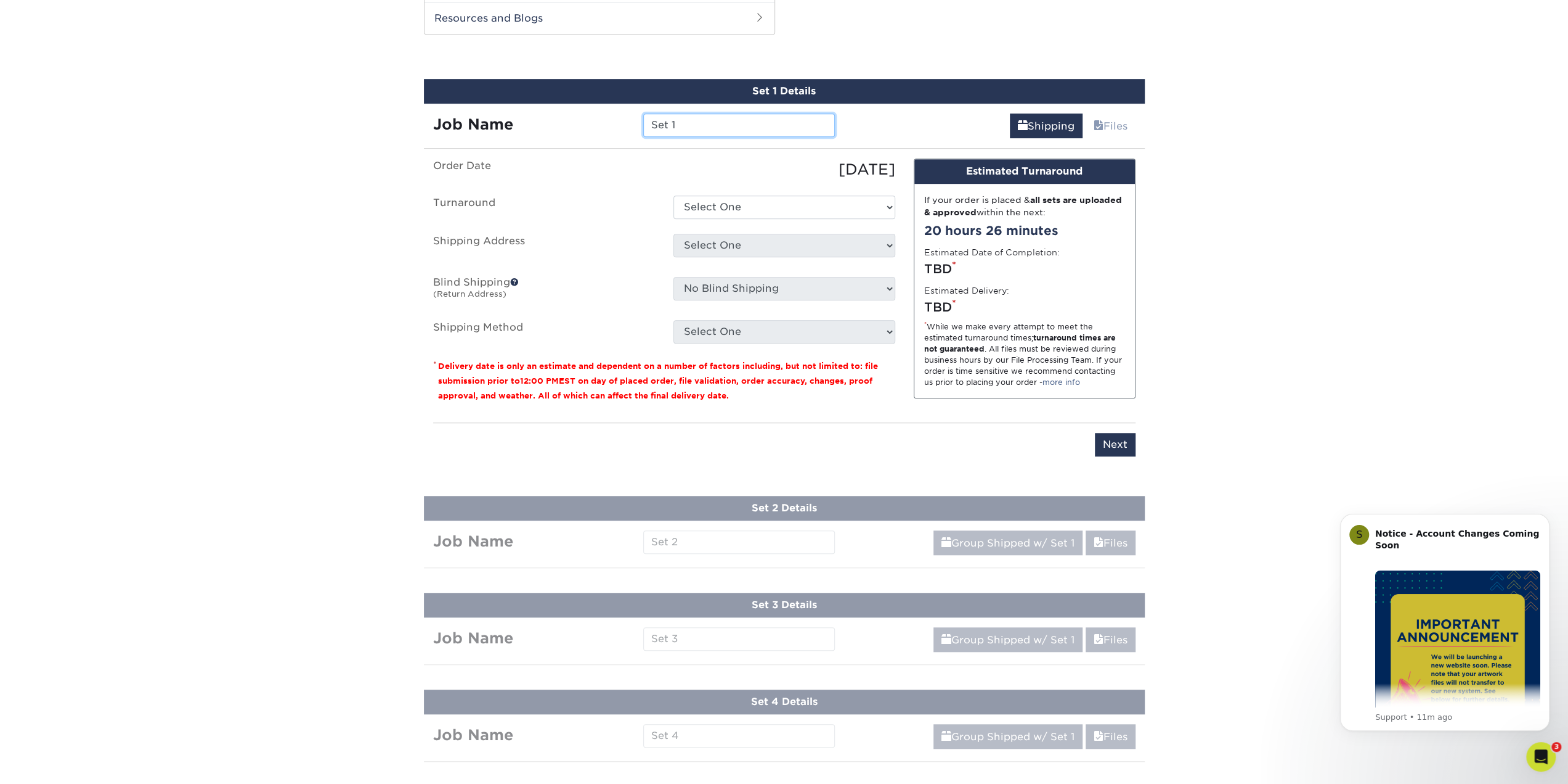
drag, startPoint x: 702, startPoint y: 127, endPoint x: 571, endPoint y: 113, distance: 131.7
click at [571, 113] on div "Job Name Set 1" at bounding box center [634, 124] width 421 height 24
click at [689, 147] on div "Set 1 Details Job Name Set 1 Shipping Files You've choosen mailing services! If…" at bounding box center [784, 275] width 721 height 392
drag, startPoint x: 680, startPoint y: 126, endPoint x: 512, endPoint y: 90, distance: 171.8
click at [512, 92] on div "Set 1 Details Job Name Set 1 Shipping Files You've choosen mailing services! If…" at bounding box center [784, 275] width 721 height 392
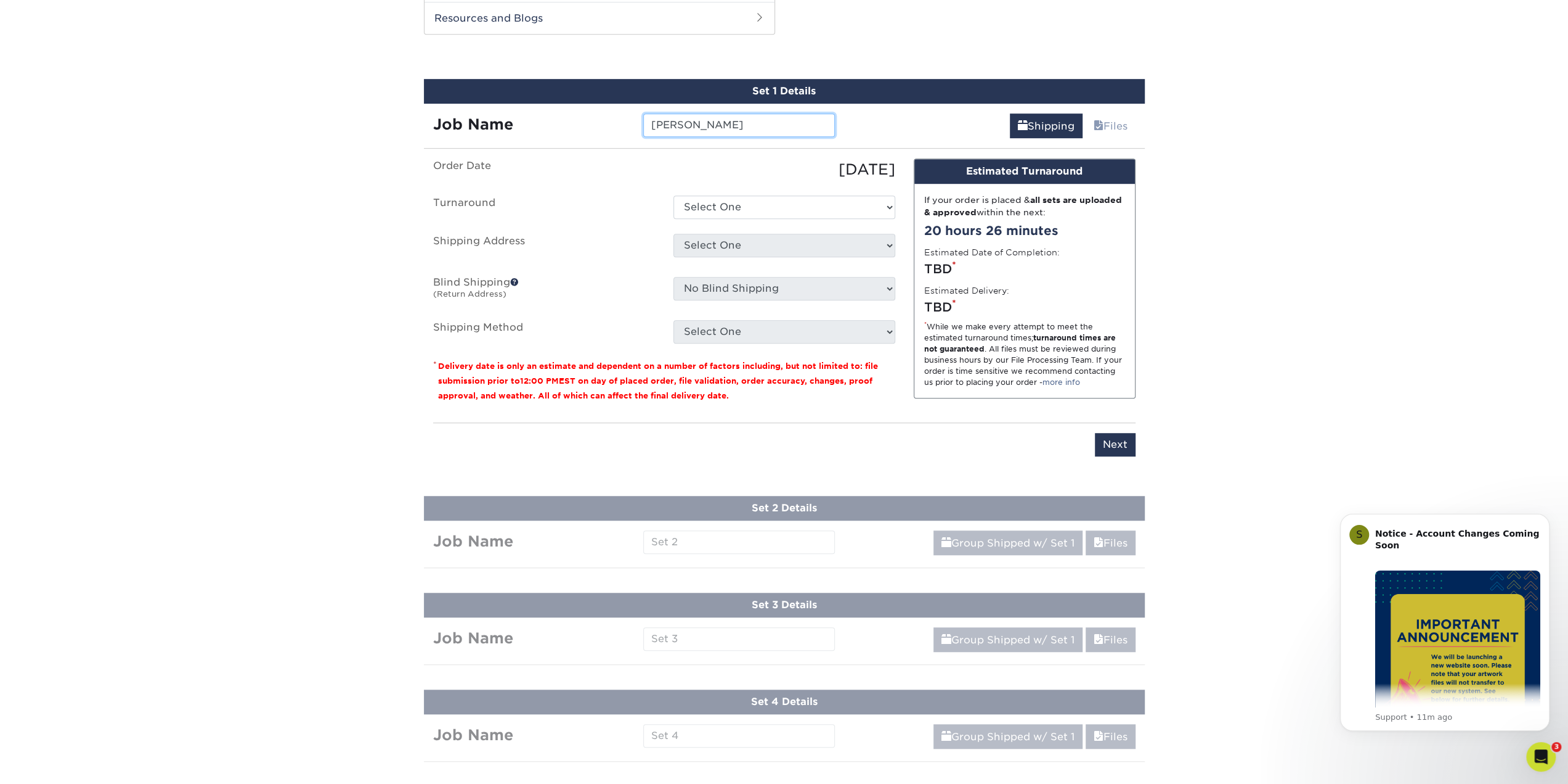
type input "[PERSON_NAME]"
click at [742, 209] on select "Select One 2-4 Business Days 2 Day Next Business Day" at bounding box center [784, 207] width 221 height 24
select select "69ce79b6-9d89-4945-ab5a-e1d0cf729f2e"
click at [673, 195] on select "Select One 2-4 Business Days 2 Day Next Business Day" at bounding box center [784, 207] width 221 height 24
click at [754, 254] on div "Select One Aidan Hughes & Cooper Dill Alex Flatt Alyssa Sullivan Andrew Brindle…" at bounding box center [784, 248] width 240 height 28
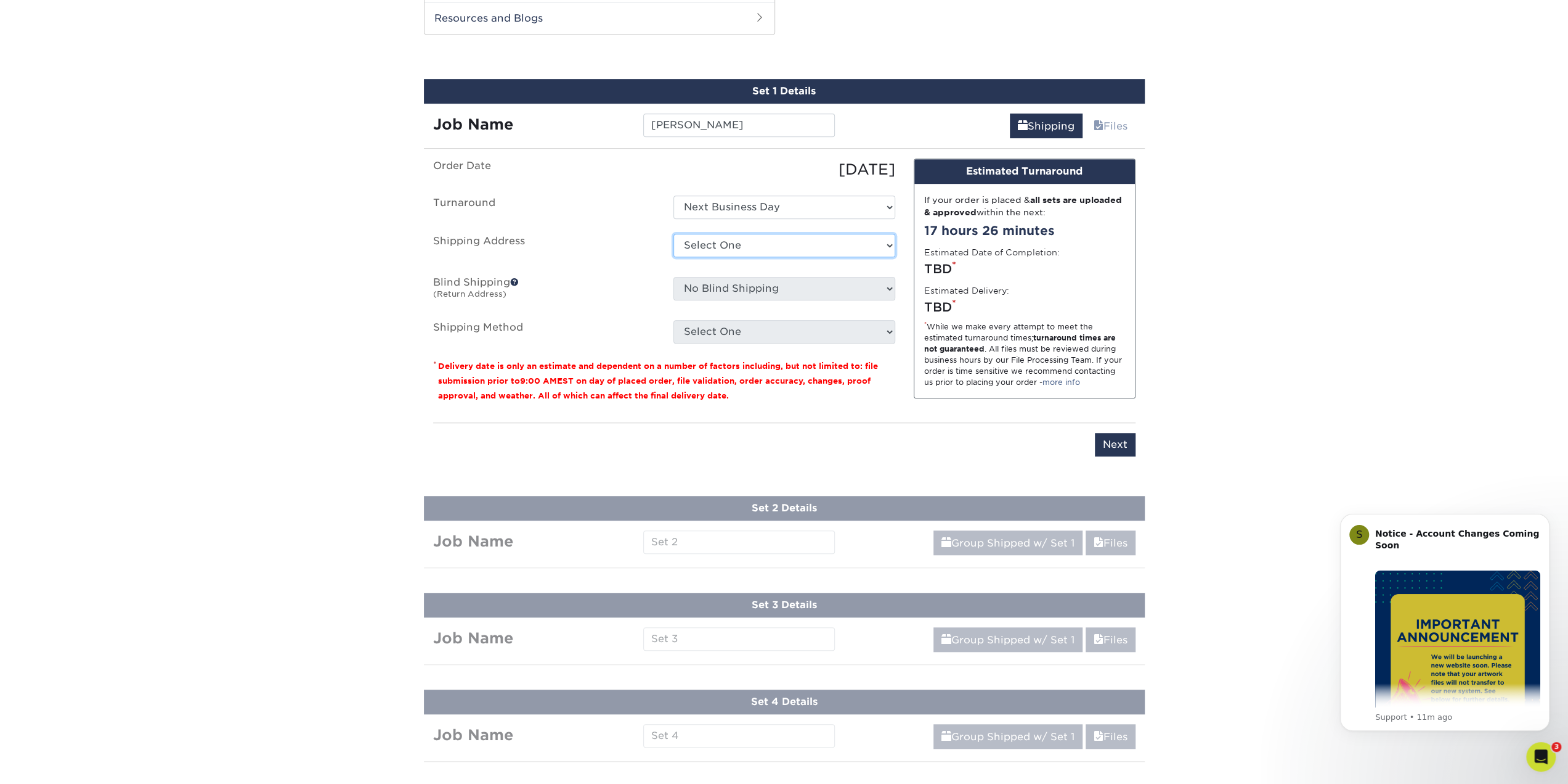
click at [754, 244] on select "Select One Aidan Hughes & Cooper Dill Alex Flatt Alyssa Sullivan Andrew Brindle…" at bounding box center [784, 245] width 221 height 24
click at [759, 252] on select "Select One Aidan Hughes & Cooper Dill Alex Flatt Alyssa Sullivan Andrew Brindle…" at bounding box center [784, 245] width 221 height 24
click at [763, 247] on select "Select One Aidan Hughes & Cooper Dill Alex Flatt Alyssa Sullivan Andrew Brindle…" at bounding box center [784, 245] width 221 height 24
click at [673, 234] on select "Select One Aidan Hughes & Cooper Dill Alex Flatt Alyssa Sullivan Andrew Brindle…" at bounding box center [784, 245] width 221 height 24
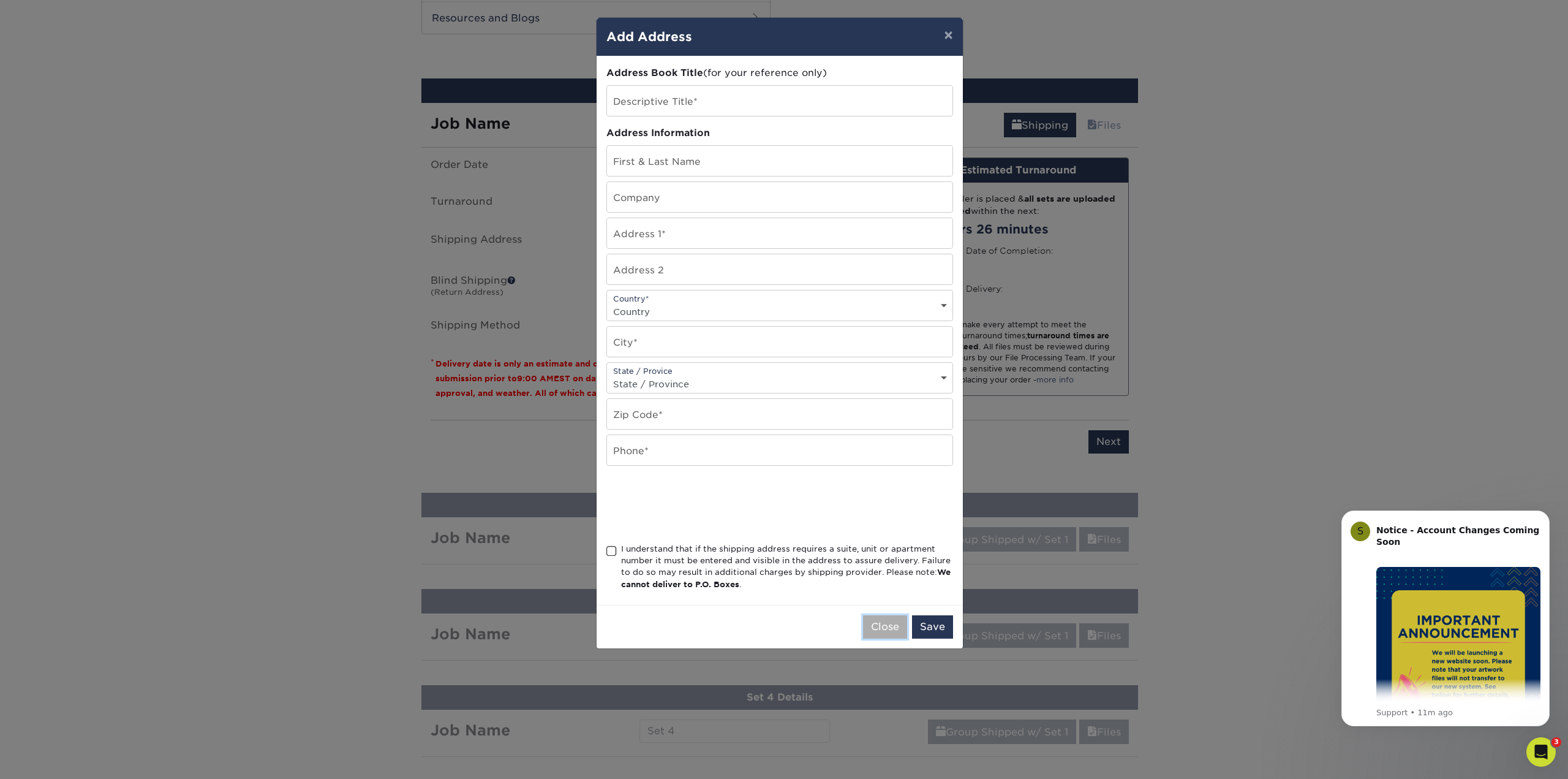
click at [903, 622] on button "Close" at bounding box center [885, 626] width 44 height 24
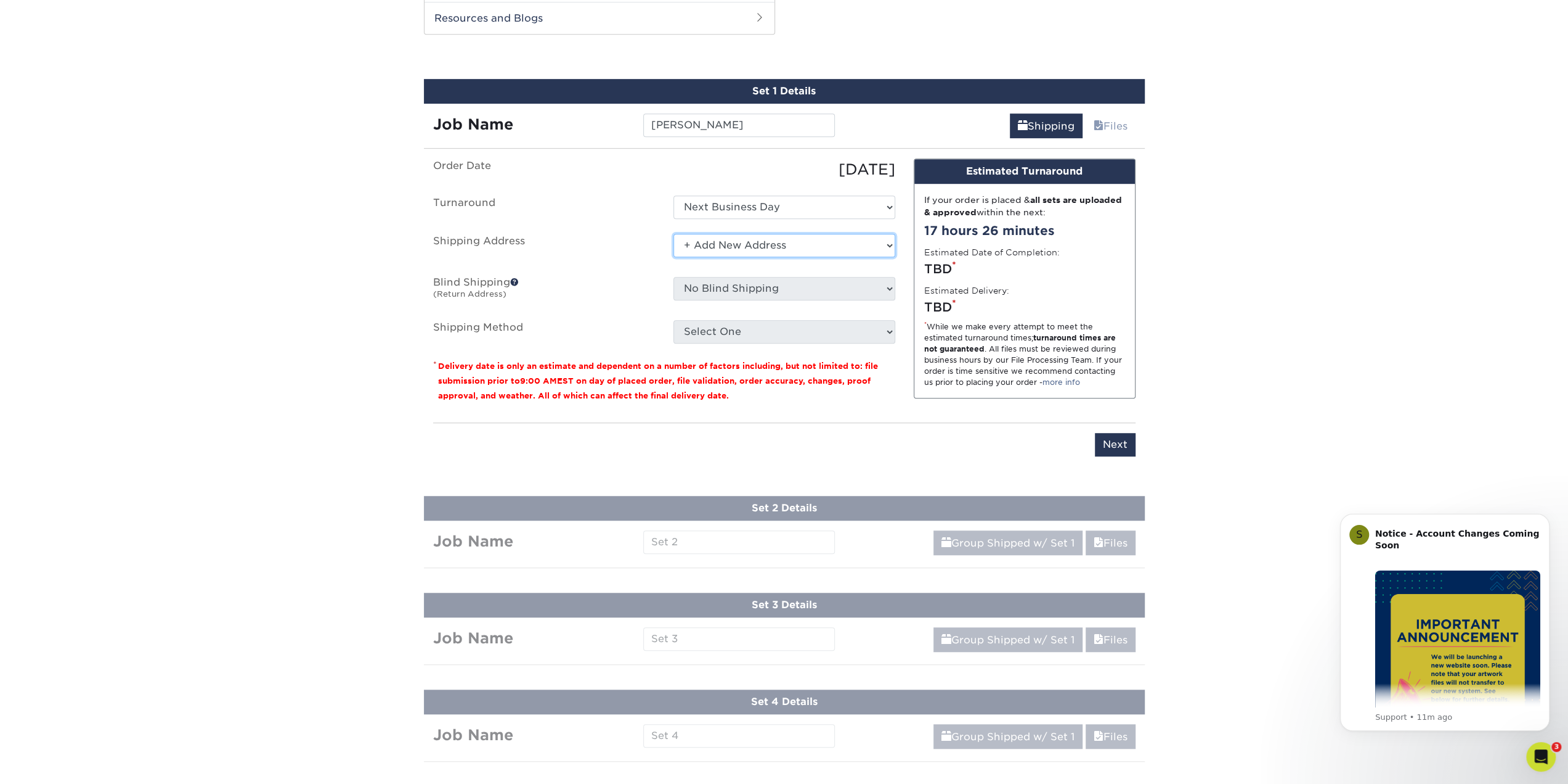
click at [844, 240] on select "Select One Aidan Hughes & Cooper Dill Alex Flatt Alyssa Sullivan Andrew Brindle…" at bounding box center [784, 245] width 221 height 24
select select "285130"
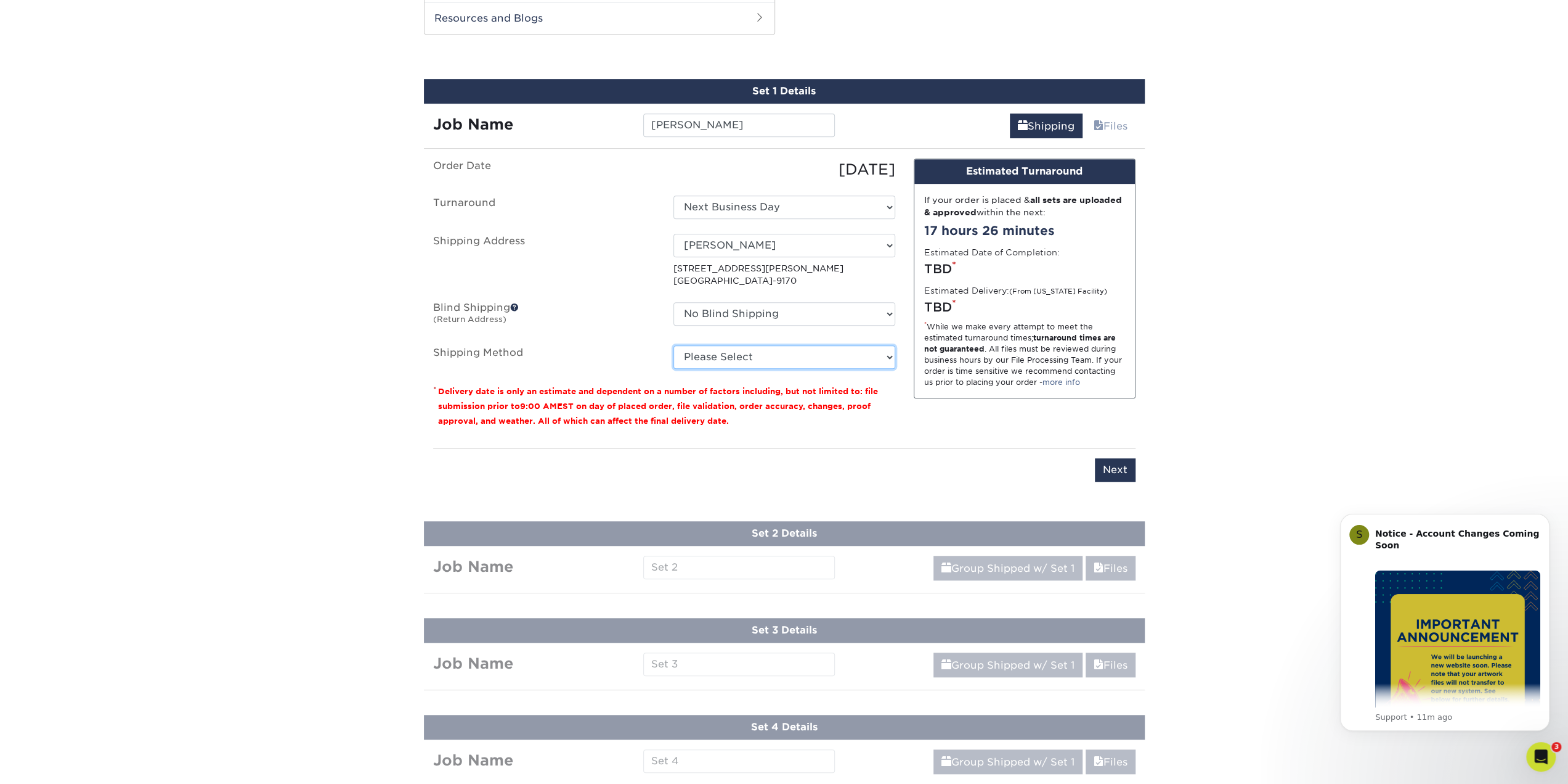
drag, startPoint x: 836, startPoint y: 357, endPoint x: 828, endPoint y: 358, distance: 8.1
click at [836, 357] on select "Please Select Ground Shipping (+$34.59) 3 Day Shipping Service (+$44.51) 2 Day …" at bounding box center [784, 357] width 221 height 24
select select "03"
click at [673, 345] on select "Please Select Ground Shipping (+$34.59) 3 Day Shipping Service (+$44.51) 2 Day …" at bounding box center [784, 357] width 221 height 24
click at [1096, 468] on input "Next" at bounding box center [1115, 470] width 41 height 24
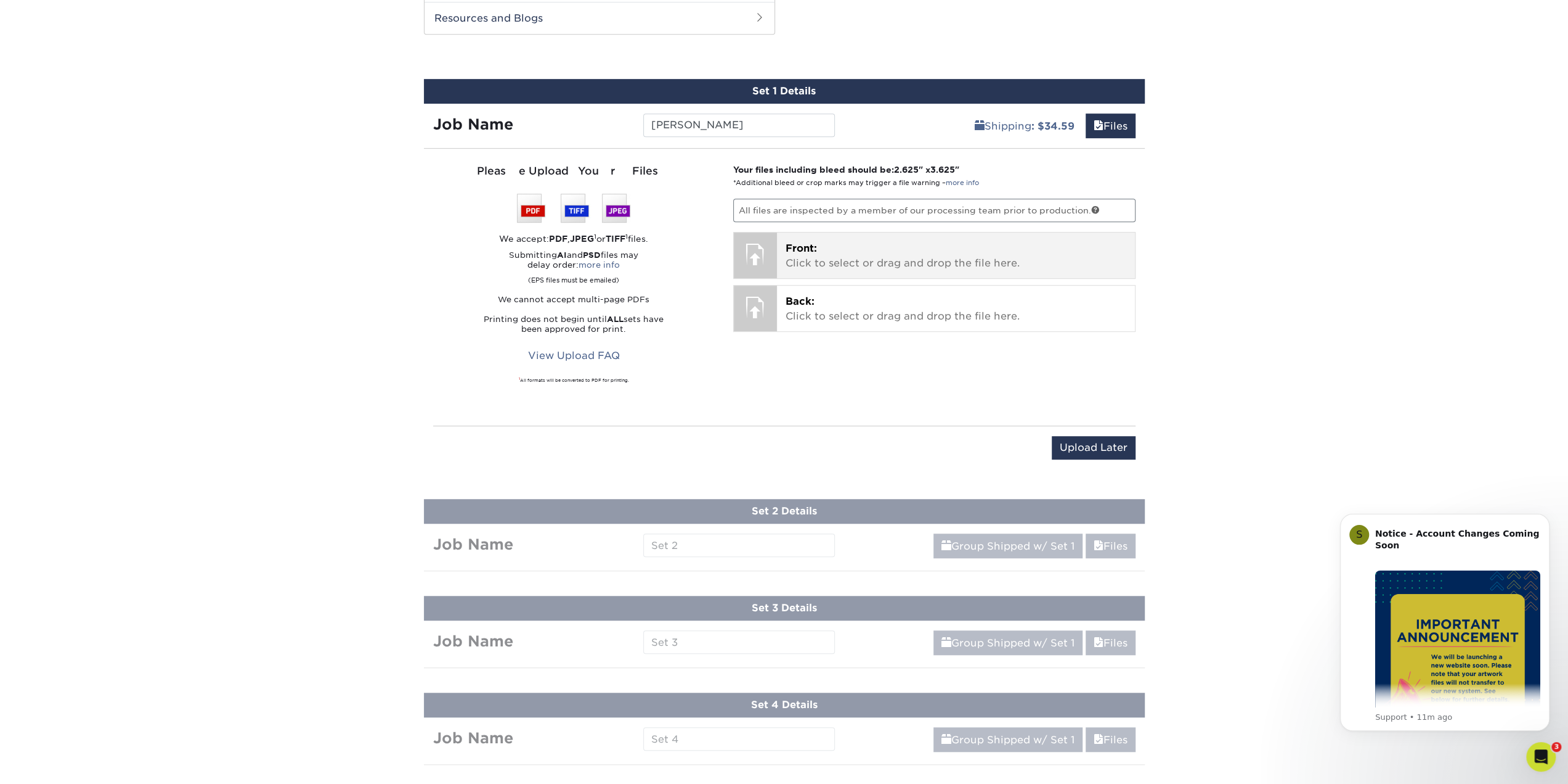
click at [755, 257] on div at bounding box center [755, 253] width 43 height 43
click at [849, 269] on div "Front: Click to select or drag and drop the file here. Choose file" at bounding box center [957, 255] width 358 height 46
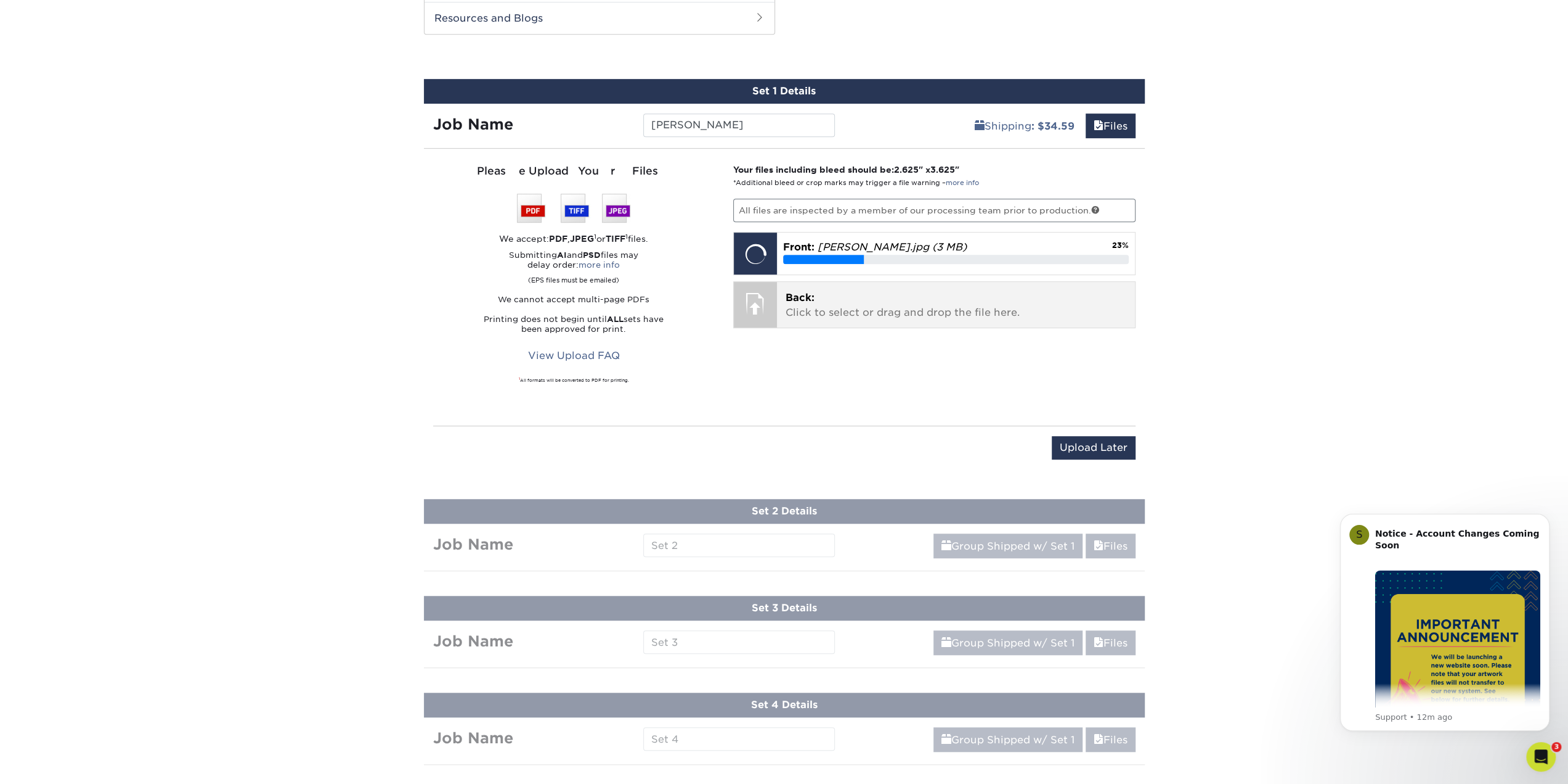
click at [799, 298] on span "Back:" at bounding box center [799, 297] width 29 height 11
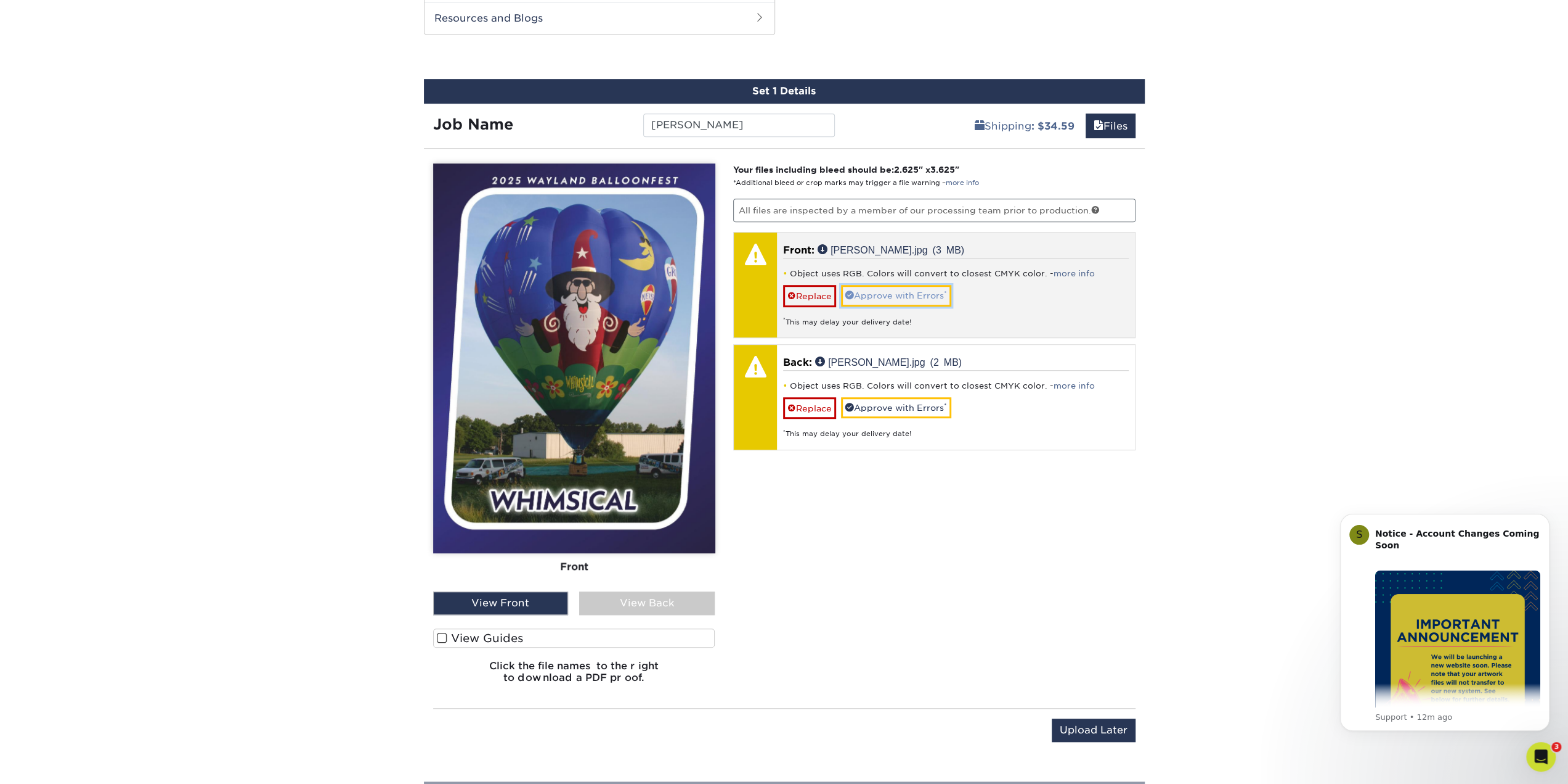
click at [885, 290] on link "Approve with Errors *" at bounding box center [896, 296] width 110 height 21
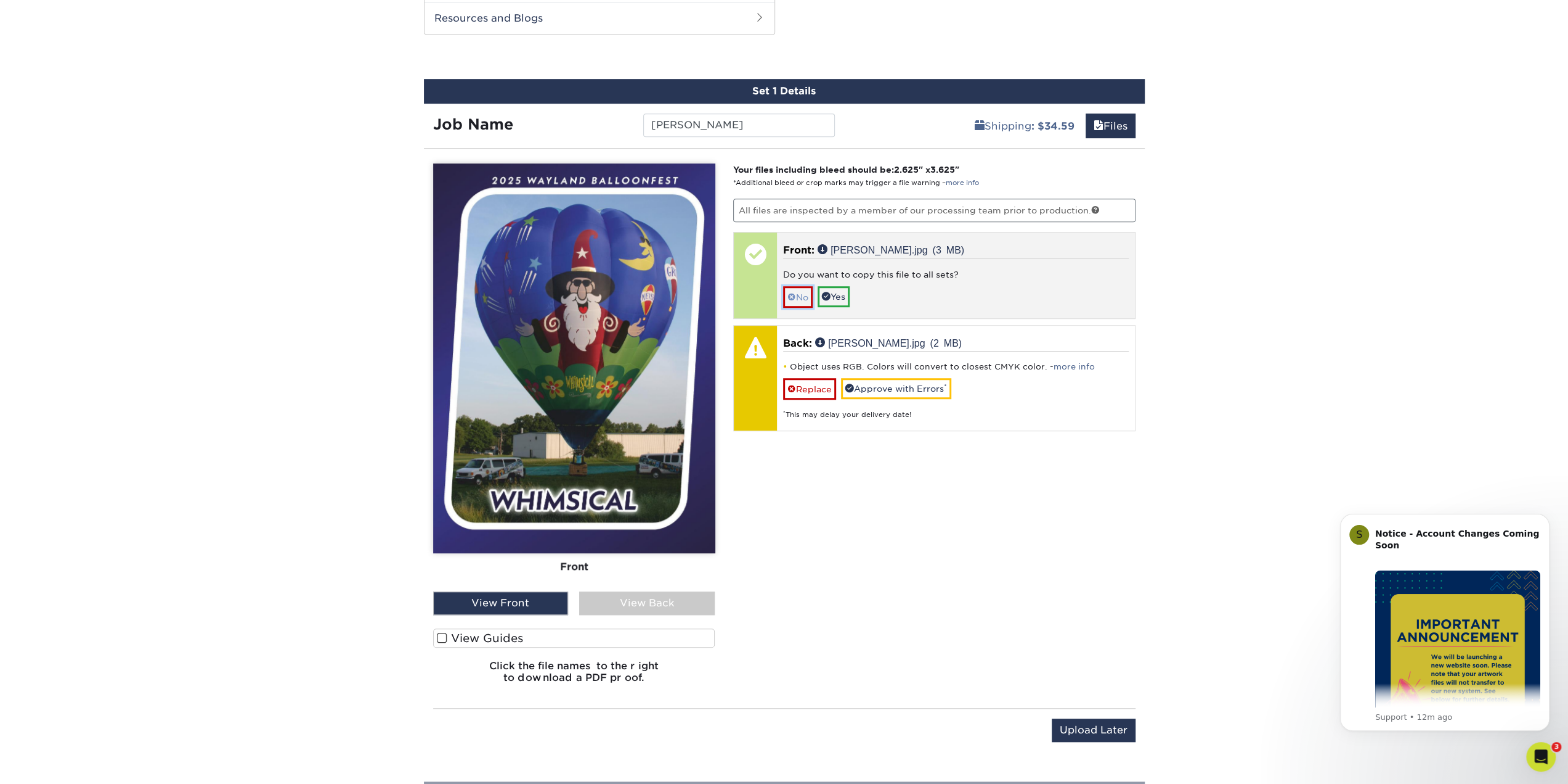
click at [807, 297] on link "No" at bounding box center [799, 297] width 30 height 21
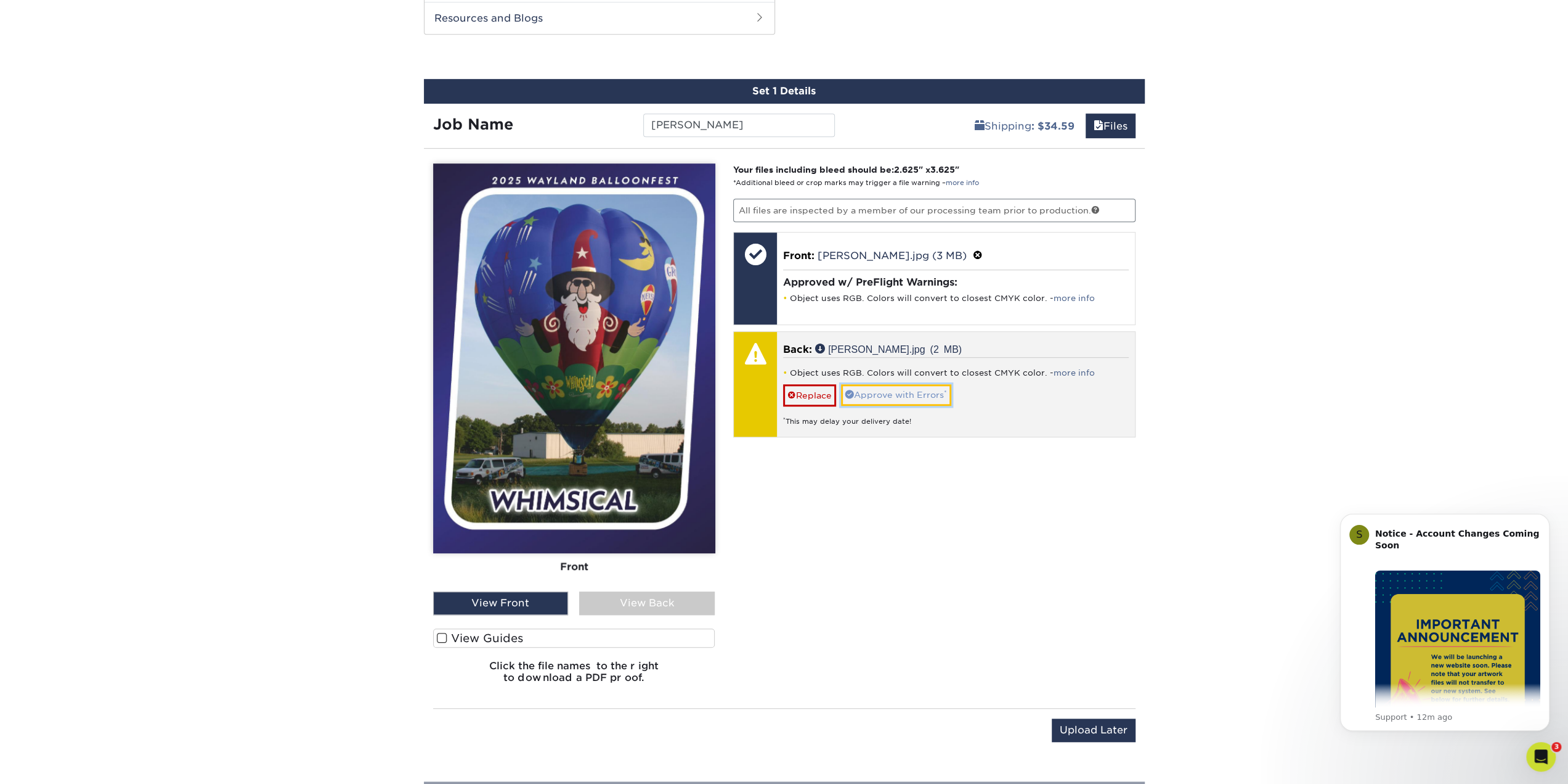
click at [856, 384] on link "Approve with Errors *" at bounding box center [896, 395] width 110 height 21
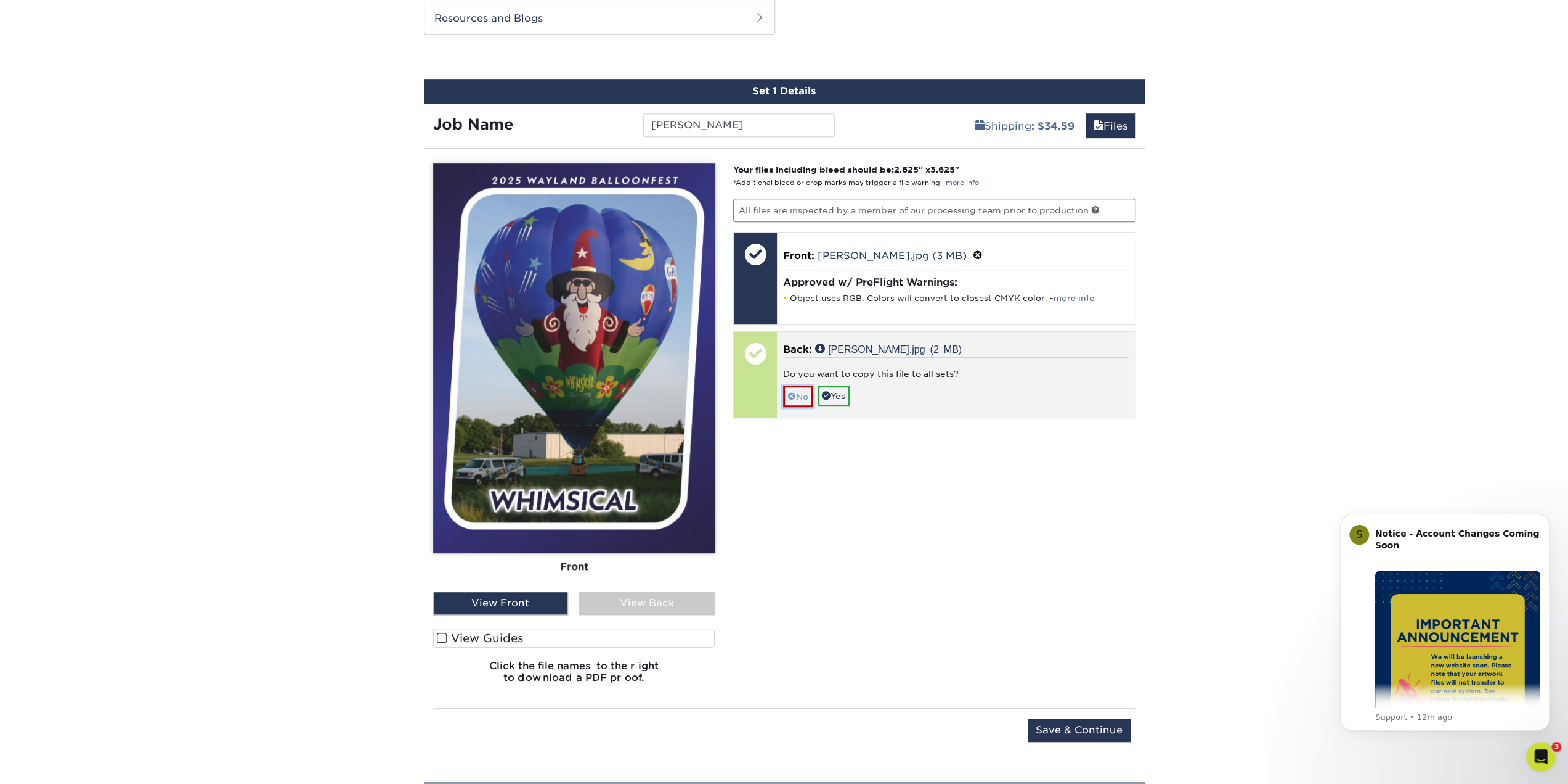
click at [792, 385] on link "No" at bounding box center [799, 396] width 30 height 21
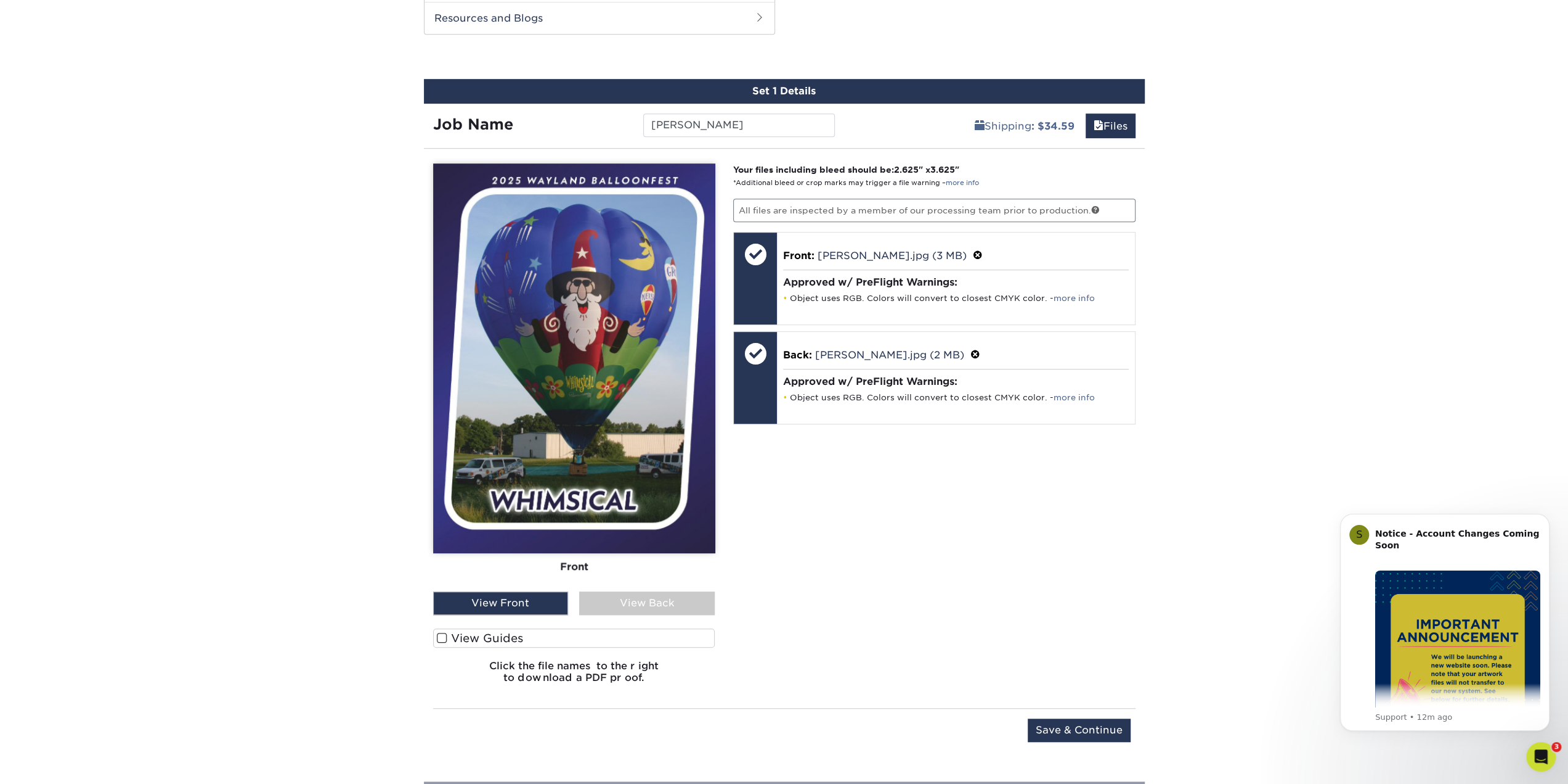
click at [626, 593] on div "View Back" at bounding box center [647, 603] width 136 height 24
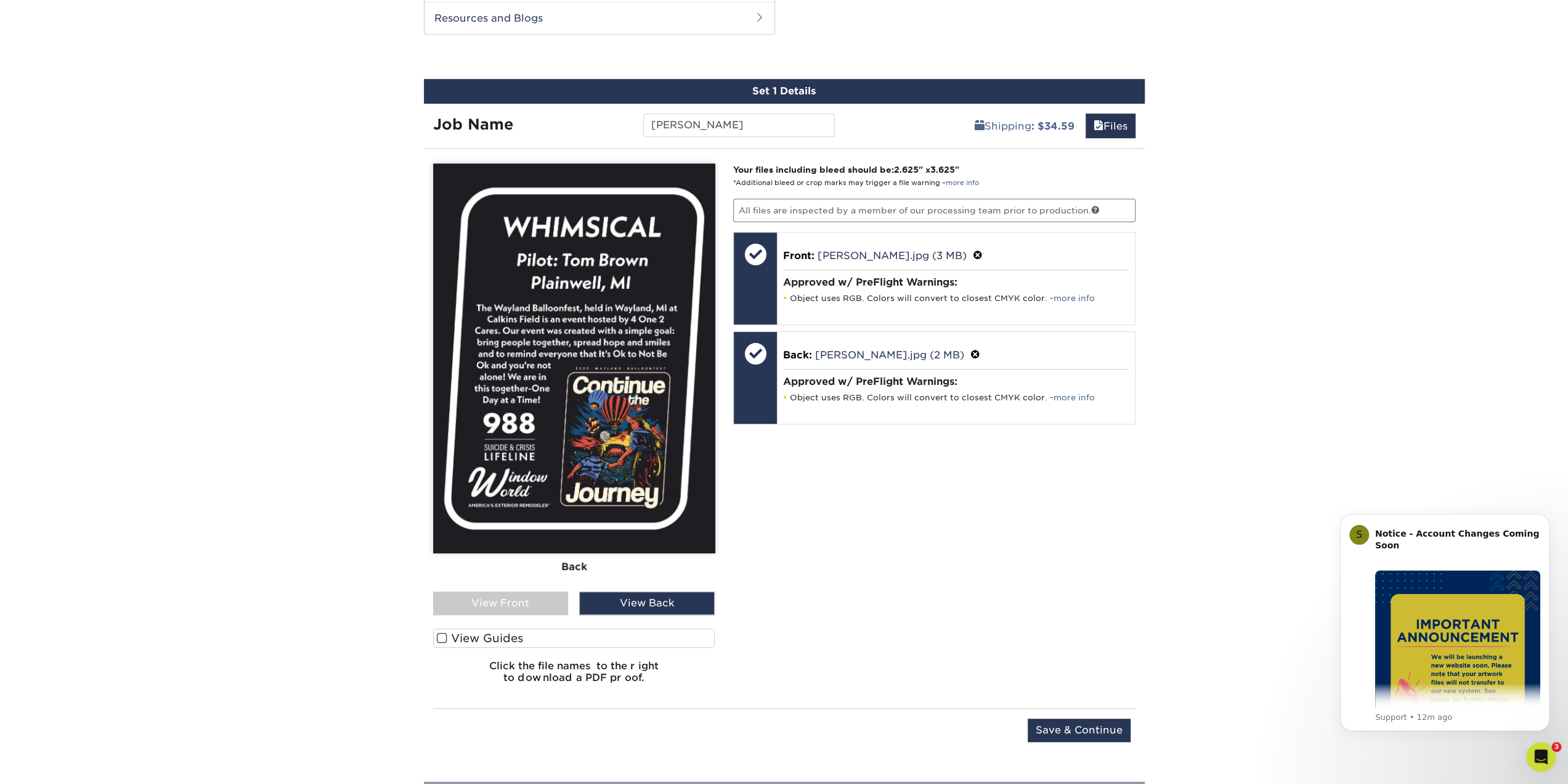
click at [494, 597] on div "View Front" at bounding box center [501, 603] width 136 height 24
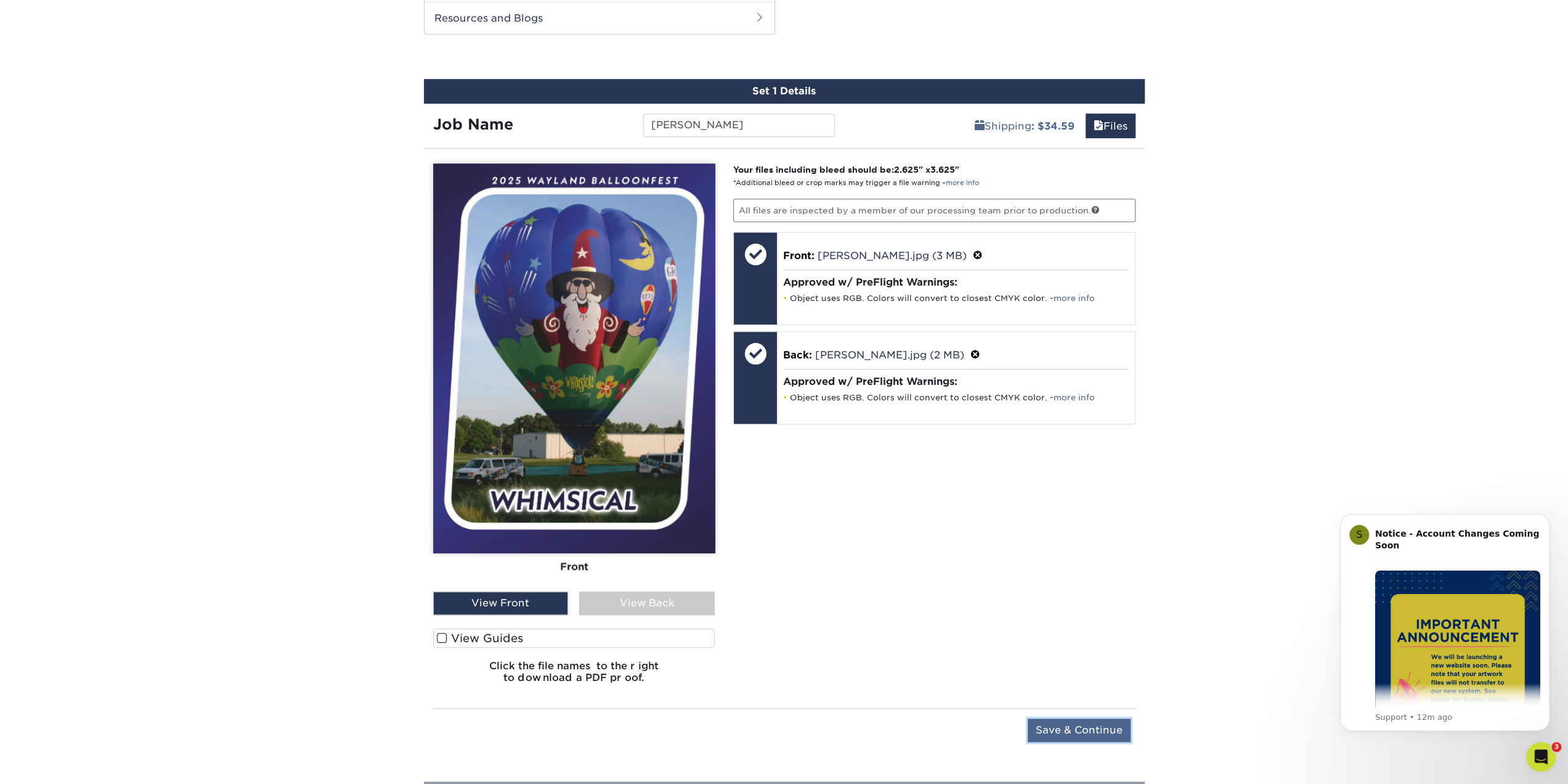
click at [1095, 723] on input "Save & Continue" at bounding box center [1079, 730] width 103 height 24
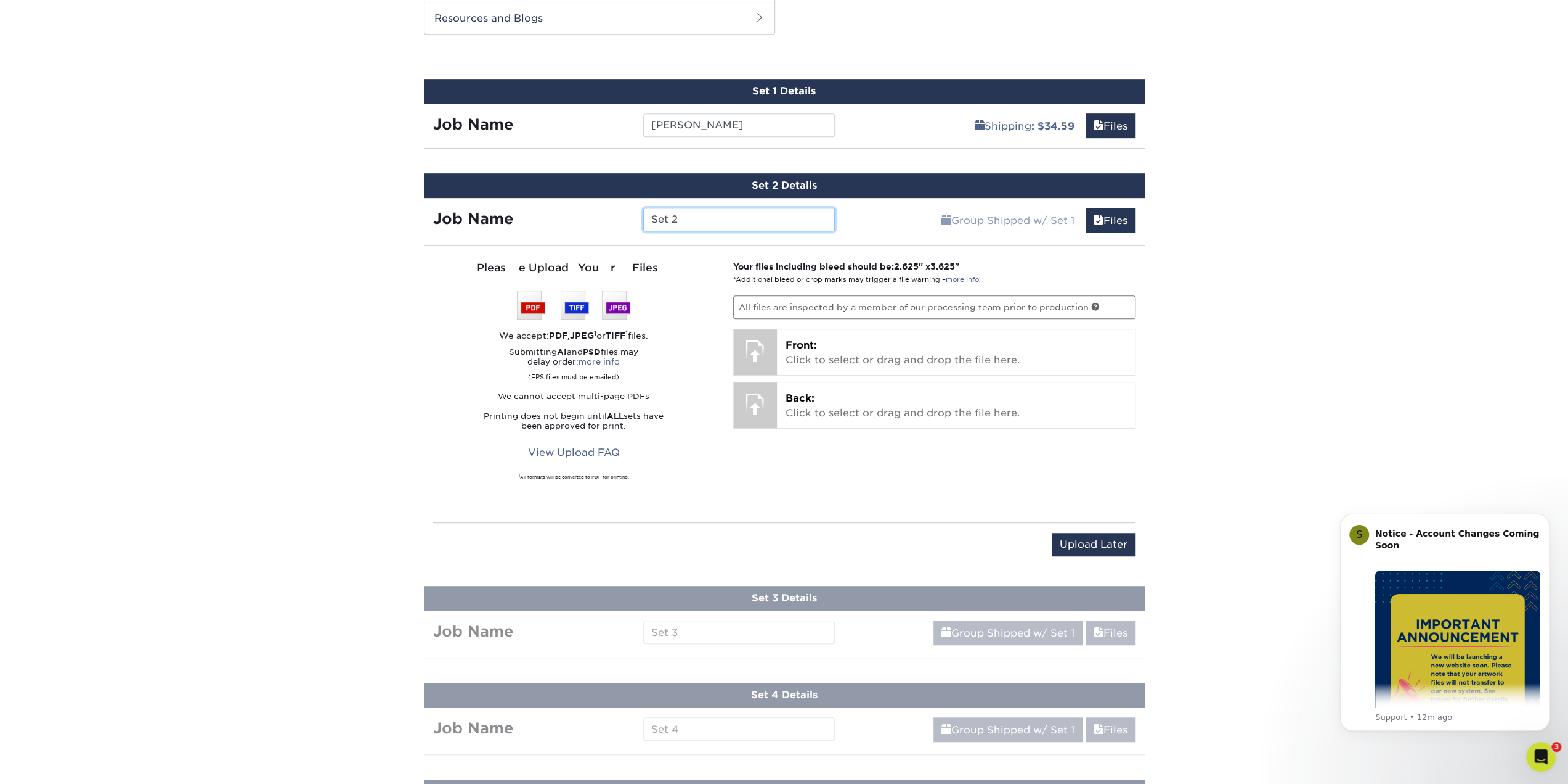
drag, startPoint x: 705, startPoint y: 222, endPoint x: 471, endPoint y: 209, distance: 234.4
click at [471, 209] on div "Job Name Set 2" at bounding box center [634, 219] width 421 height 24
type input "Centers, [PERSON_NAME]"
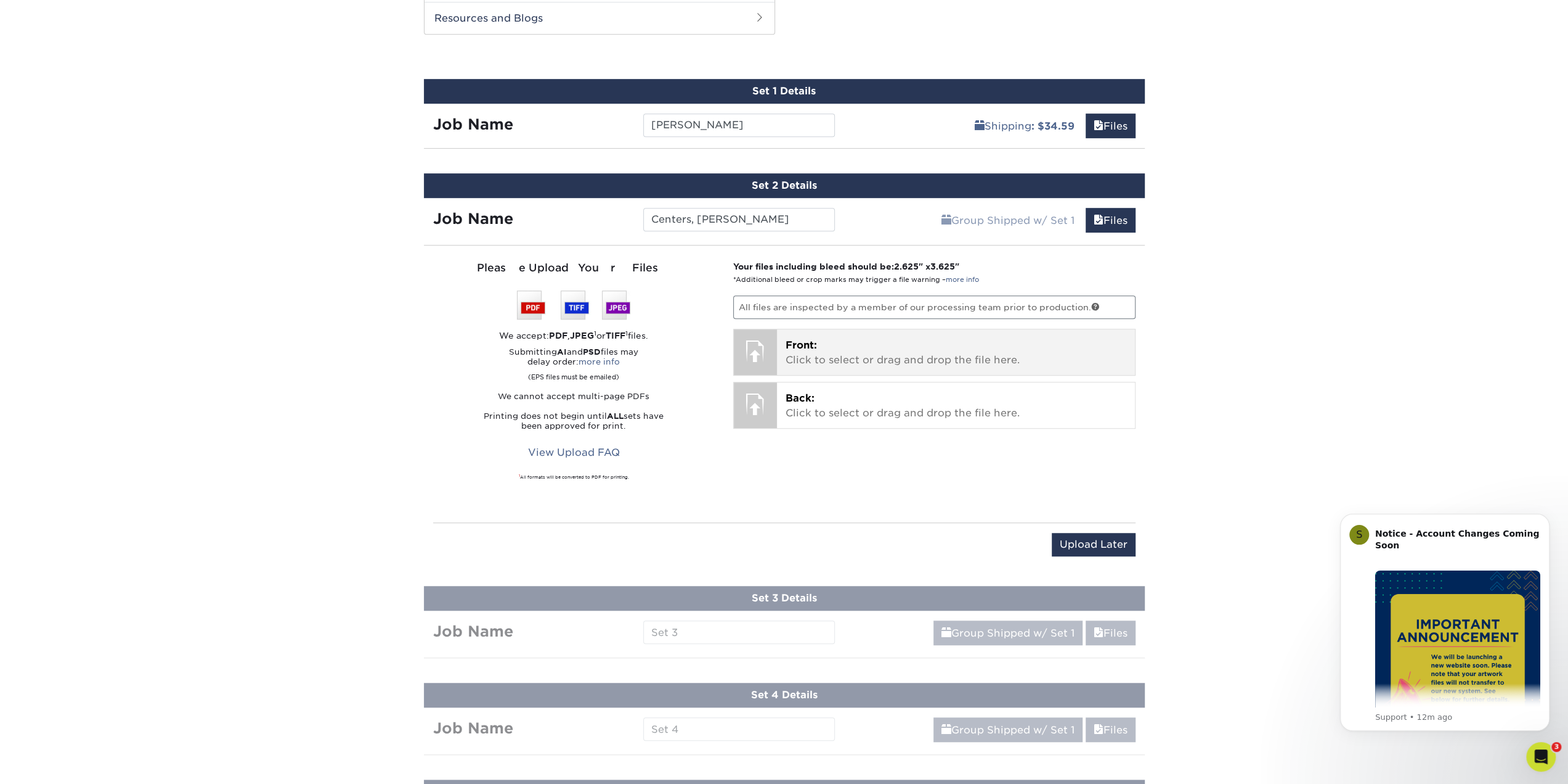
click at [876, 361] on p "Front: Click to select or drag and drop the file here." at bounding box center [956, 353] width 341 height 30
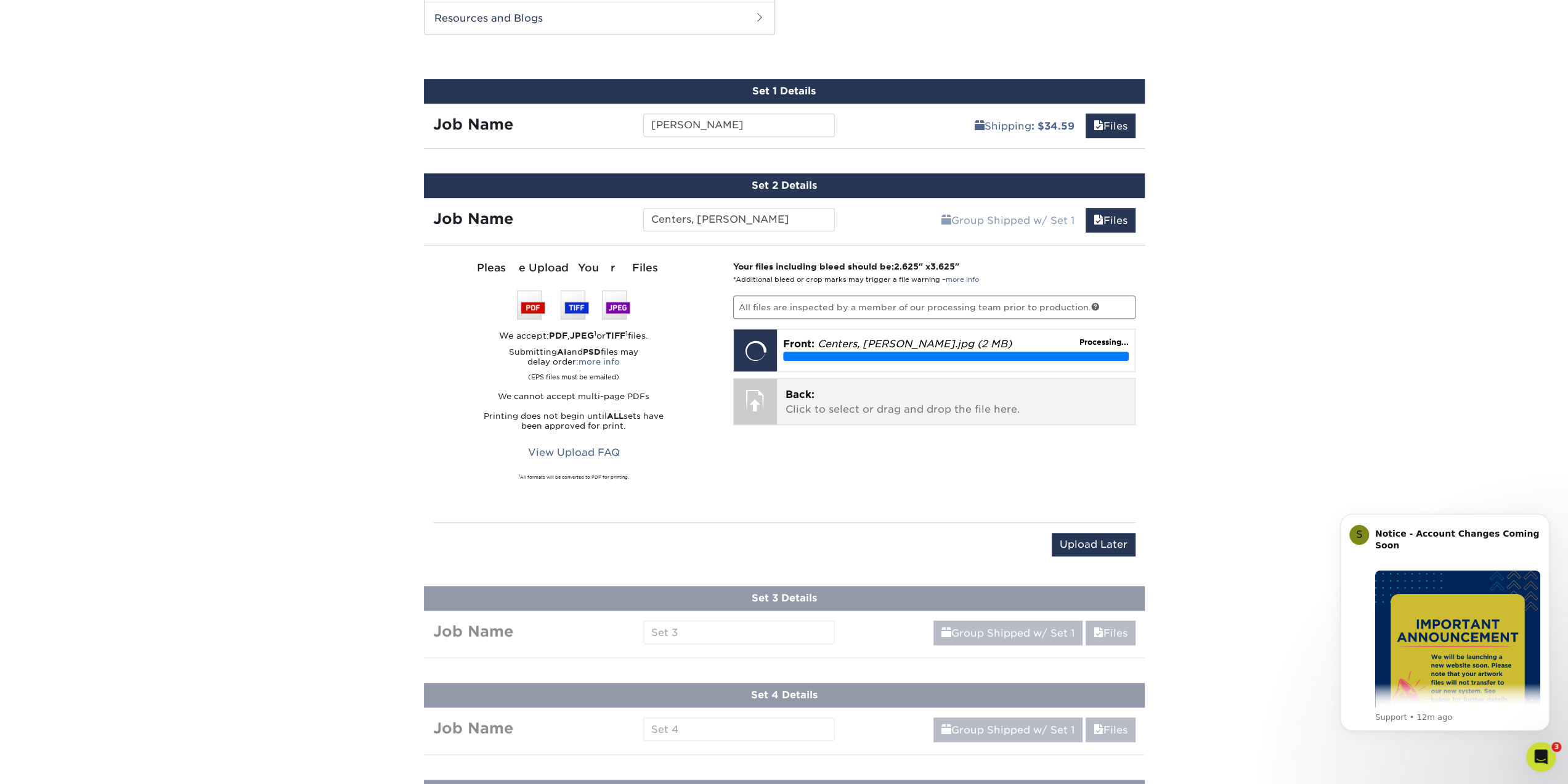
click at [852, 381] on div "Back: Click to select or drag and drop the file here. Choose file" at bounding box center [957, 402] width 358 height 46
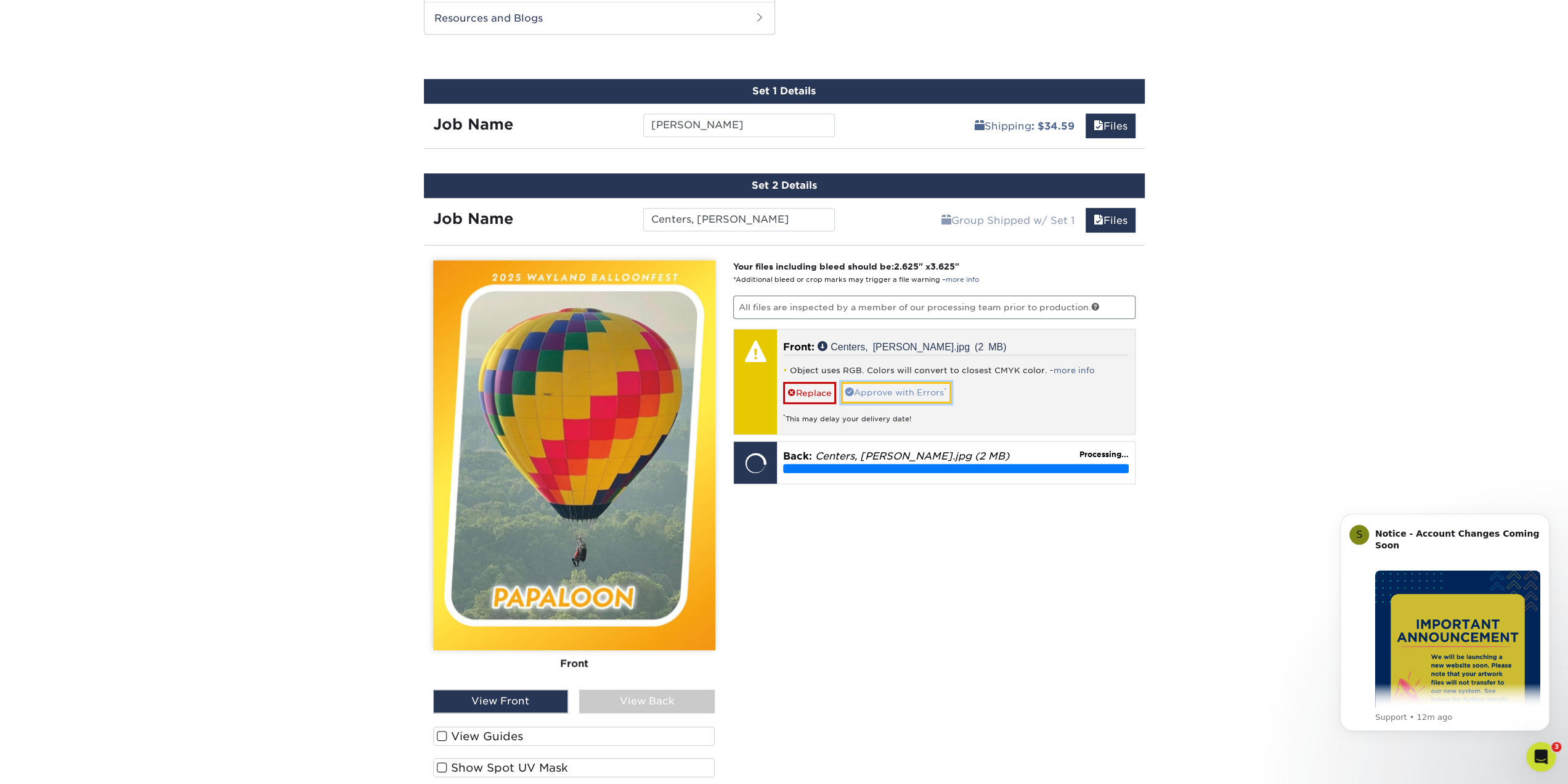
click at [867, 389] on link "Approve with Errors *" at bounding box center [896, 392] width 110 height 21
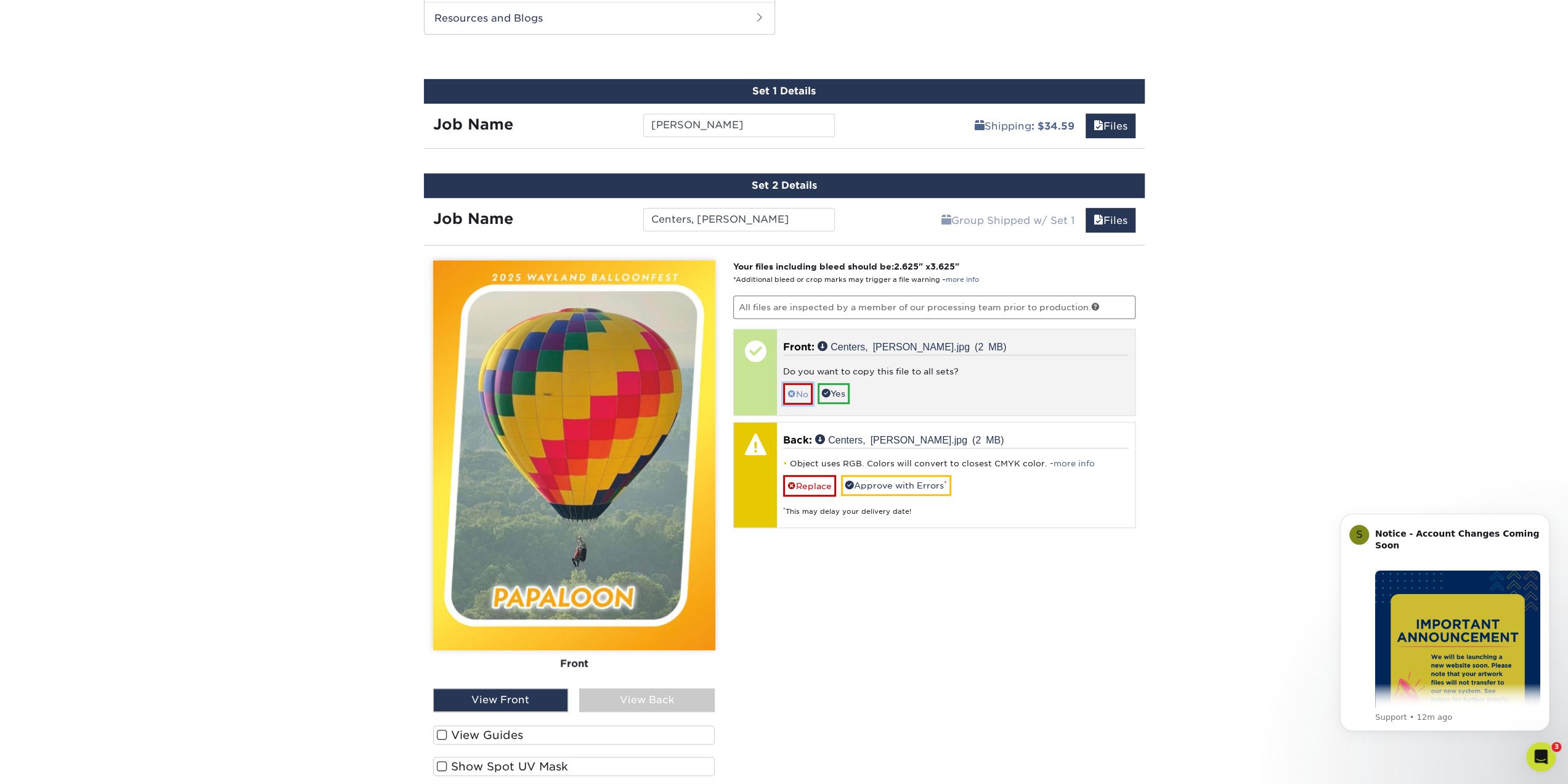
click at [796, 388] on link "No" at bounding box center [799, 394] width 30 height 21
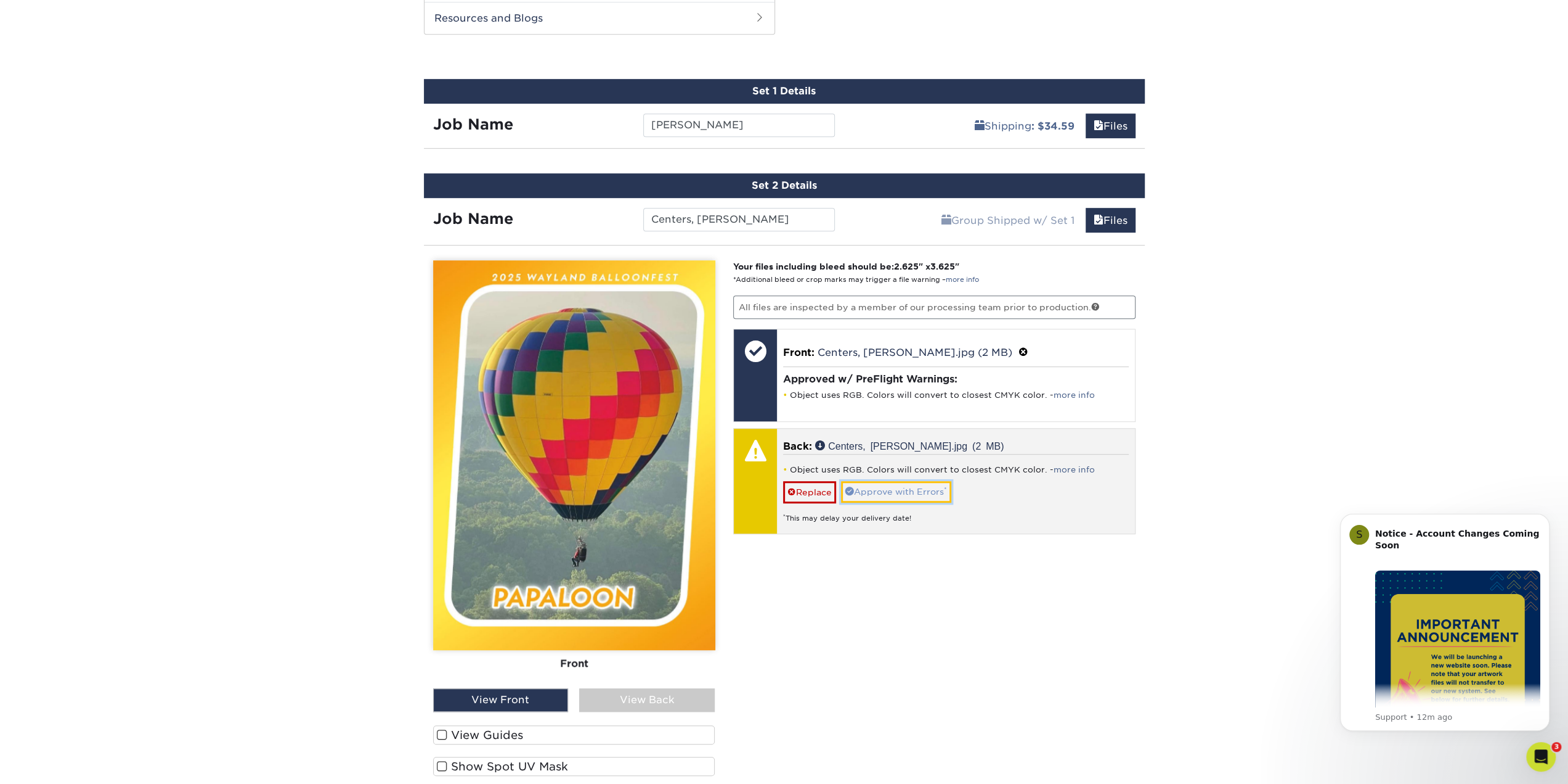
click at [867, 484] on link "Approve with Errors *" at bounding box center [896, 492] width 110 height 21
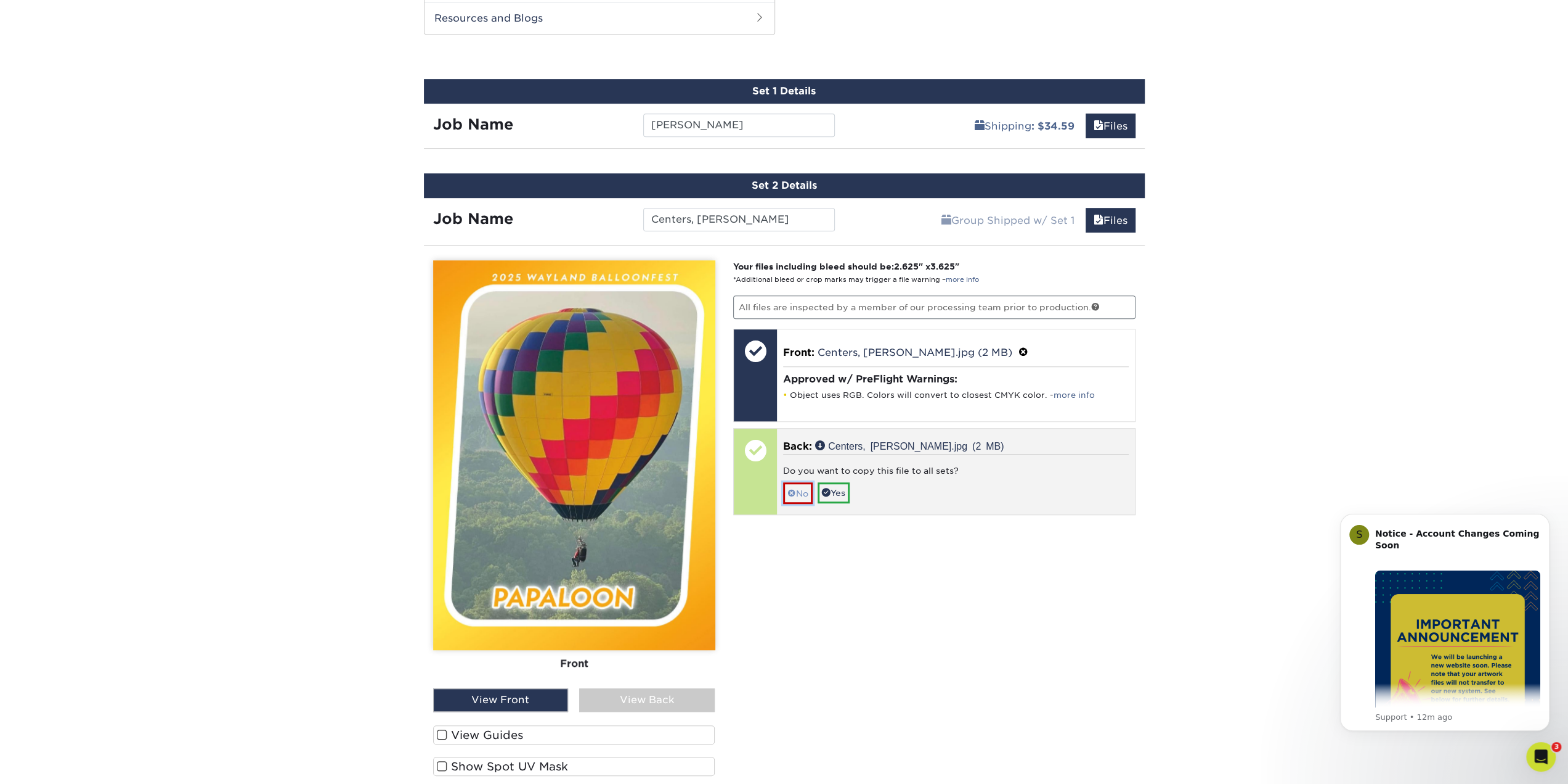
click at [795, 486] on link "No" at bounding box center [799, 493] width 30 height 21
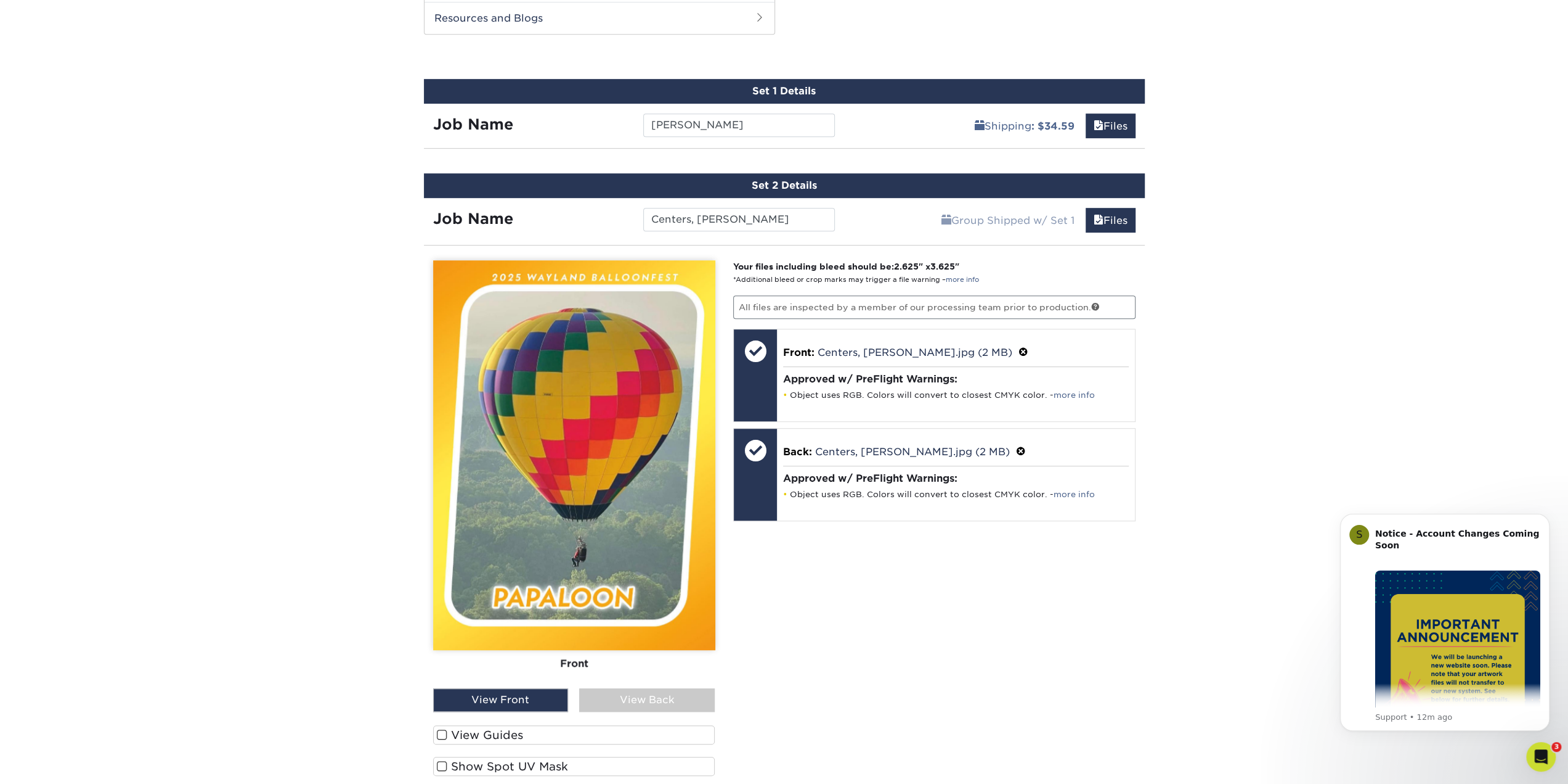
click at [654, 691] on div "View Back" at bounding box center [647, 699] width 136 height 24
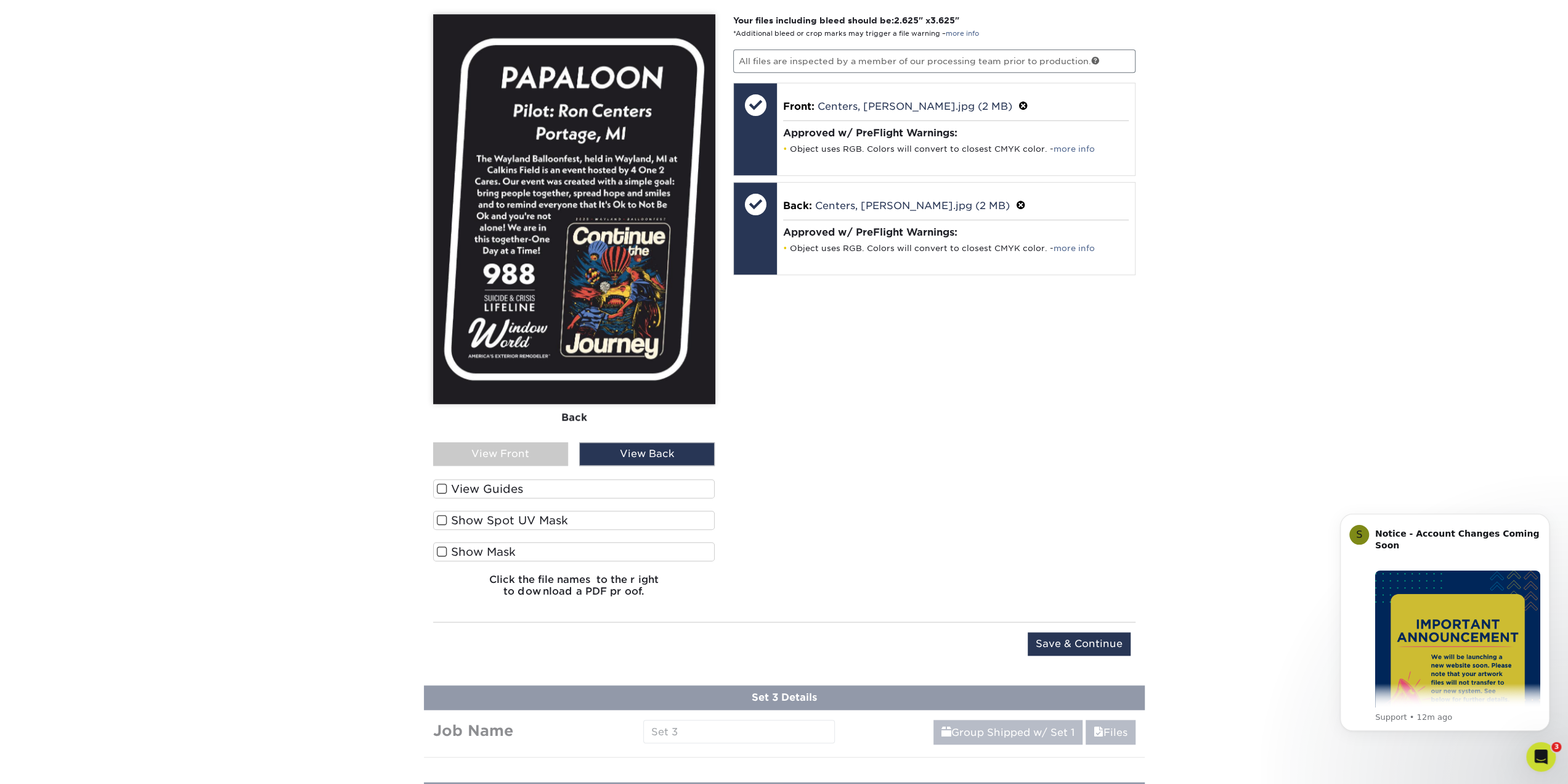
scroll to position [901, 0]
click at [1075, 637] on input "Save & Continue" at bounding box center [1079, 643] width 103 height 24
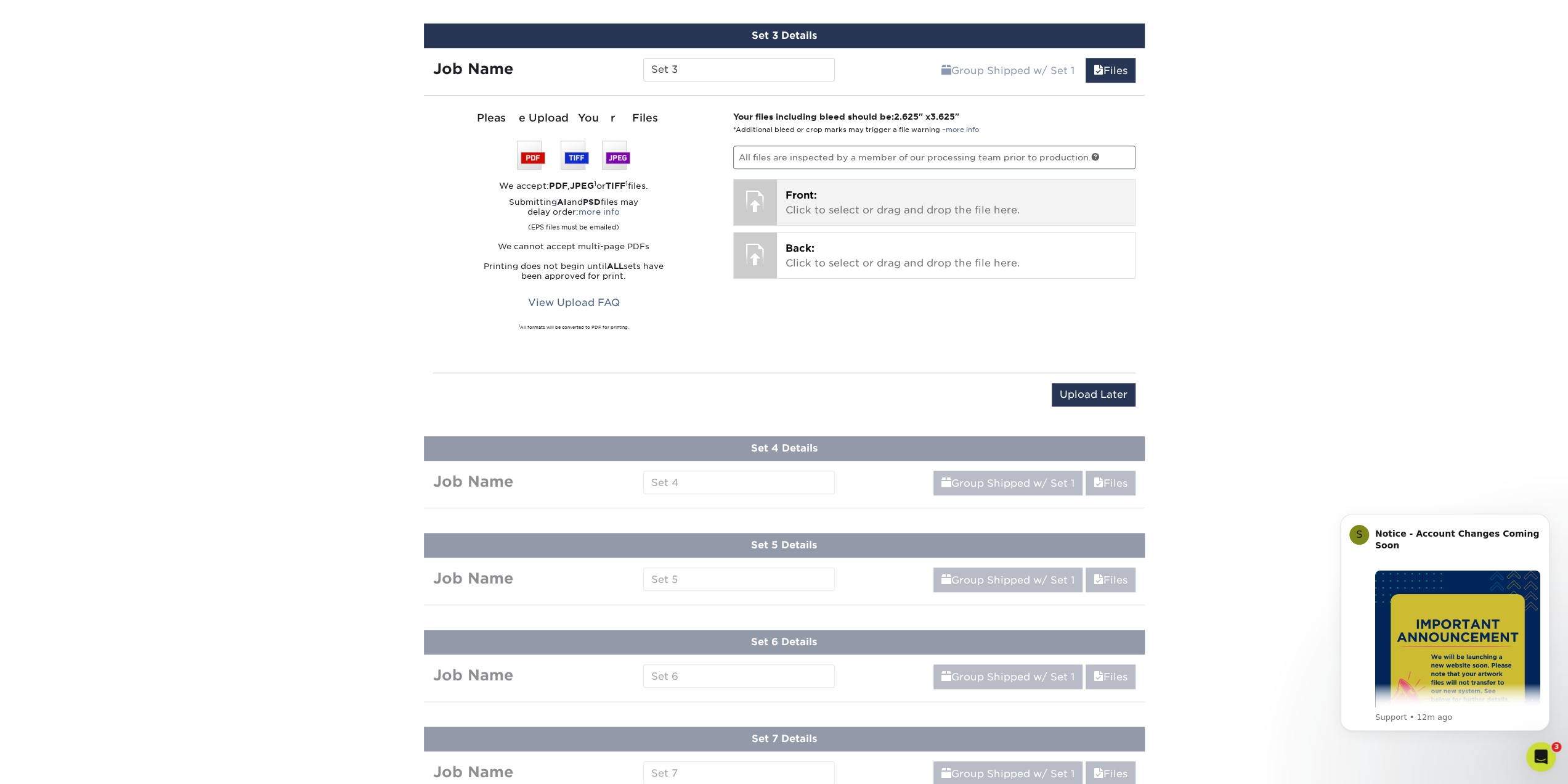
click at [775, 184] on div at bounding box center [755, 200] width 43 height 43
click at [784, 194] on div "Front: Click to select or drag and drop the file here. Choose file" at bounding box center [957, 202] width 358 height 46
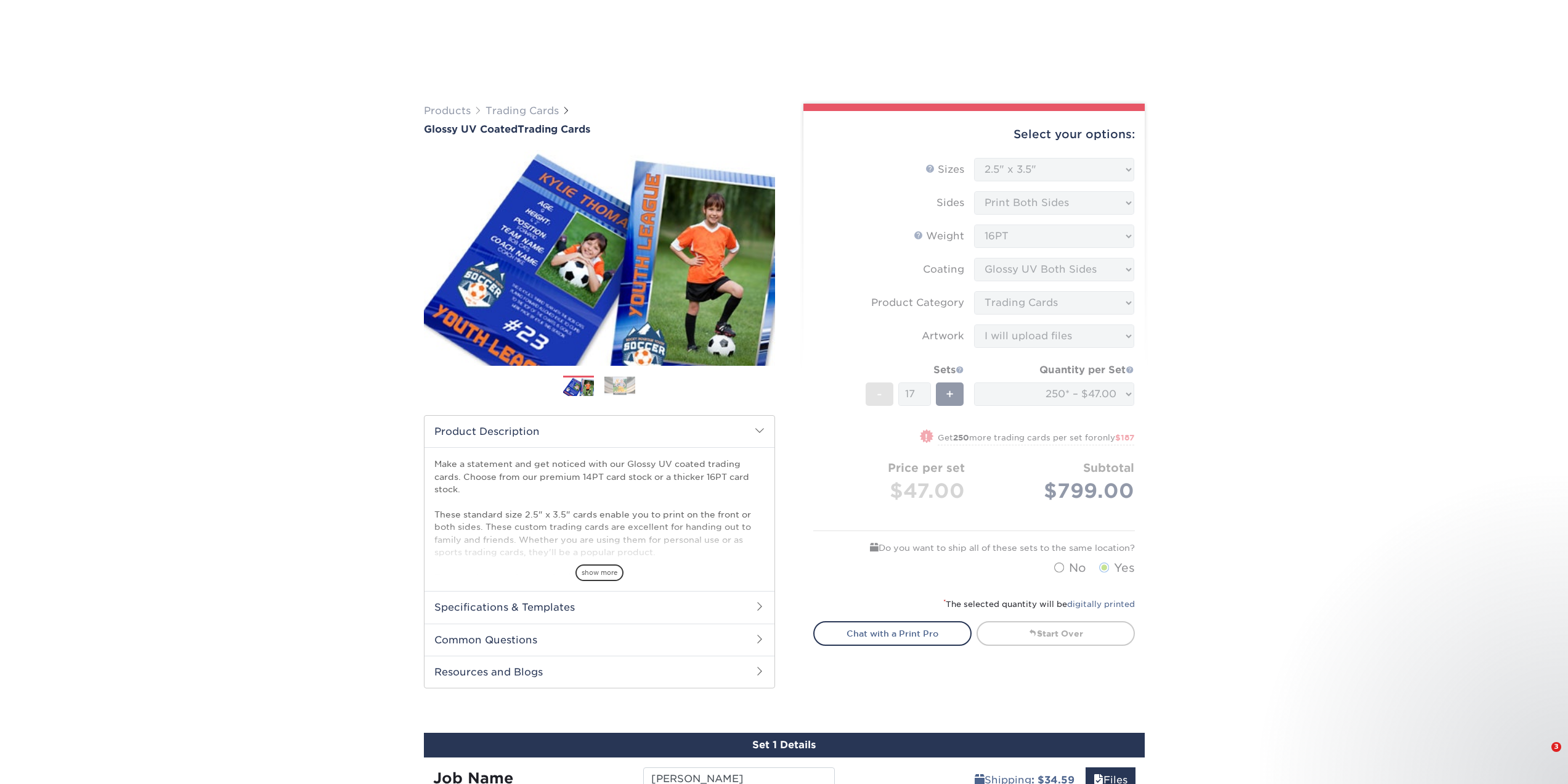
select select "2.50x3.50"
select select "c2f9bce9-36c2-409d-b101-c29d9d031e18"
select select "upload"
select select "250* – $47.00"
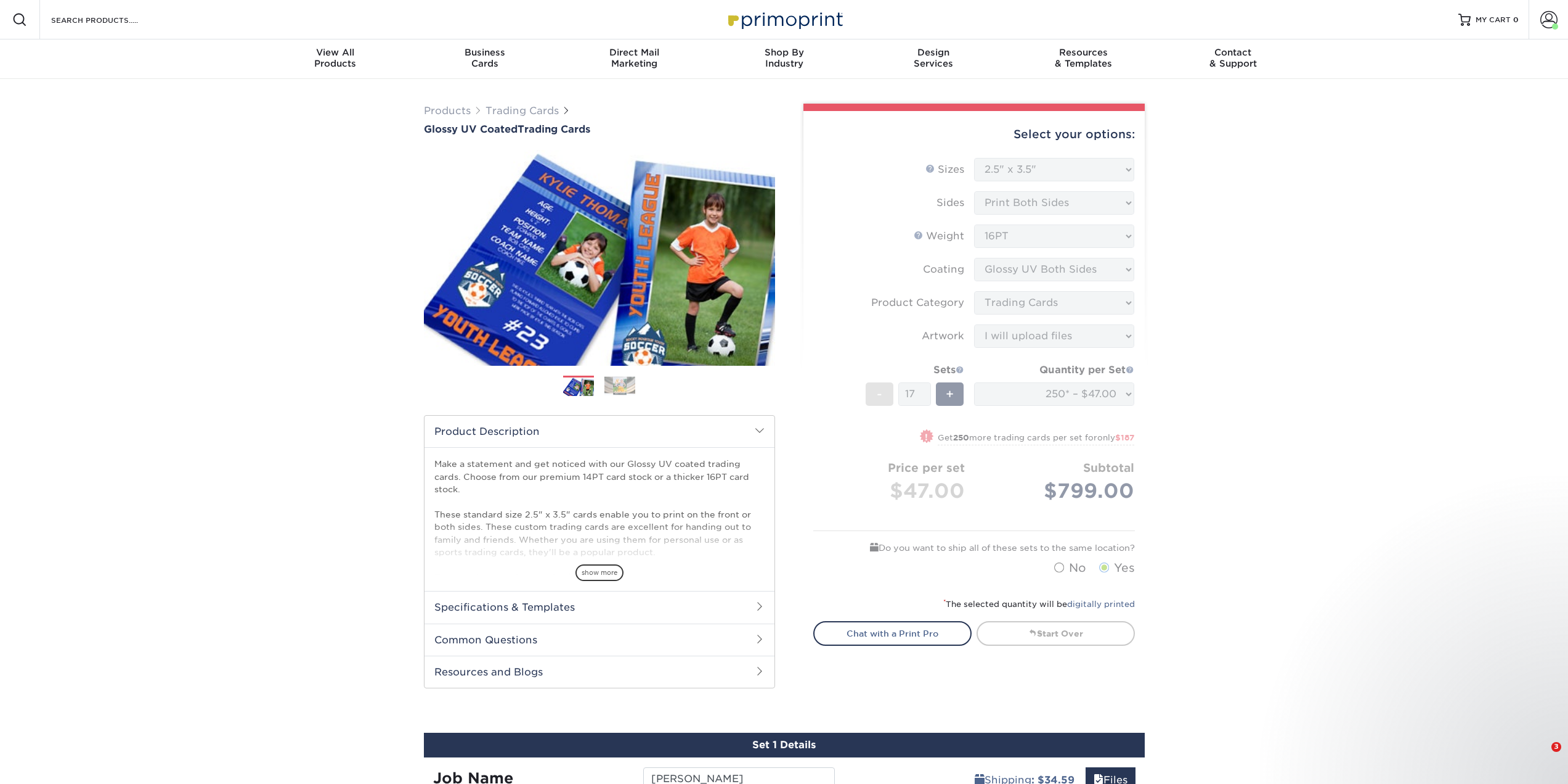
select select "2.50x3.50"
select select "c2f9bce9-36c2-409d-b101-c29d9d031e18"
select select "upload"
select select "250* – $47.00"
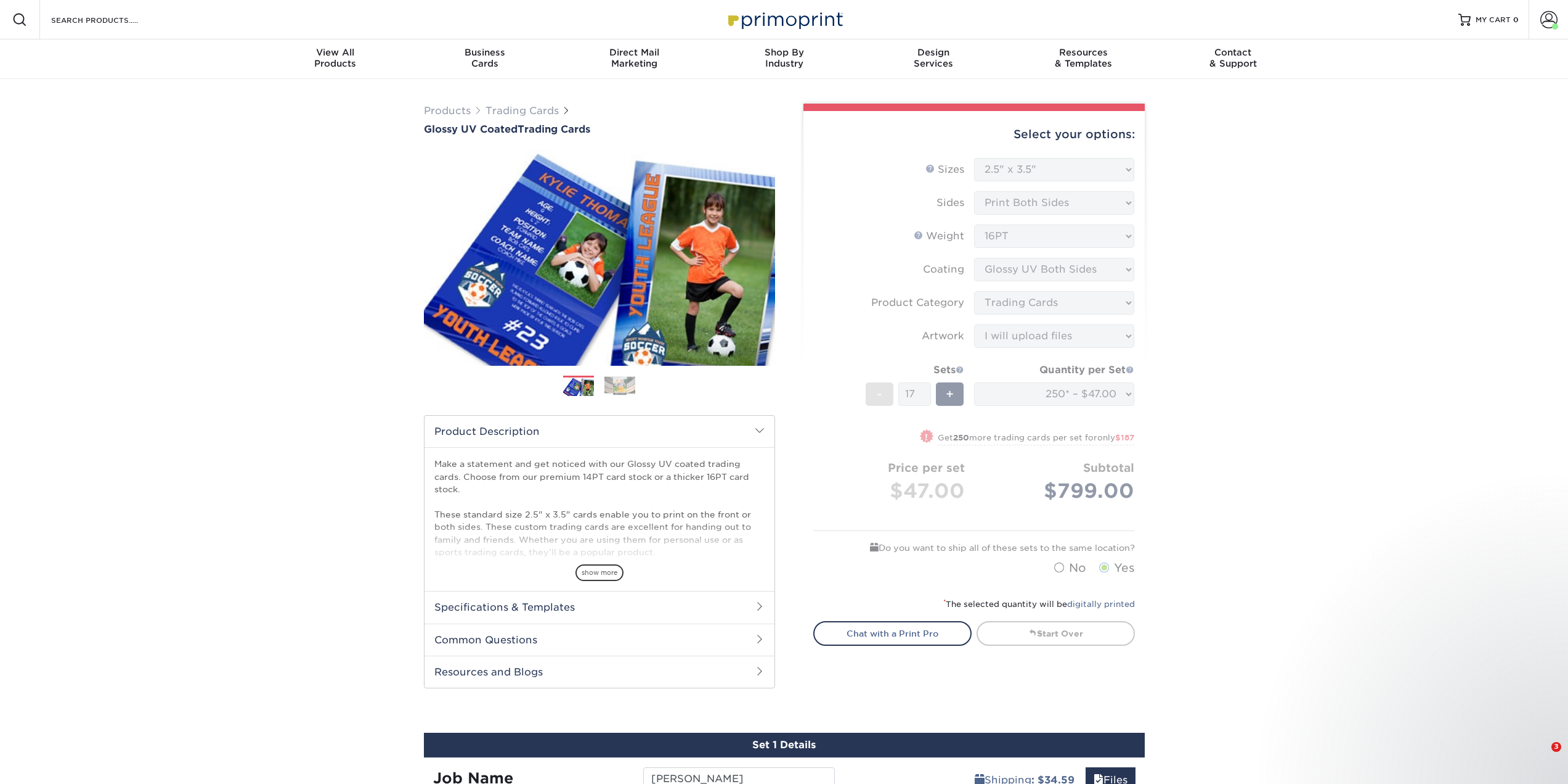
select select "2.50x3.50"
select select "c2f9bce9-36c2-409d-b101-c29d9d031e18"
select select "upload"
select select "250* – $47.00"
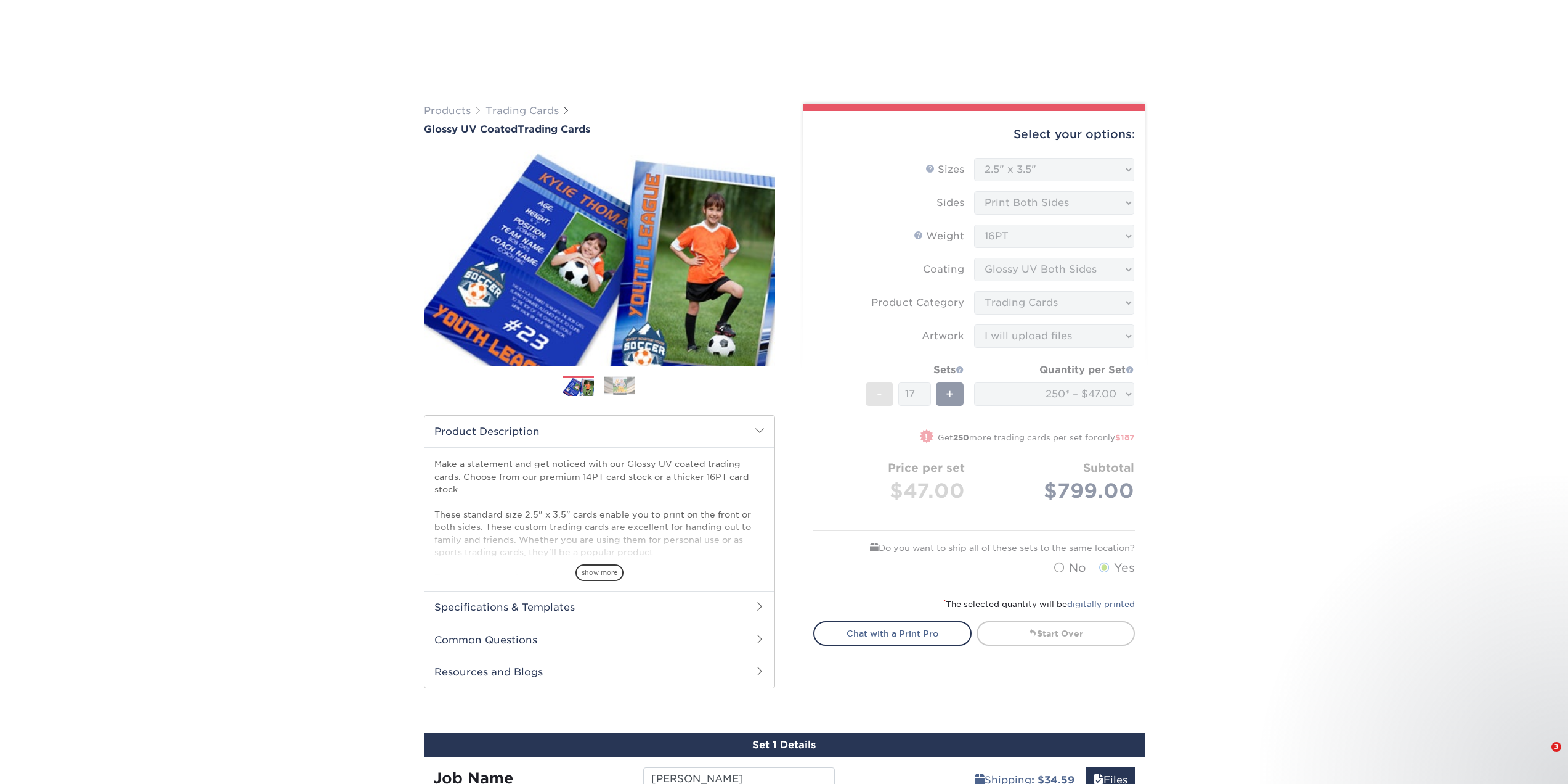
select select "2.50x3.50"
select select "c2f9bce9-36c2-409d-b101-c29d9d031e18"
select select "upload"
select select "250* – $47.00"
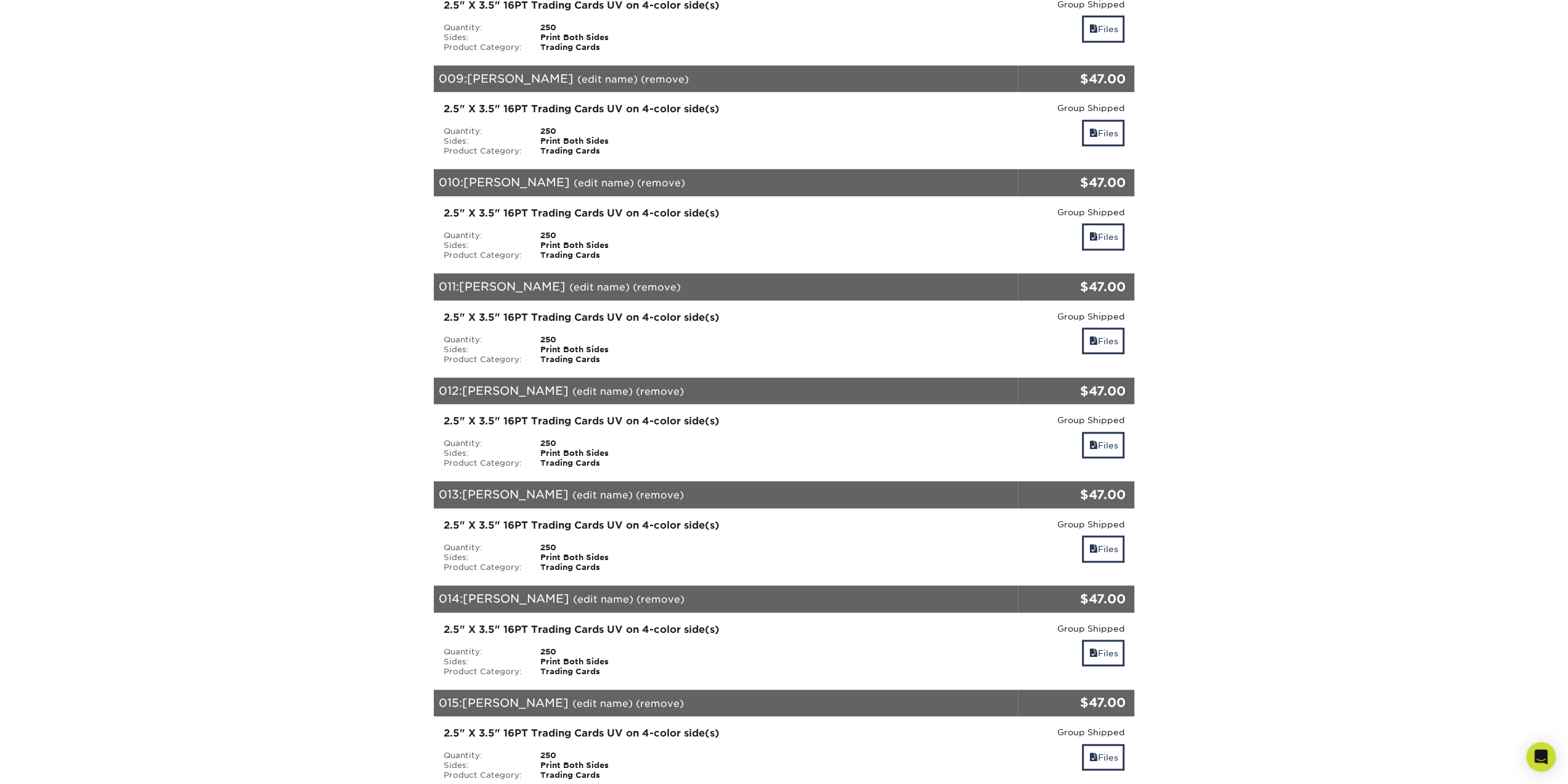
drag, startPoint x: 389, startPoint y: 281, endPoint x: 411, endPoint y: 555, distance: 274.9
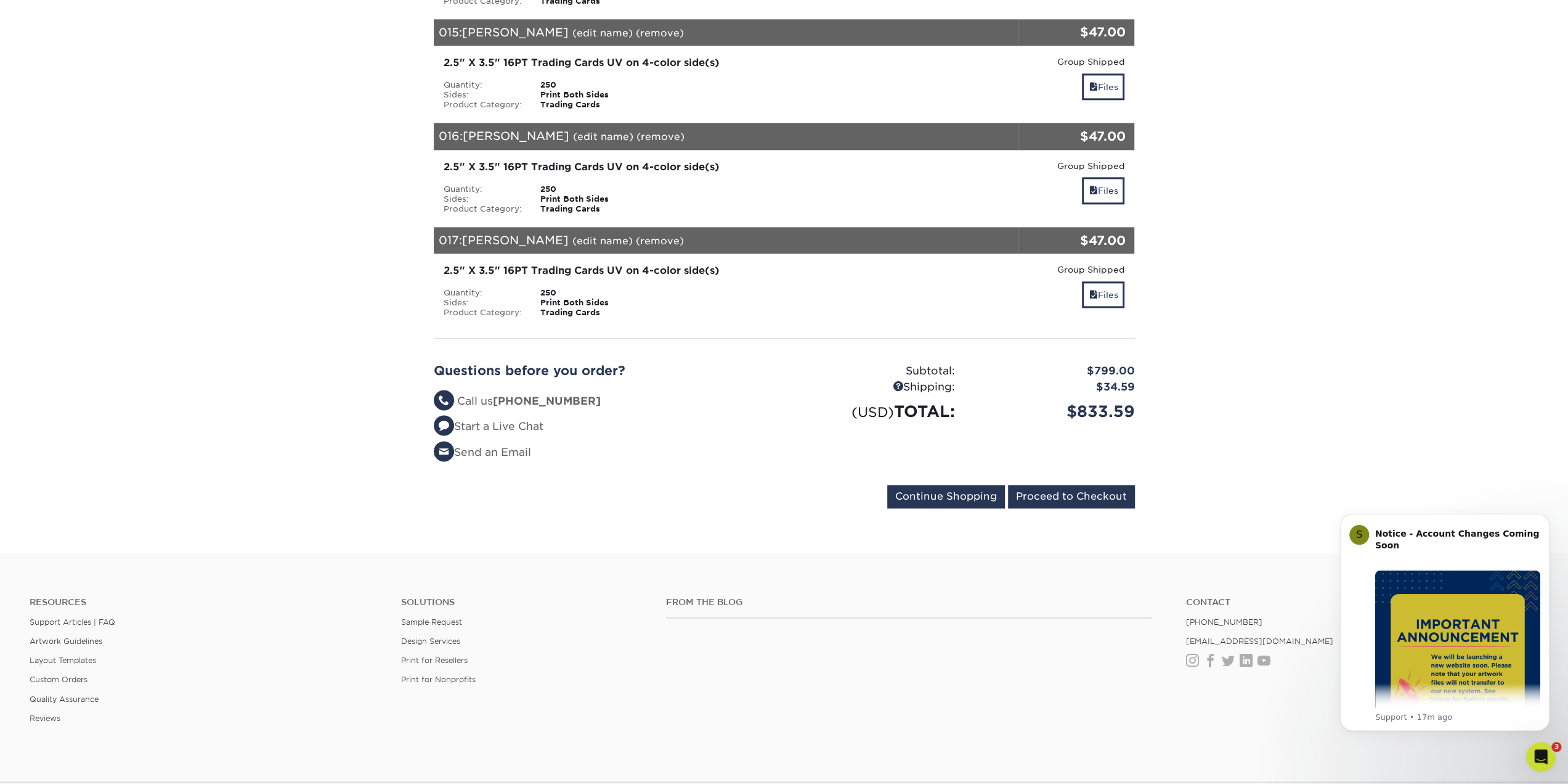
drag, startPoint x: 373, startPoint y: 467, endPoint x: 394, endPoint y: 545, distance: 80.8
